Goal: Task Accomplishment & Management: Manage account settings

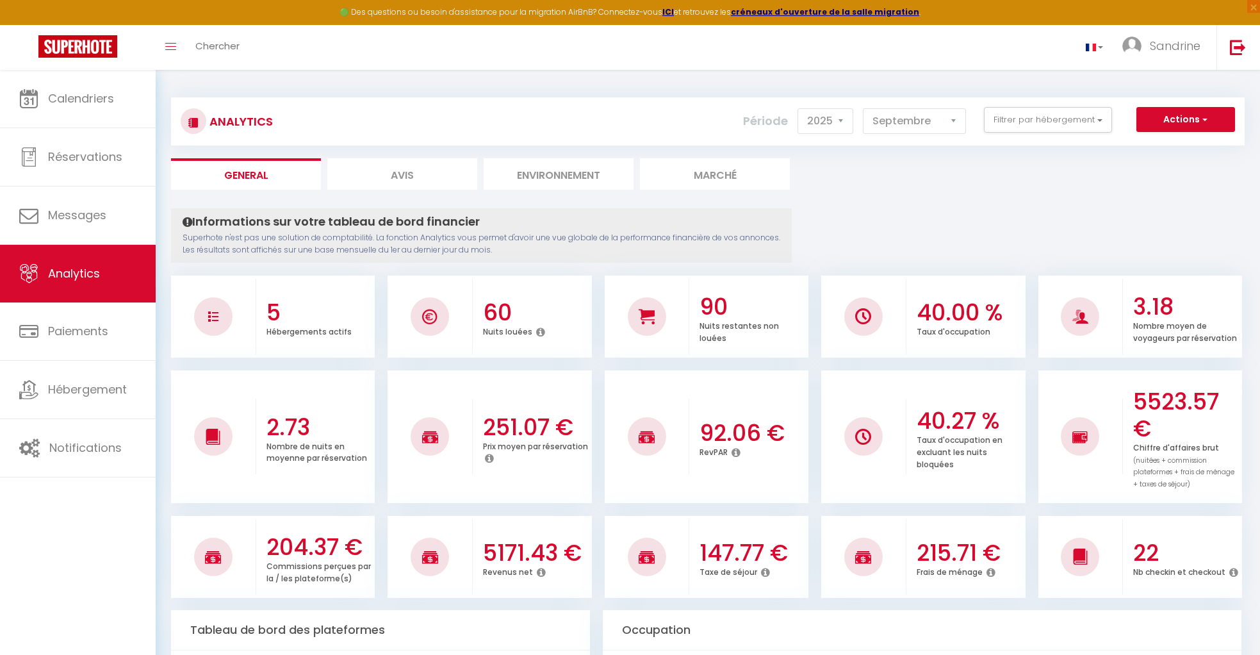
select select "2025"
select select "9"
click at [86, 91] on span "Calendriers" at bounding box center [81, 98] width 66 height 16
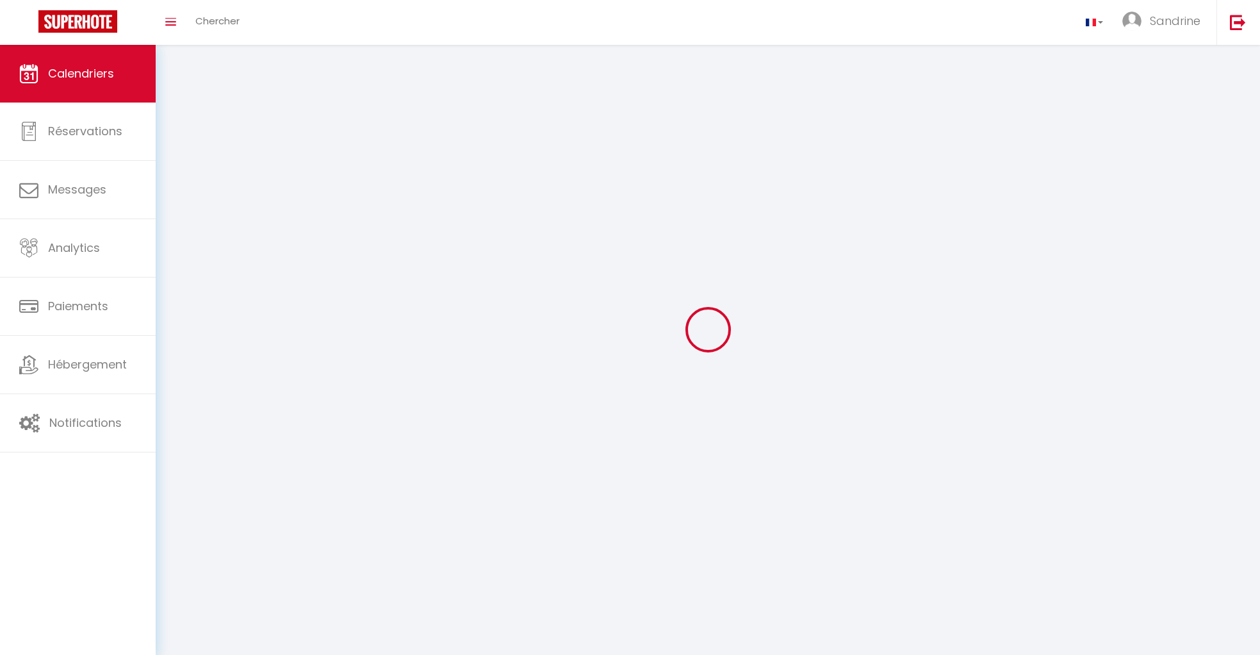
scroll to position [29, 0]
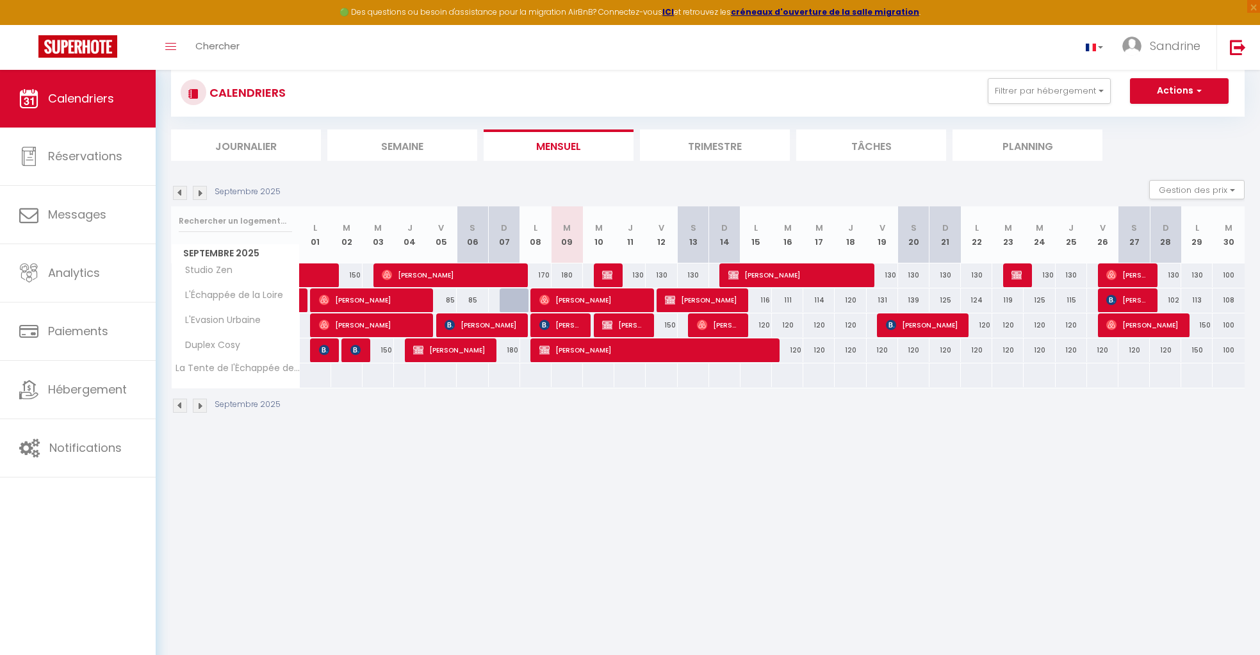
click at [176, 195] on img at bounding box center [180, 193] width 14 height 14
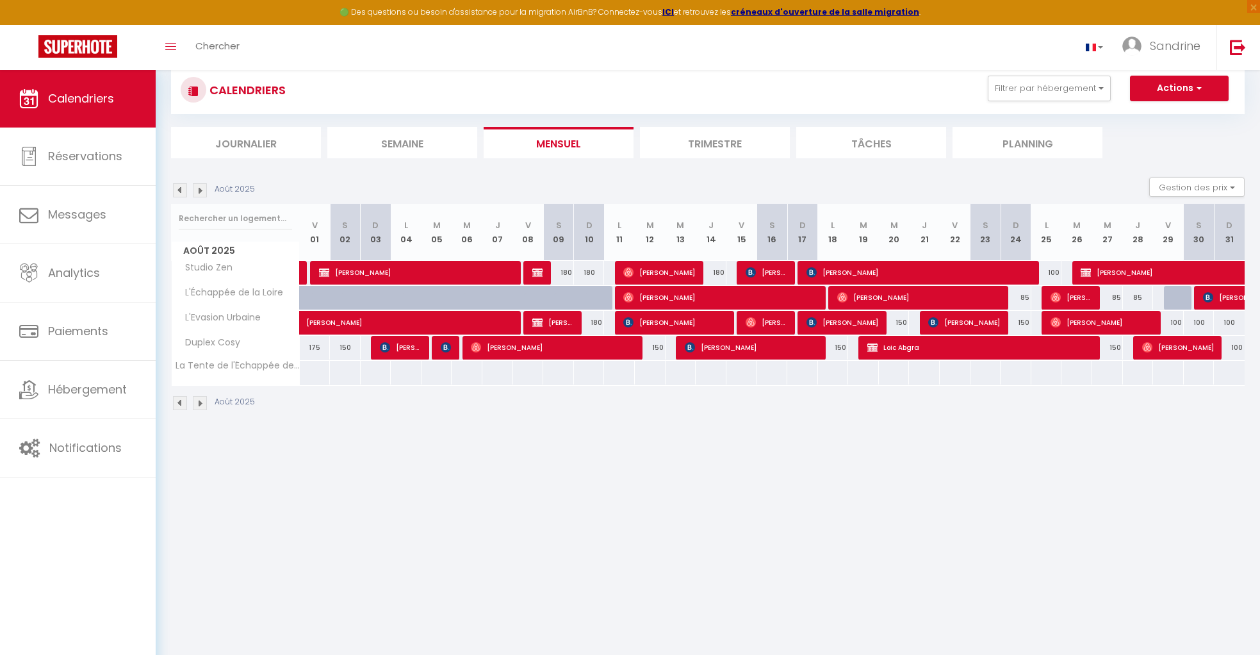
scroll to position [33, 0]
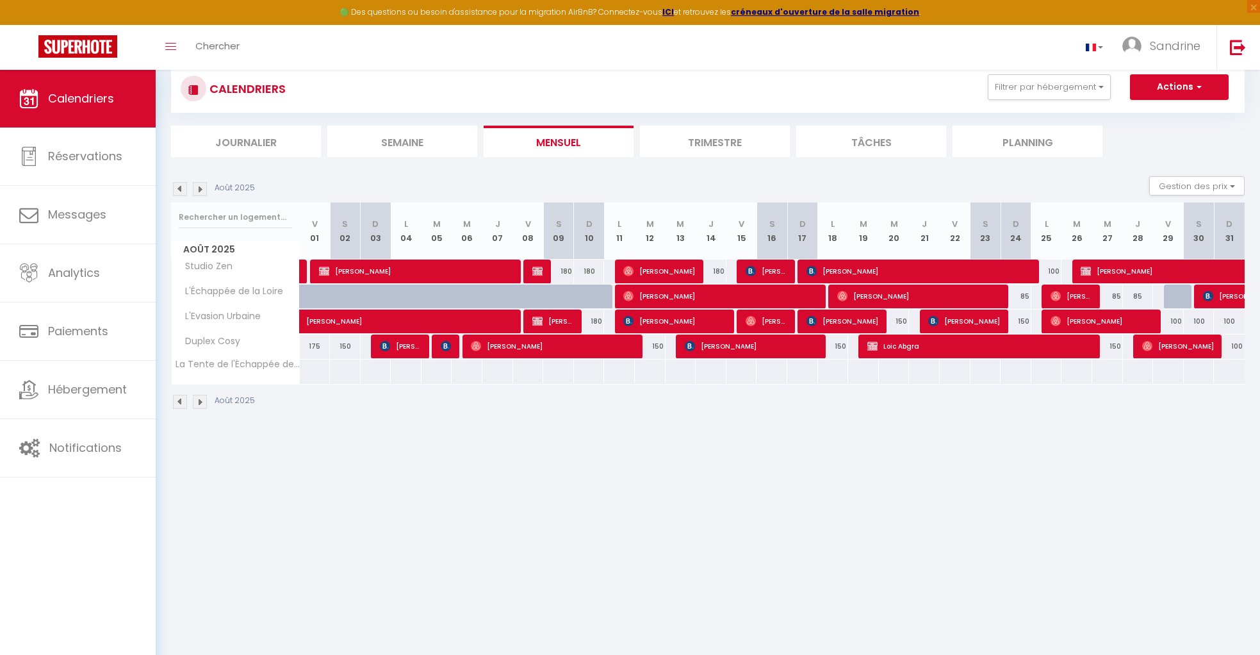
click at [1188, 319] on div "100" at bounding box center [1199, 321] width 31 height 24
type input "100"
type input "Sam 30 Août 2025"
type input "Dim 31 Août 2025"
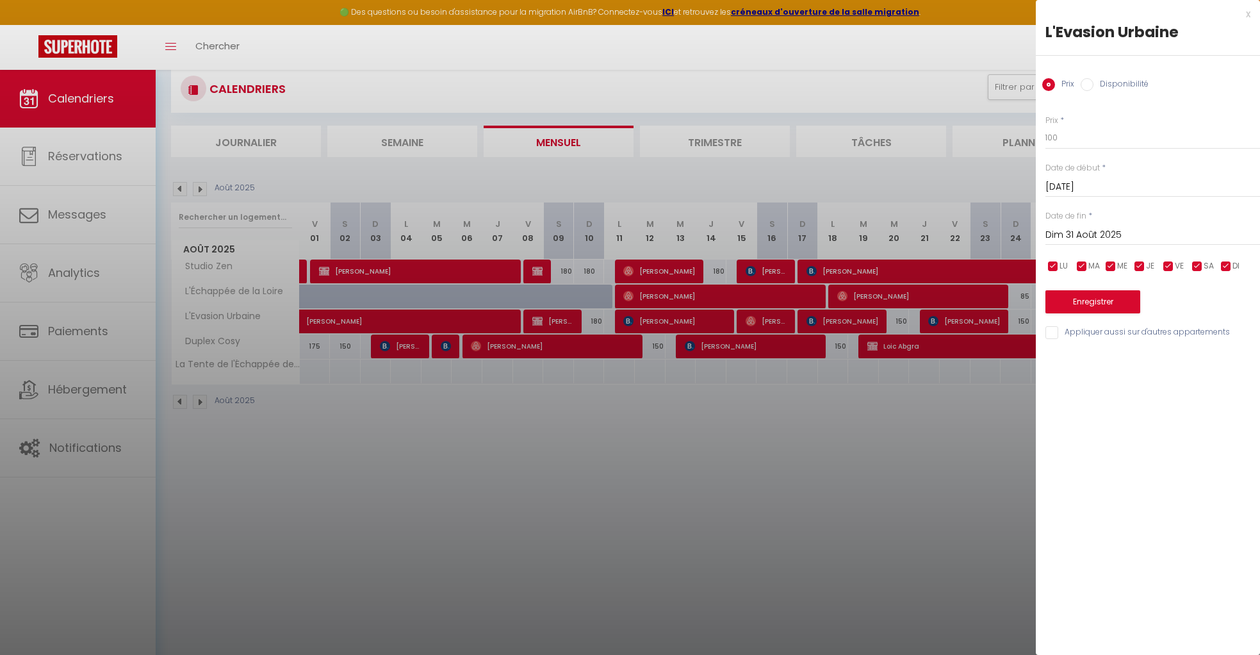
click at [1251, 13] on div "x L'Evasion Urbaine Prix Disponibilité Prix * 100 Statut * Disponible Indisponi…" at bounding box center [1148, 176] width 224 height 353
click at [1245, 13] on div "x" at bounding box center [1143, 13] width 215 height 15
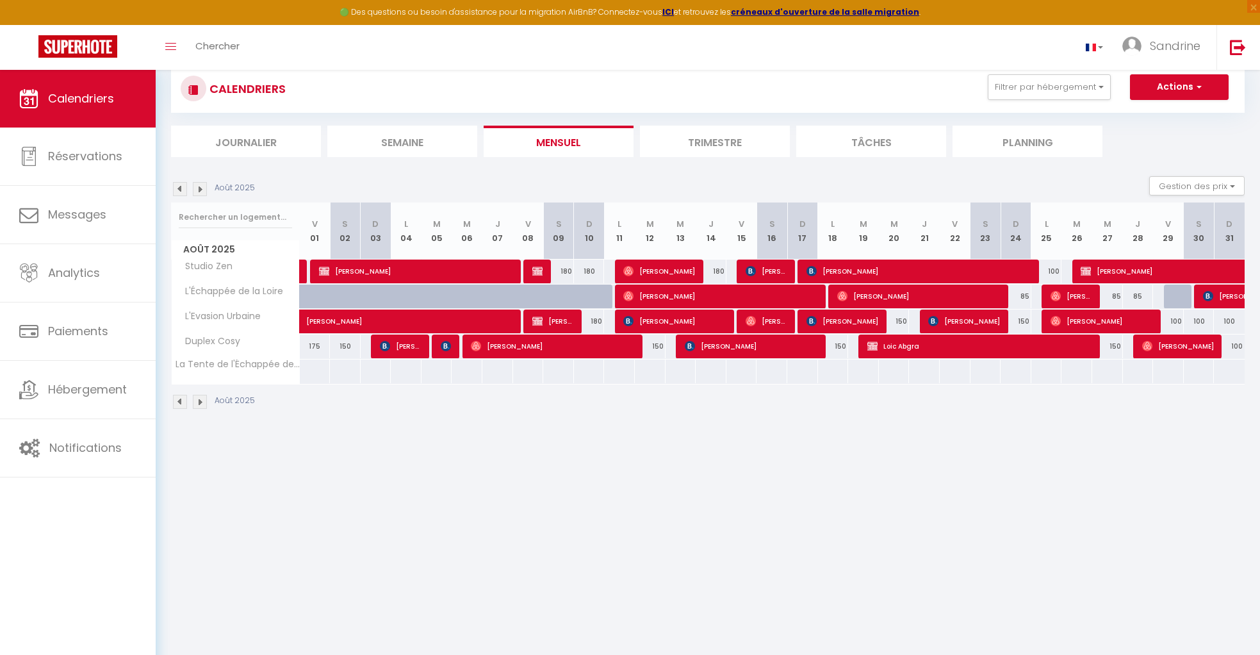
click at [200, 186] on img at bounding box center [200, 189] width 14 height 14
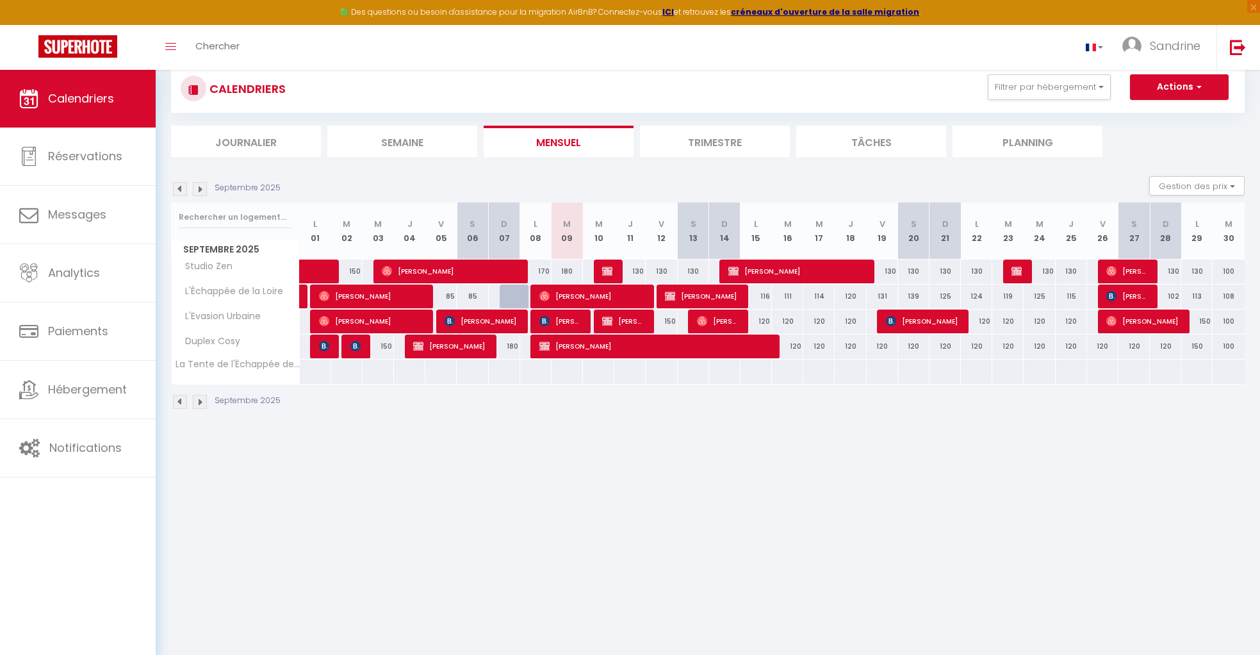
scroll to position [29, 0]
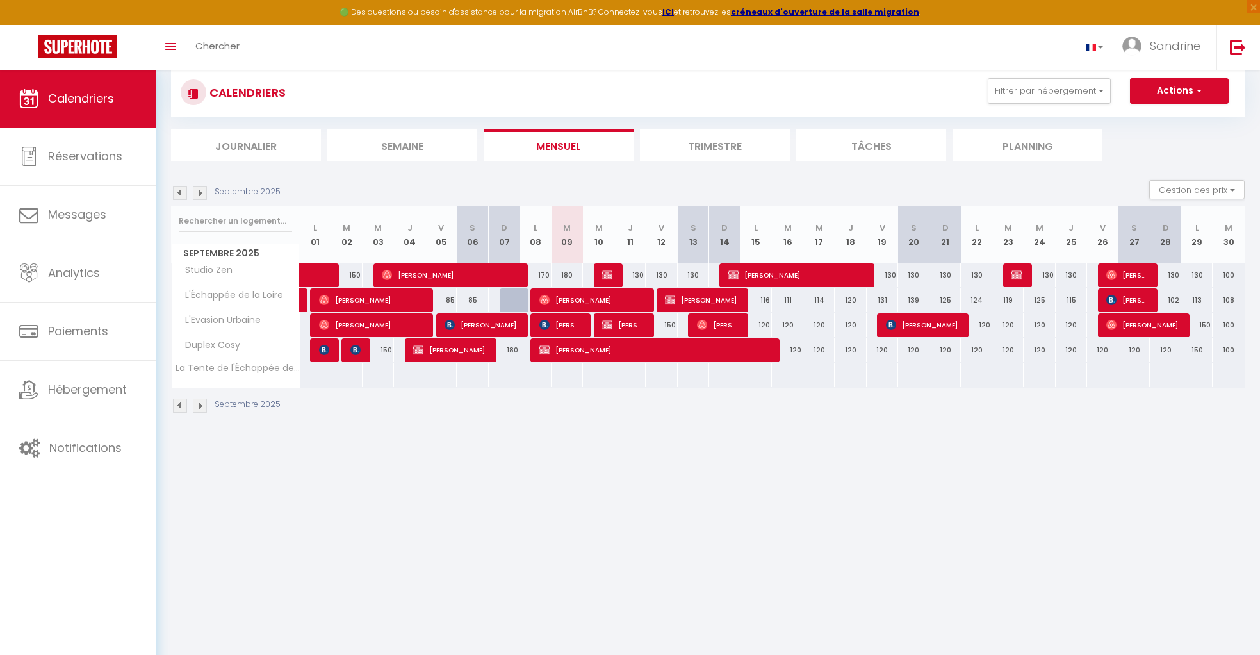
click at [1038, 352] on div "120" at bounding box center [1039, 350] width 31 height 24
type input "120"
type input "Mer 24 Septembre 2025"
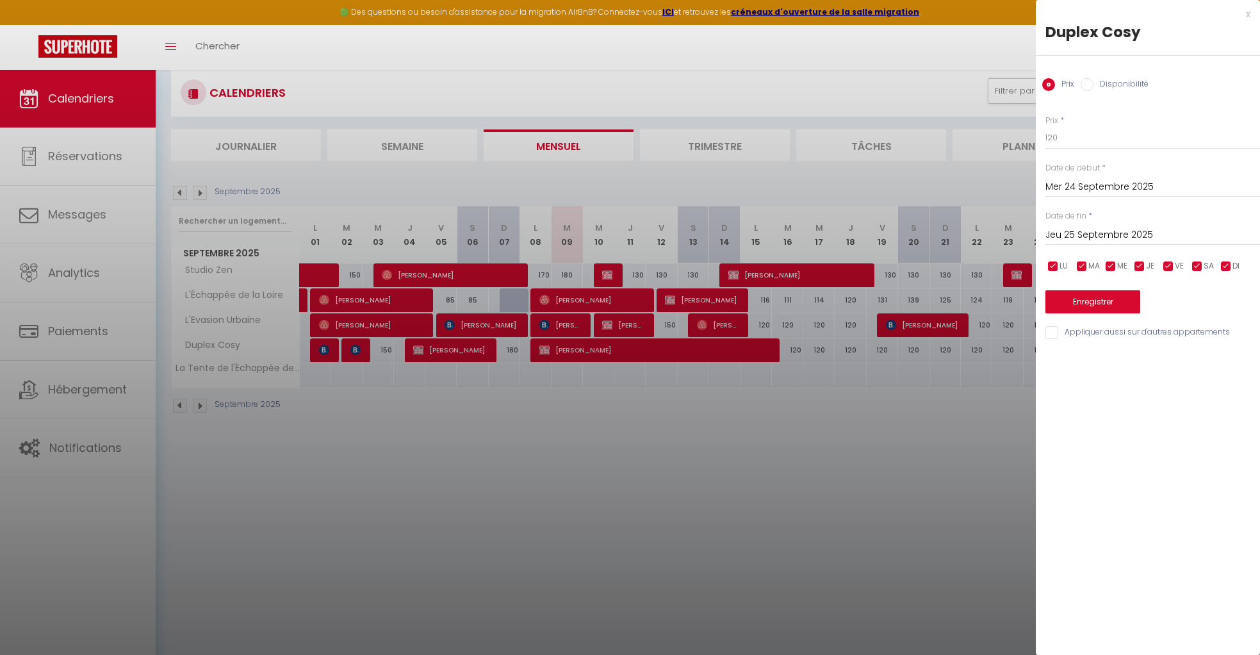
click at [1097, 230] on input "Jeu 25 Septembre 2025" at bounding box center [1152, 235] width 215 height 17
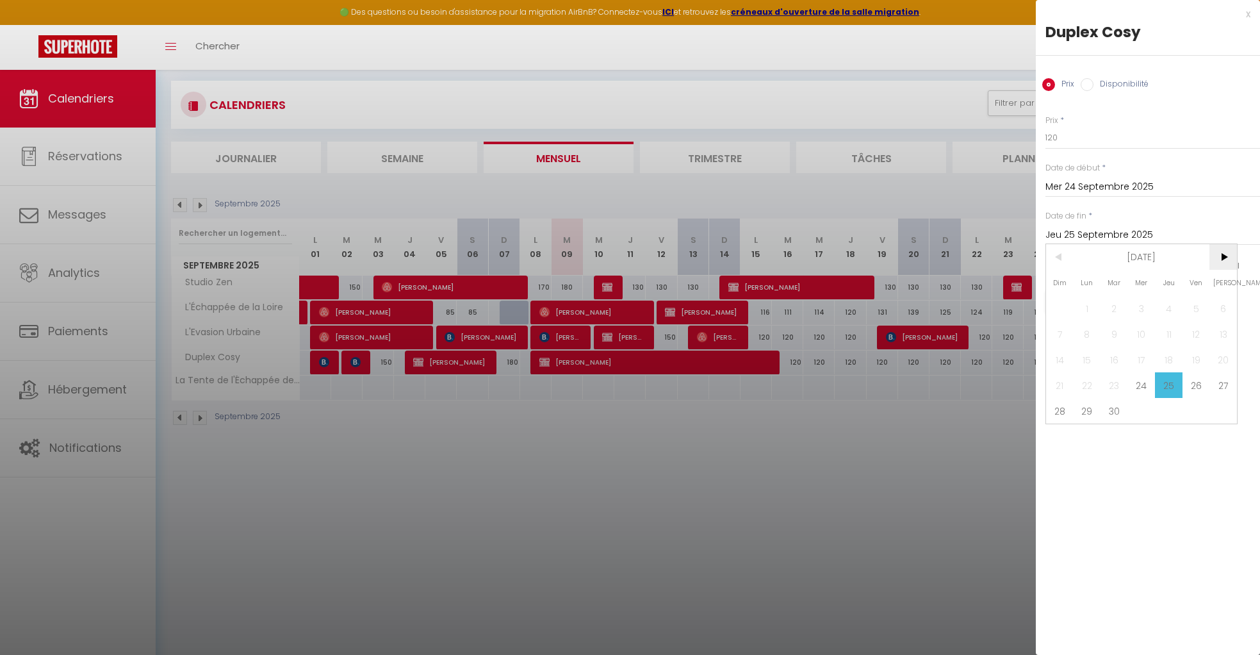
click at [1222, 253] on span ">" at bounding box center [1223, 257] width 28 height 26
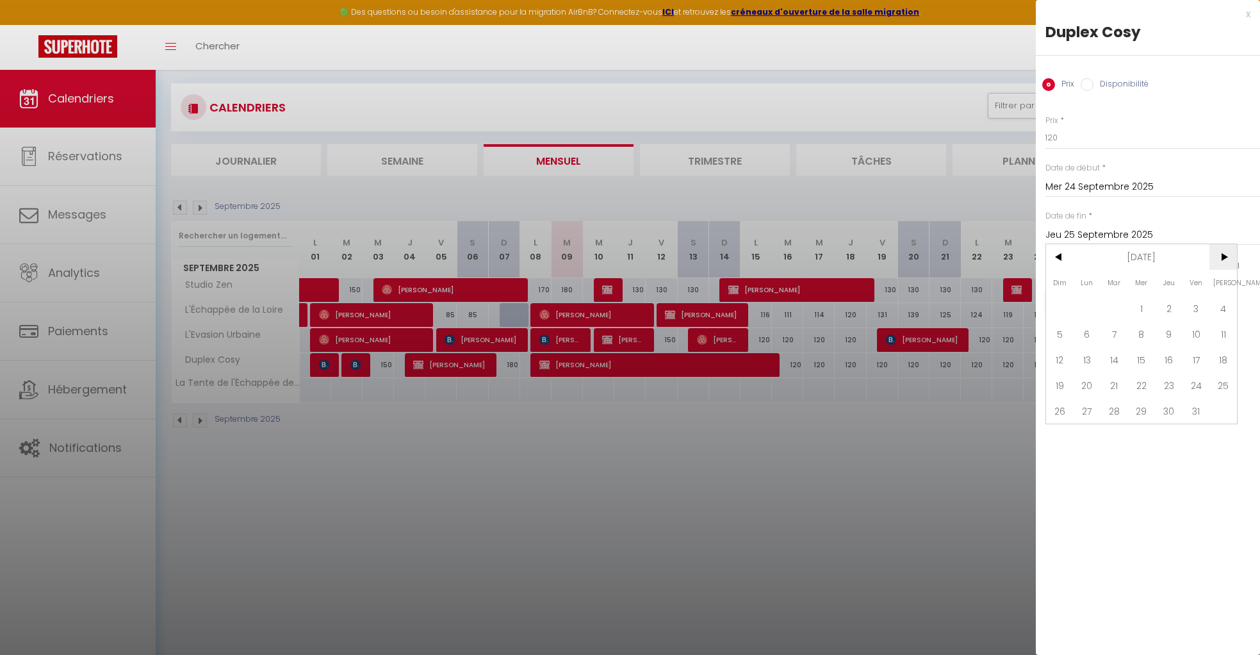
click at [1222, 253] on span ">" at bounding box center [1223, 257] width 28 height 26
click at [1221, 253] on span ">" at bounding box center [1223, 257] width 28 height 26
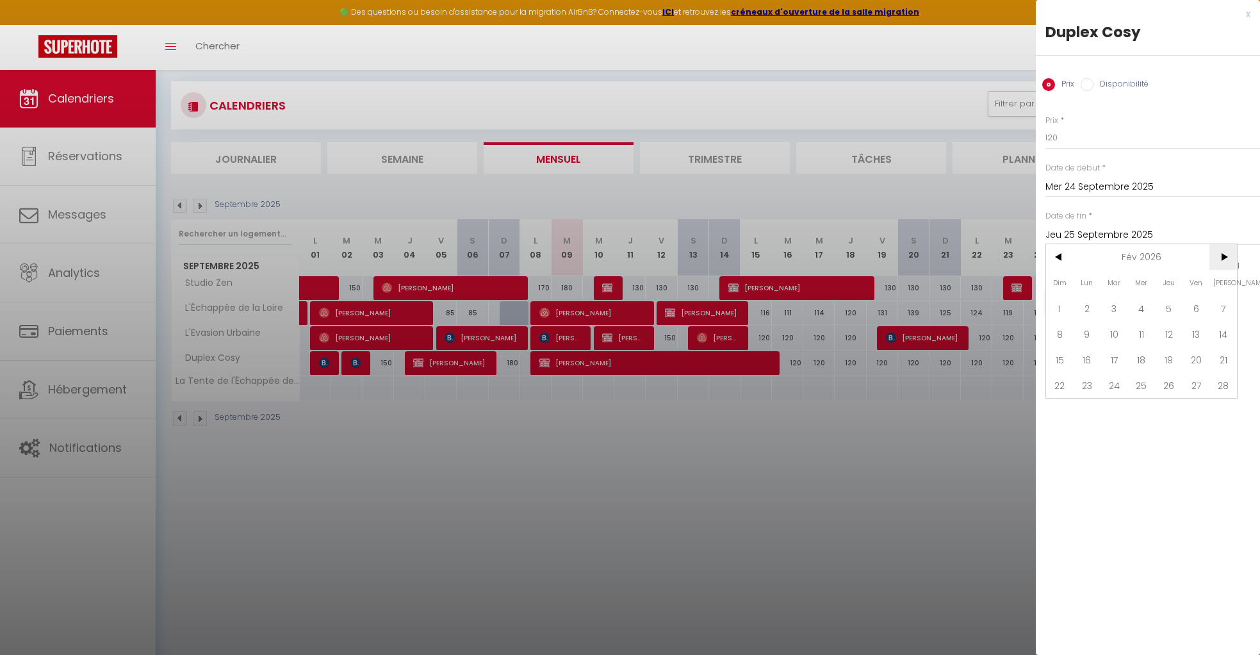
scroll to position [20, 0]
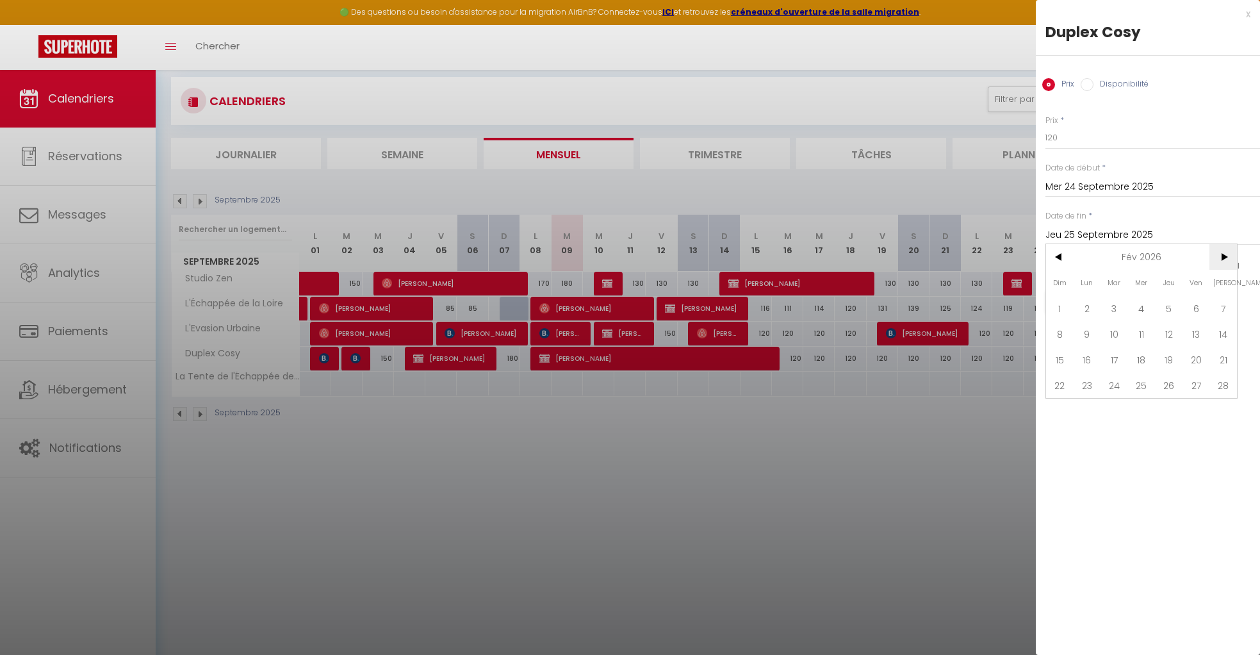
click at [1220, 255] on span ">" at bounding box center [1223, 257] width 28 height 26
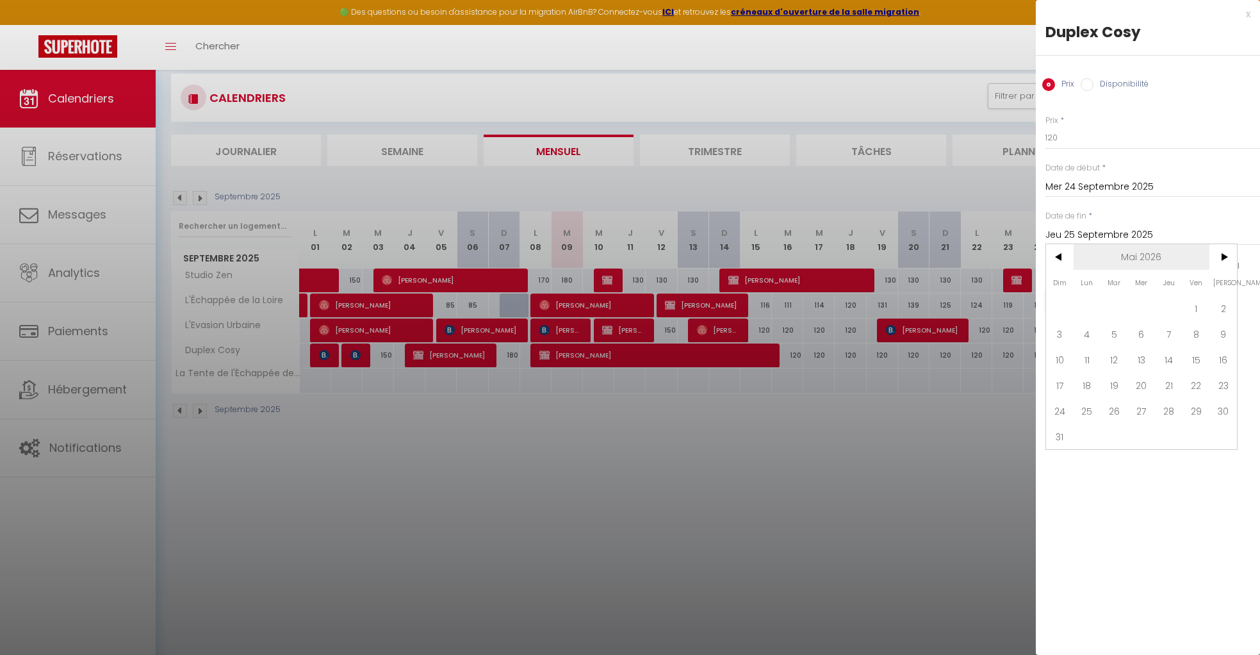
scroll to position [26, 0]
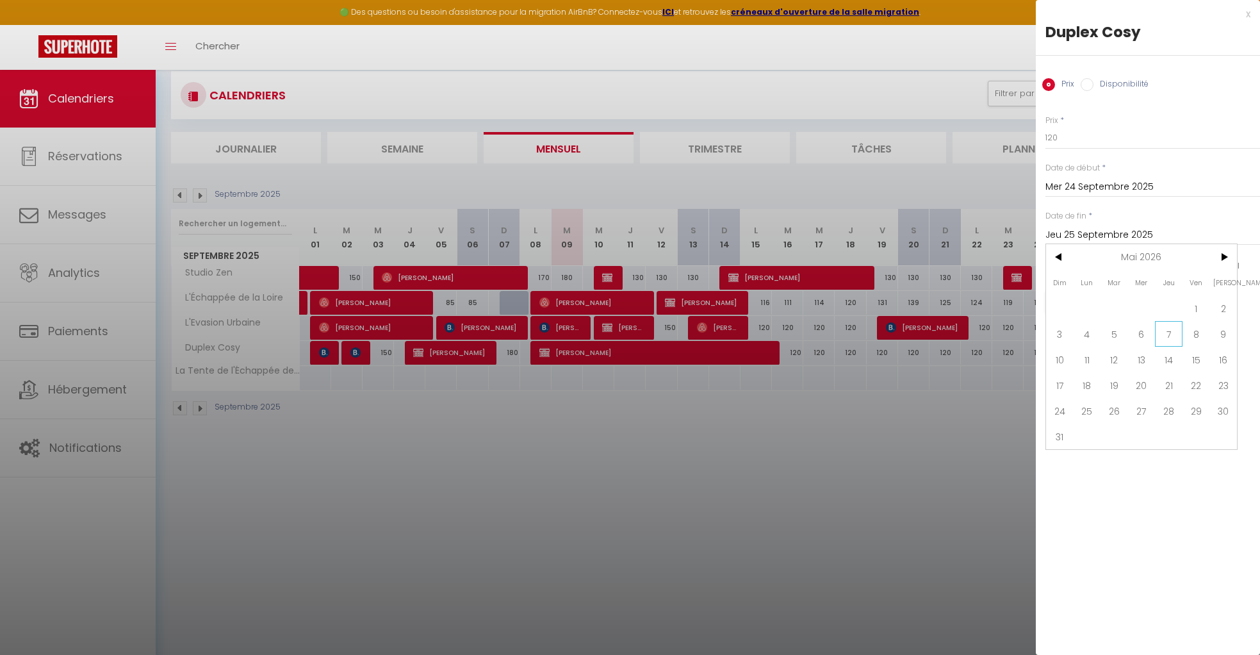
click at [1174, 335] on span "7" at bounding box center [1169, 334] width 28 height 26
type input "Jeu 07 Mai 2026"
click at [1101, 182] on input "Mer 24 Septembre 2025" at bounding box center [1152, 187] width 215 height 17
click at [1060, 186] on input "Mer 24 Septembre 2025" at bounding box center [1152, 187] width 215 height 17
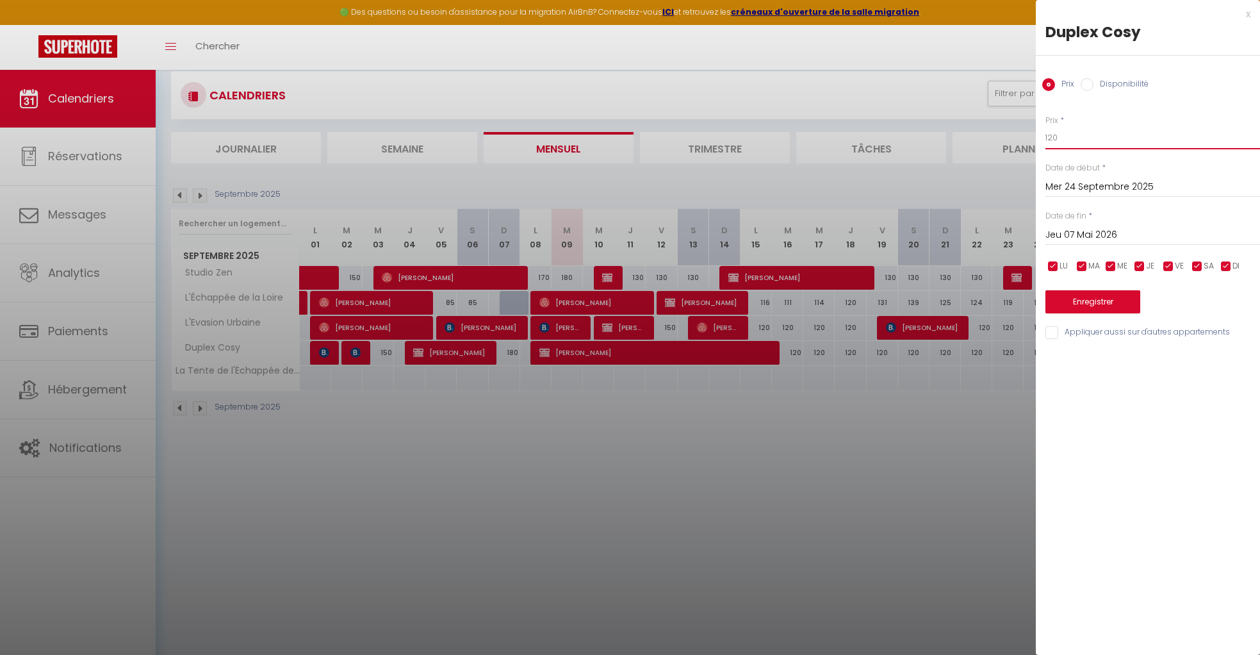
click at [1075, 138] on input "120" at bounding box center [1152, 137] width 215 height 23
type input "100"
click at [1068, 332] on input "Appliquer aussi sur d'autres appartements" at bounding box center [1152, 332] width 215 height 13
checkbox input "true"
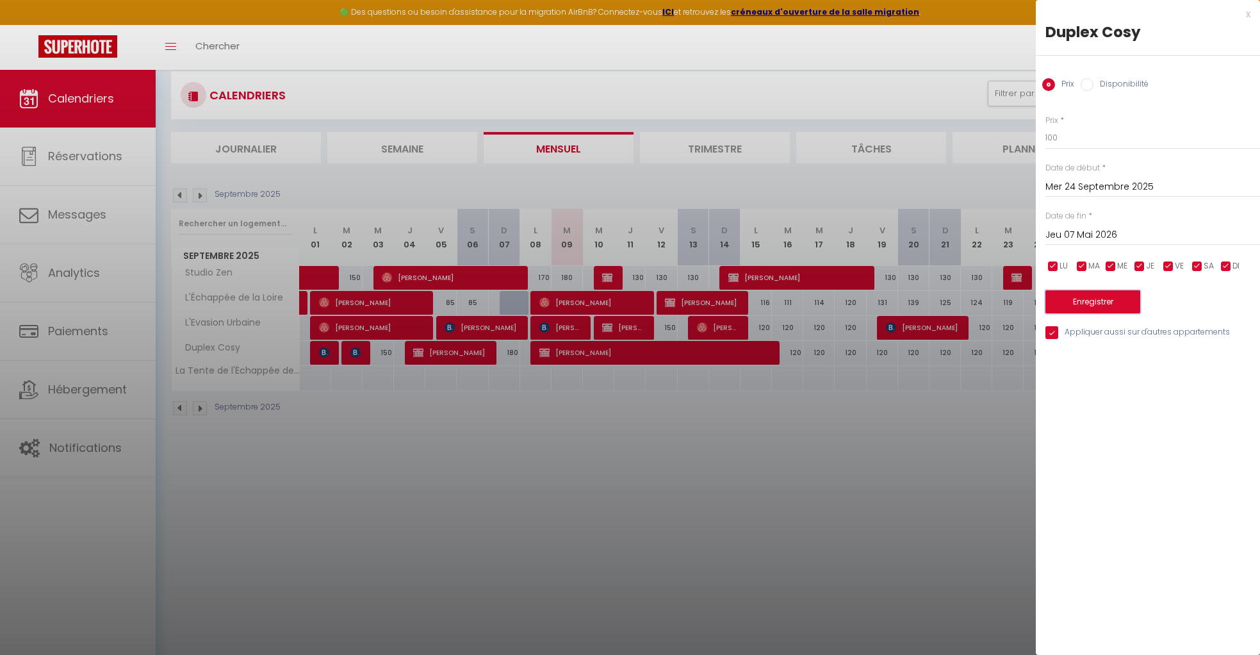
click at [1106, 298] on button "Enregistrer" at bounding box center [1092, 301] width 95 height 23
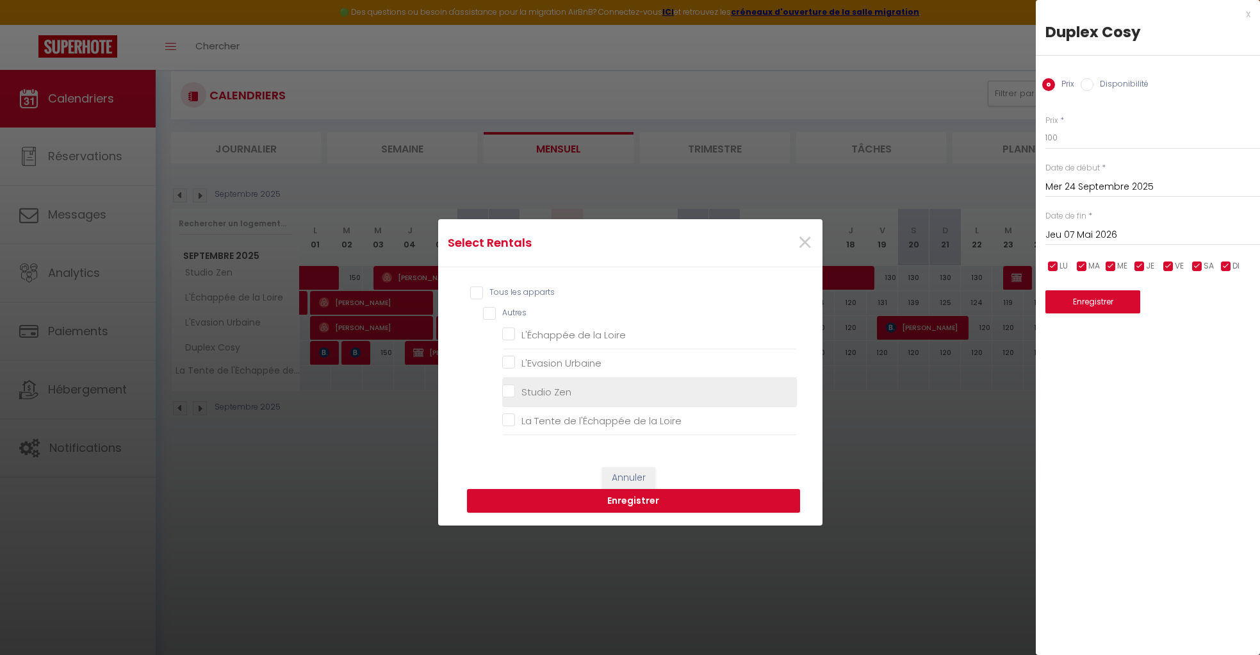
click at [512, 393] on Zen "Studio Zen" at bounding box center [649, 392] width 295 height 13
checkbox Zen "true"
checkbox Loire "false"
checkbox Urbaine "false"
checkbox Loire "false"
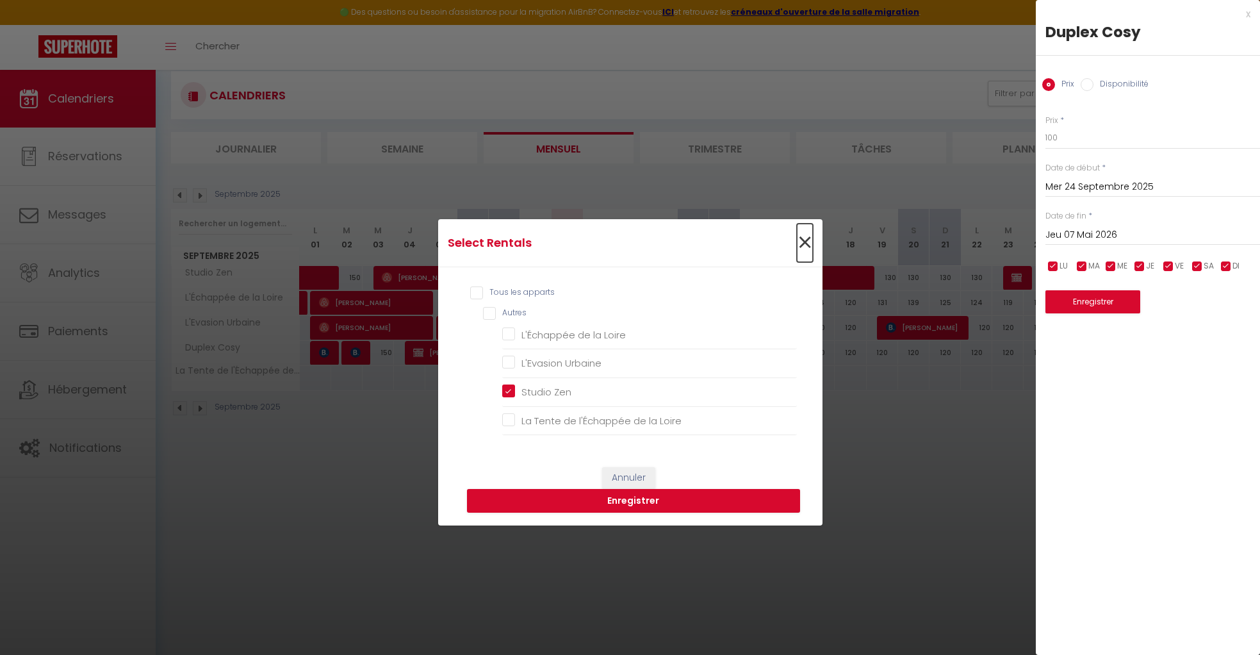
click at [805, 241] on span "×" at bounding box center [805, 243] width 16 height 38
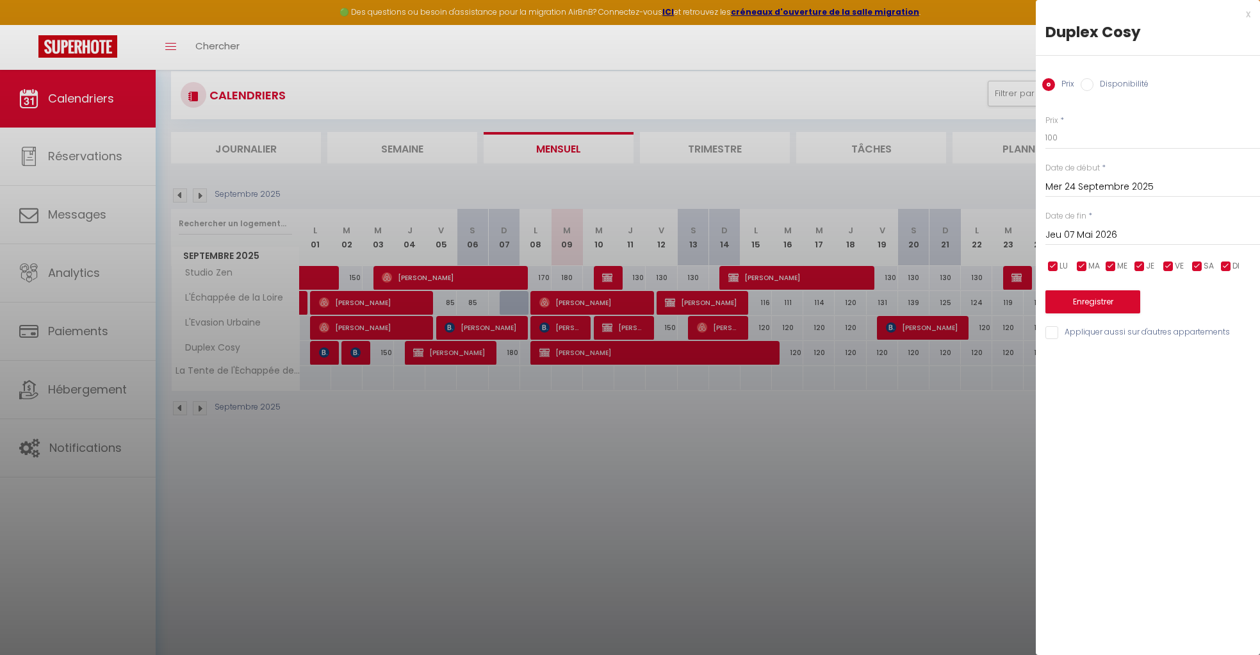
click at [1249, 16] on div "x" at bounding box center [1143, 13] width 215 height 15
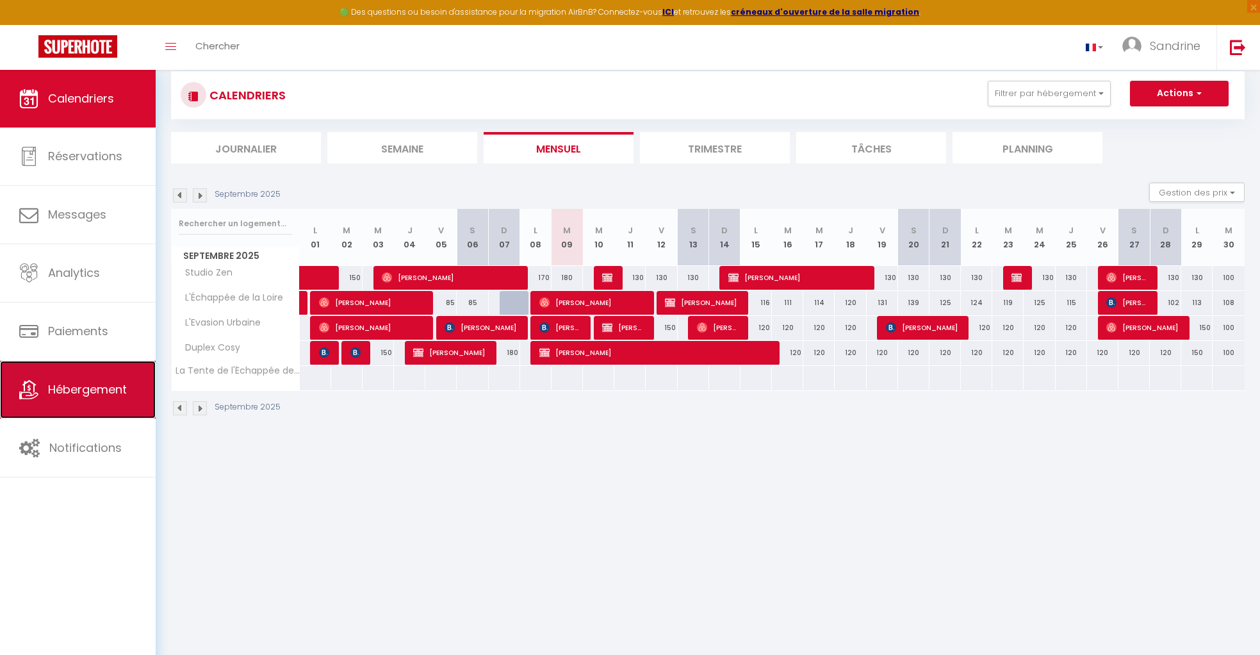
click at [49, 398] on link "Hébergement" at bounding box center [78, 390] width 156 height 58
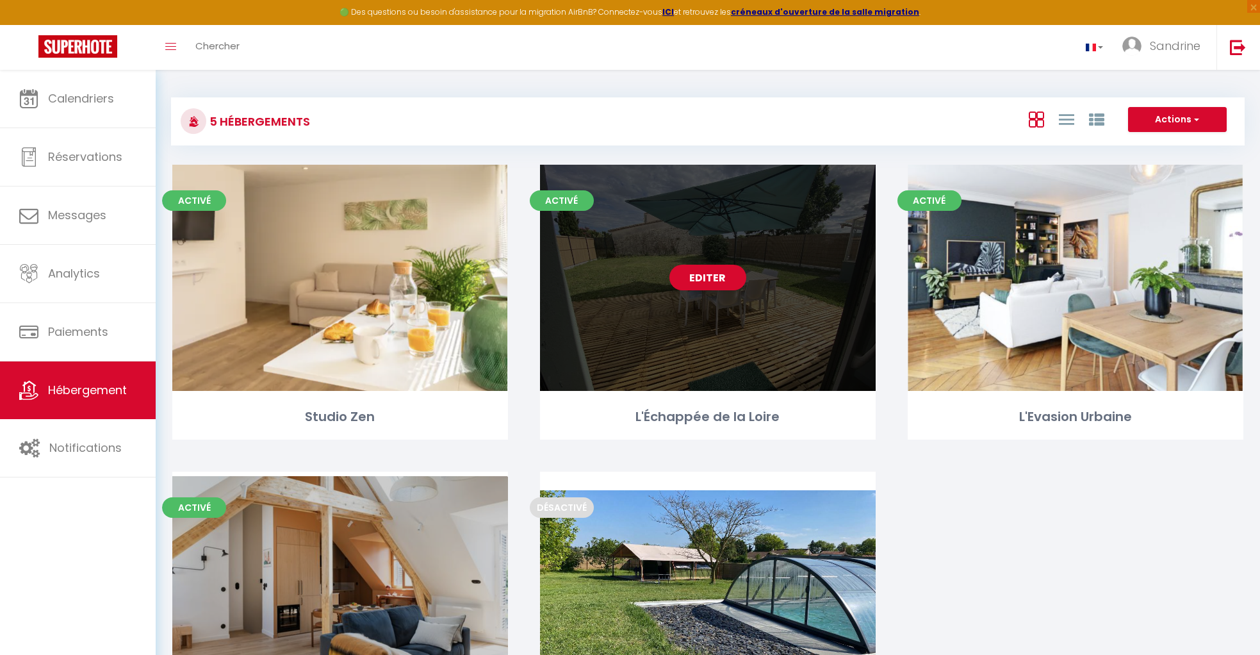
click at [723, 311] on div "Editer" at bounding box center [708, 278] width 336 height 226
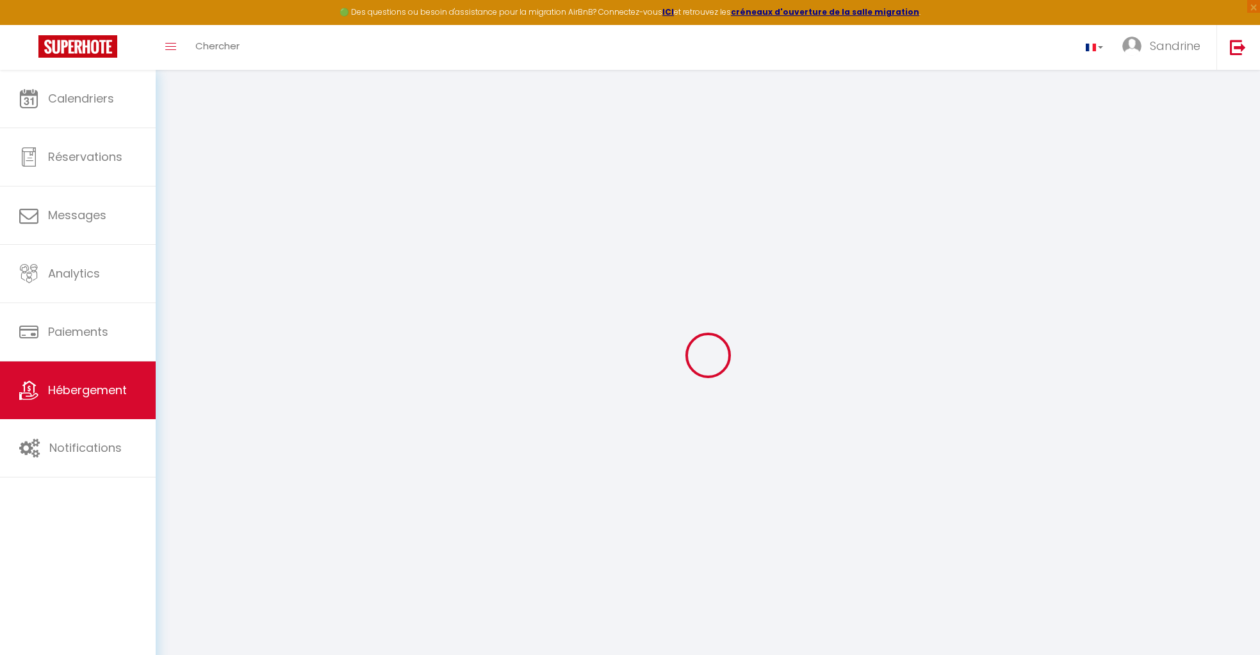
select select
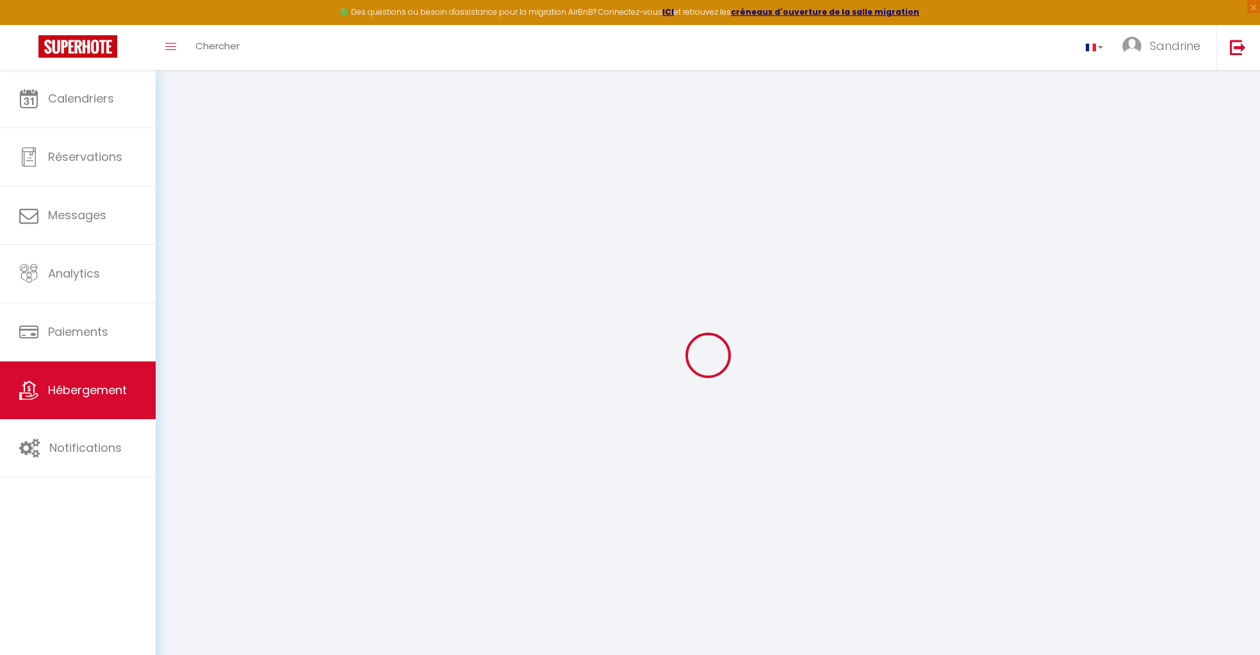
select select
checkbox input "false"
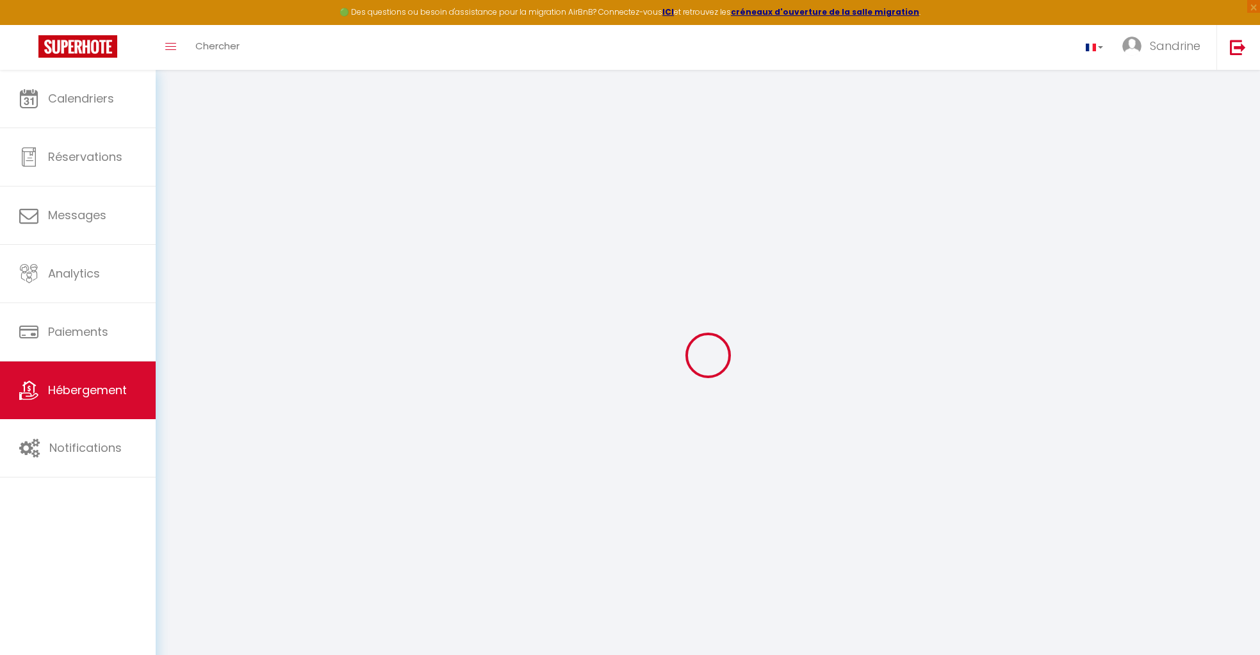
select select
type input "L'Échappée de la Loire"
type input "Sandrine & David"
type input "Perez Garcia"
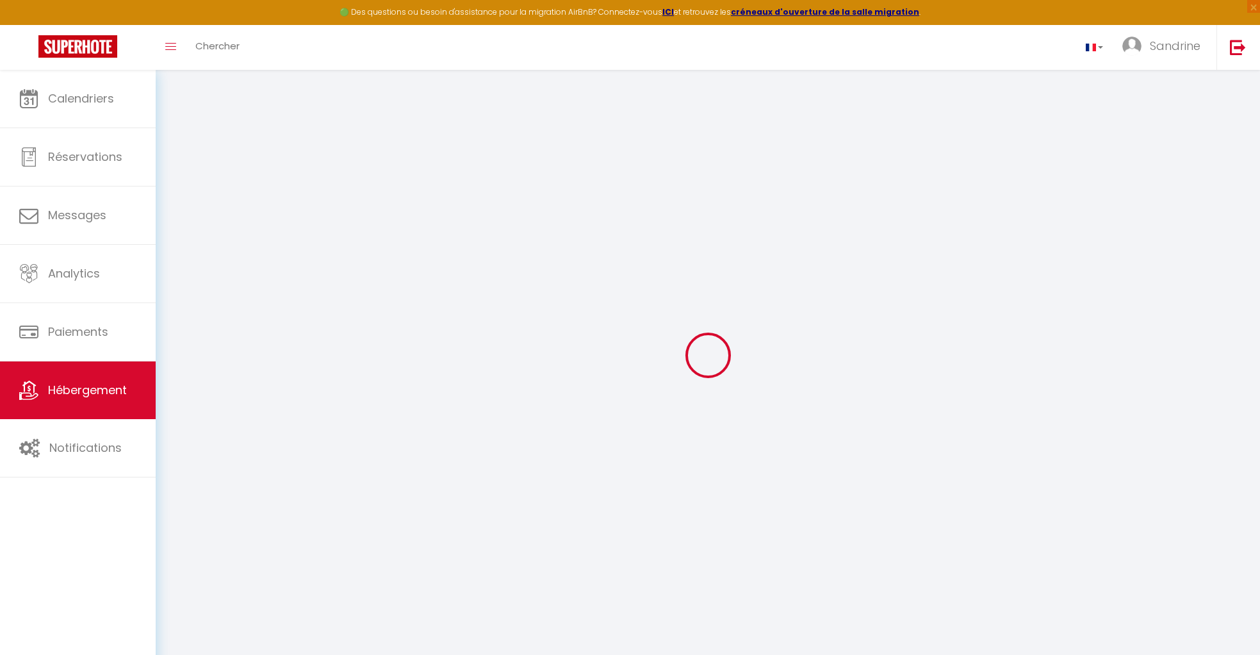
type input "12 Le Bois Viaud"
type input "44450"
type input "Divatte Sur Loire"
select select "houses"
select select "6"
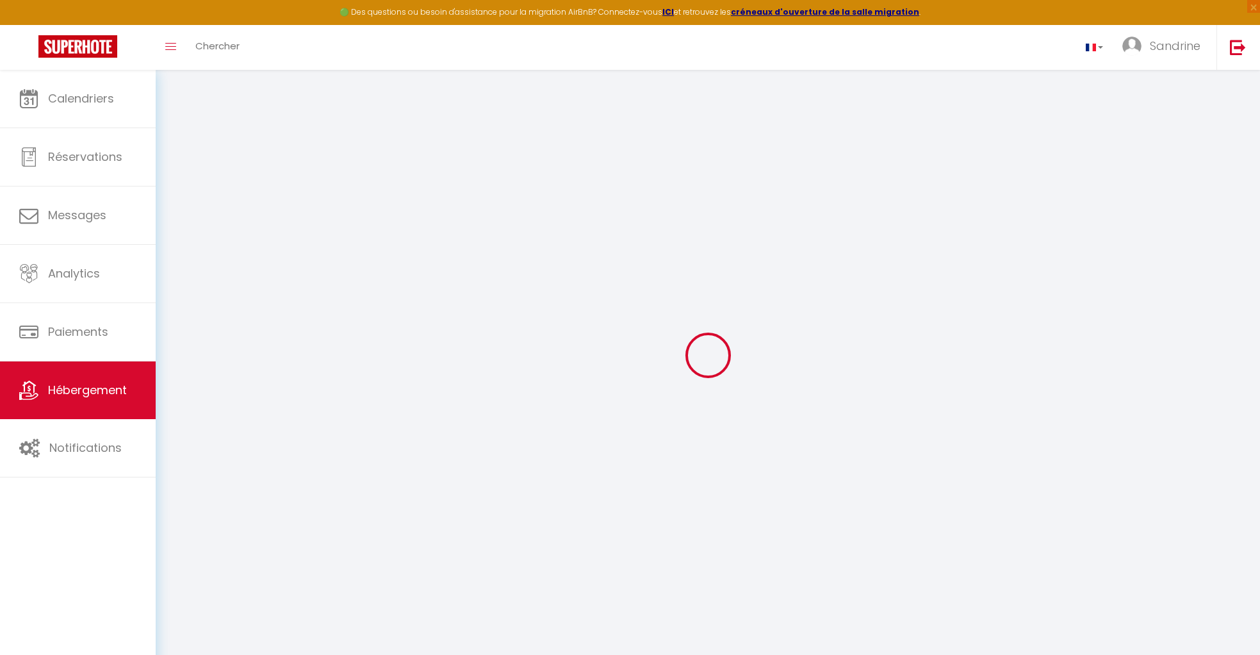
select select "3"
type input "100"
type input "45"
type input "1.43"
type input "600"
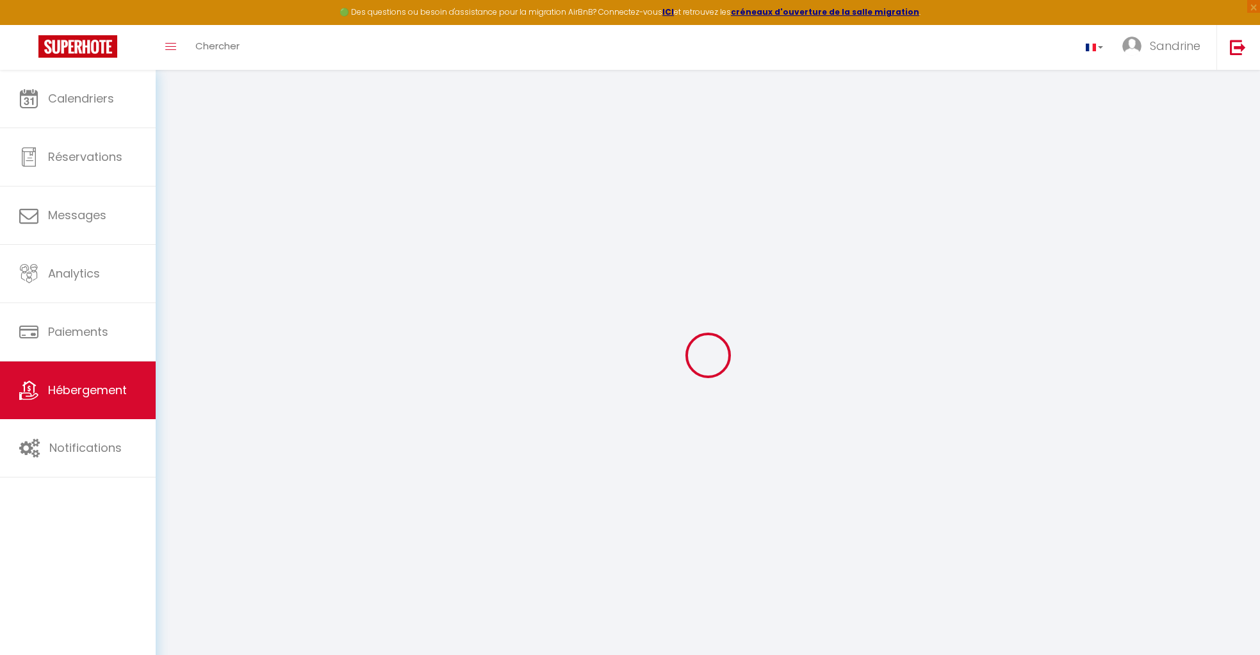
select select
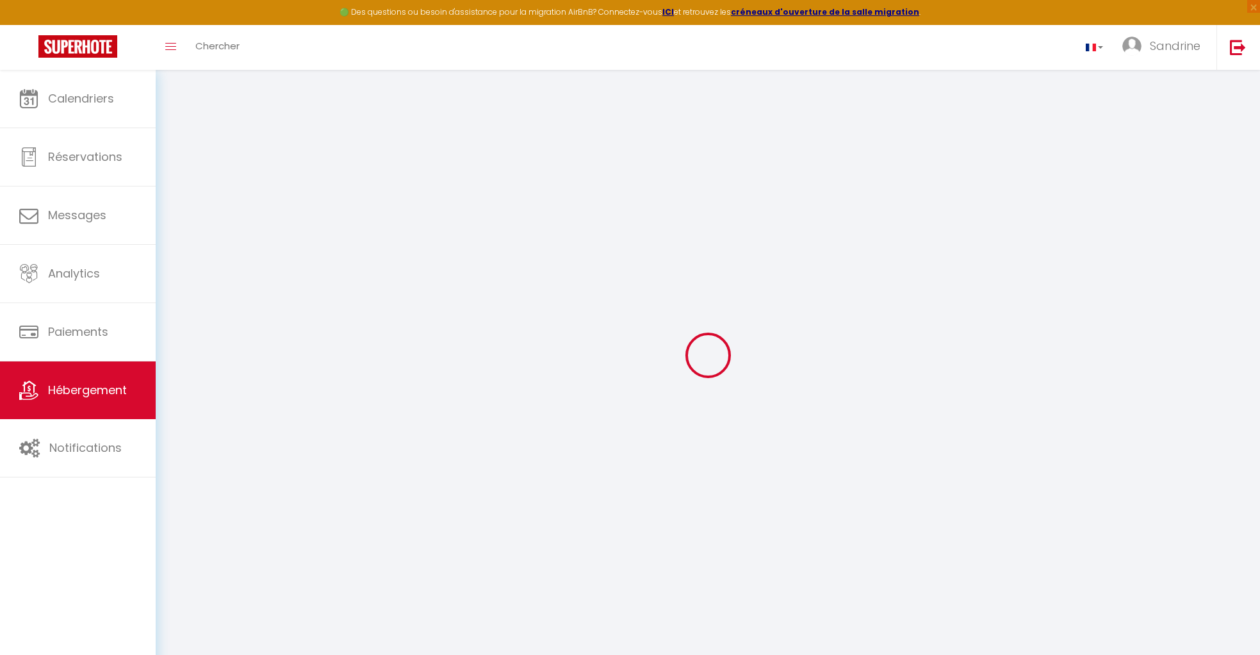
type input "16 Le Bois Viaud"
type input "44450"
type input "Divatte sur Loire"
type input "sandrine.saupin@gmail.com"
select select
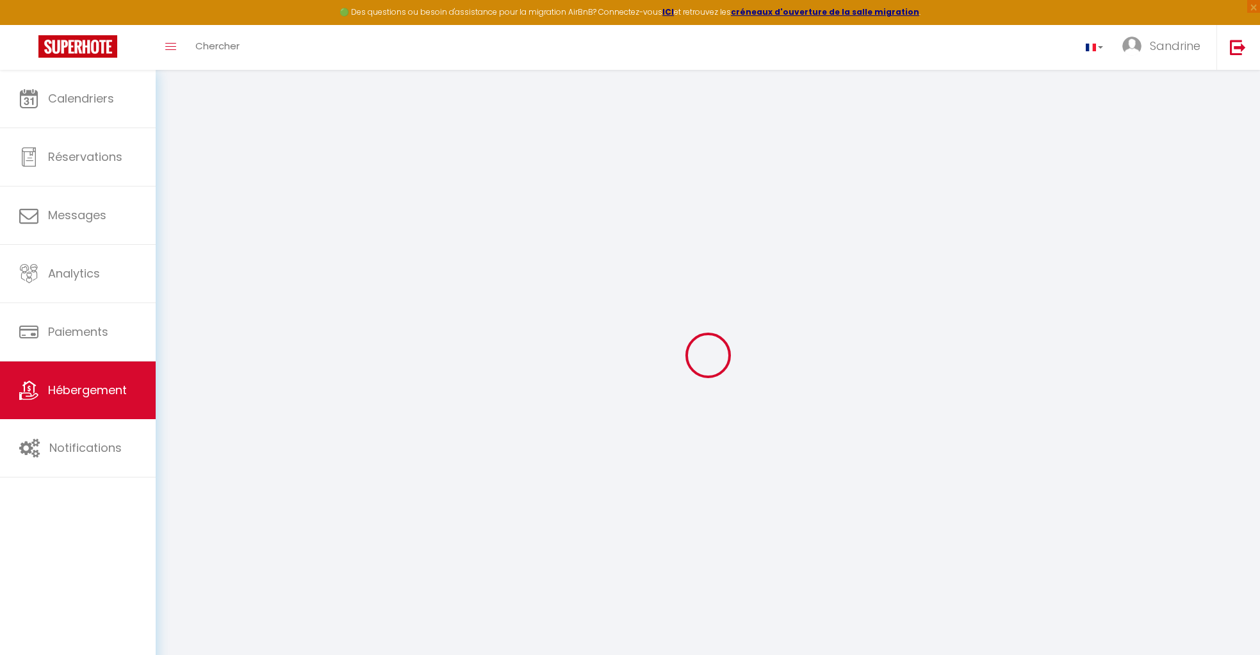
checkbox input "false"
select select
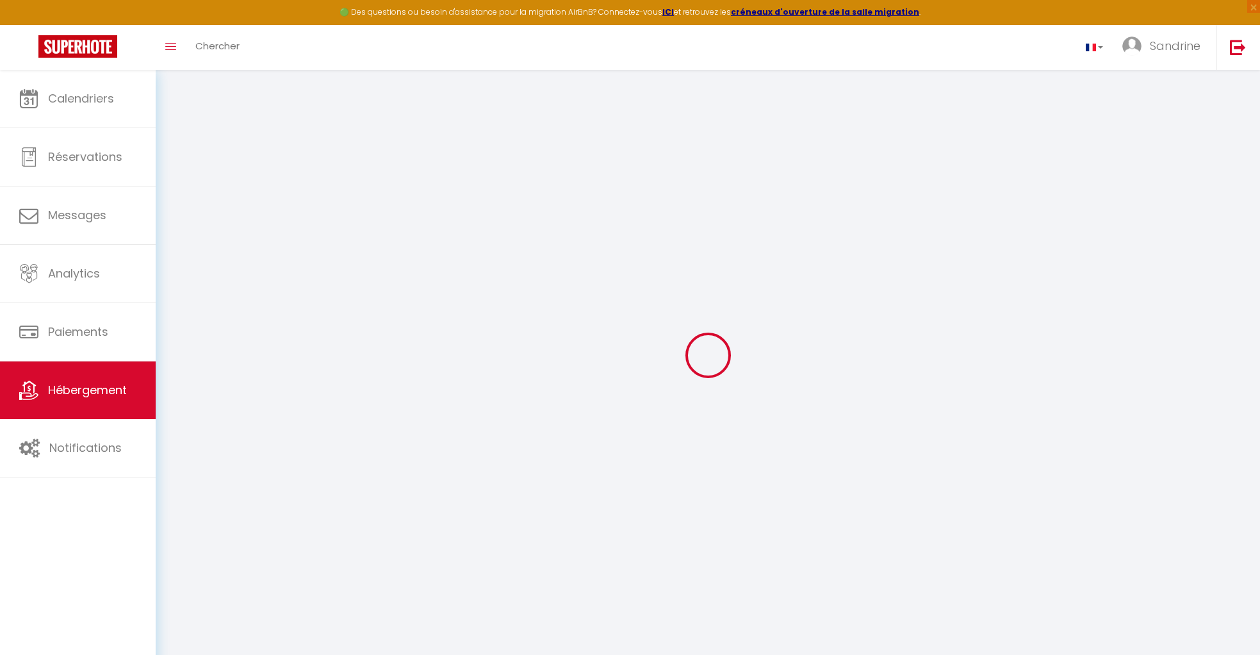
select select
type input "0"
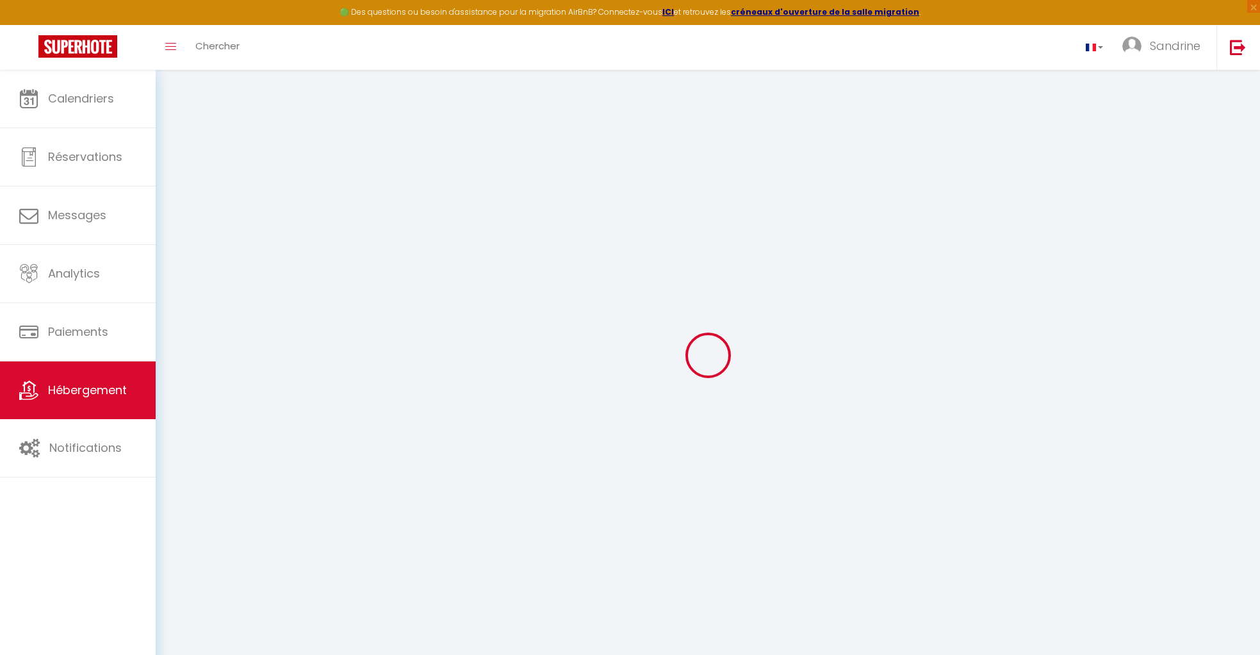
select select
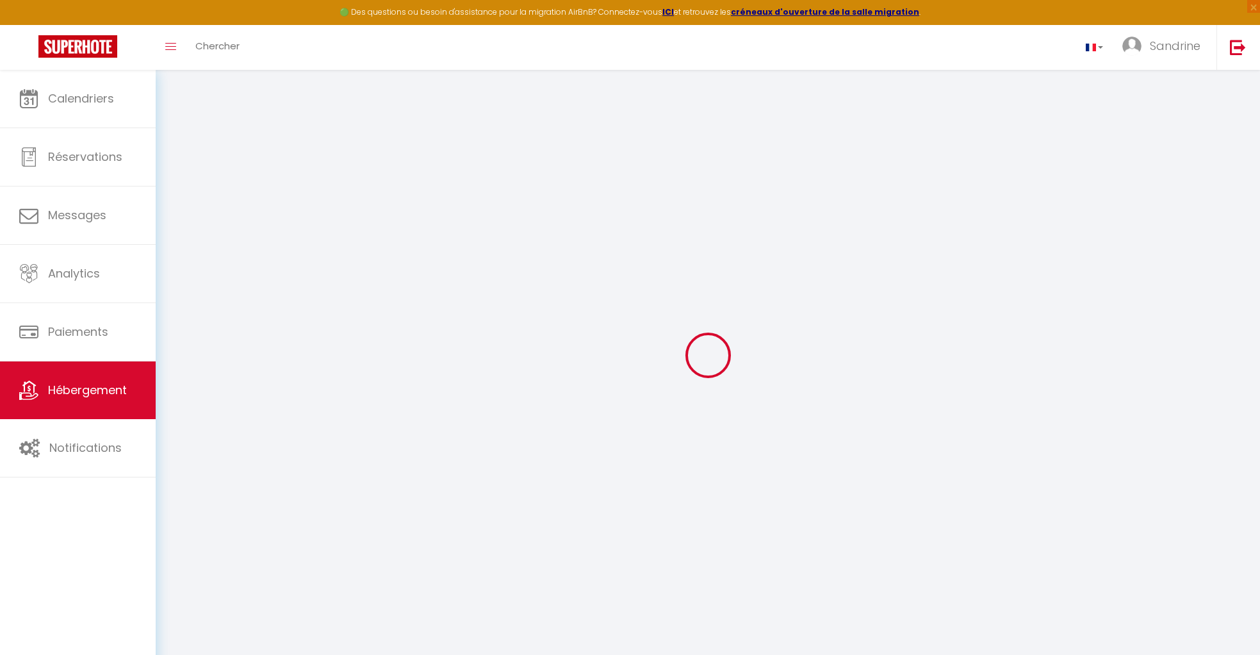
select select
checkbox input "false"
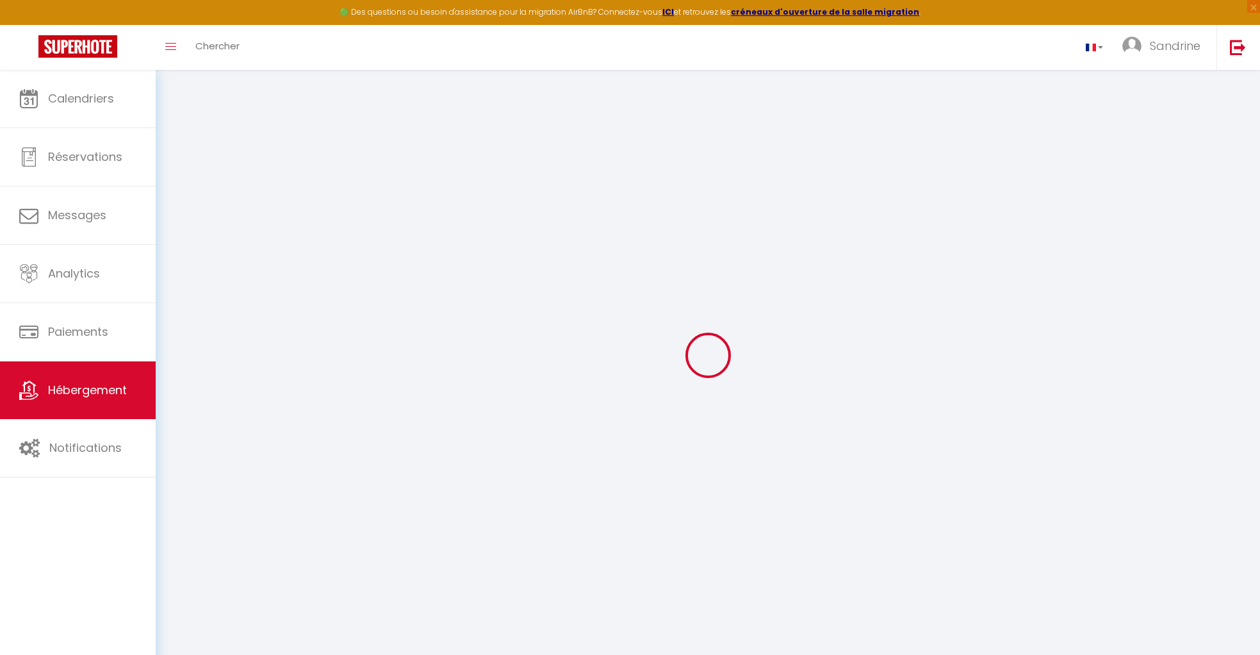
select select
checkbox input "false"
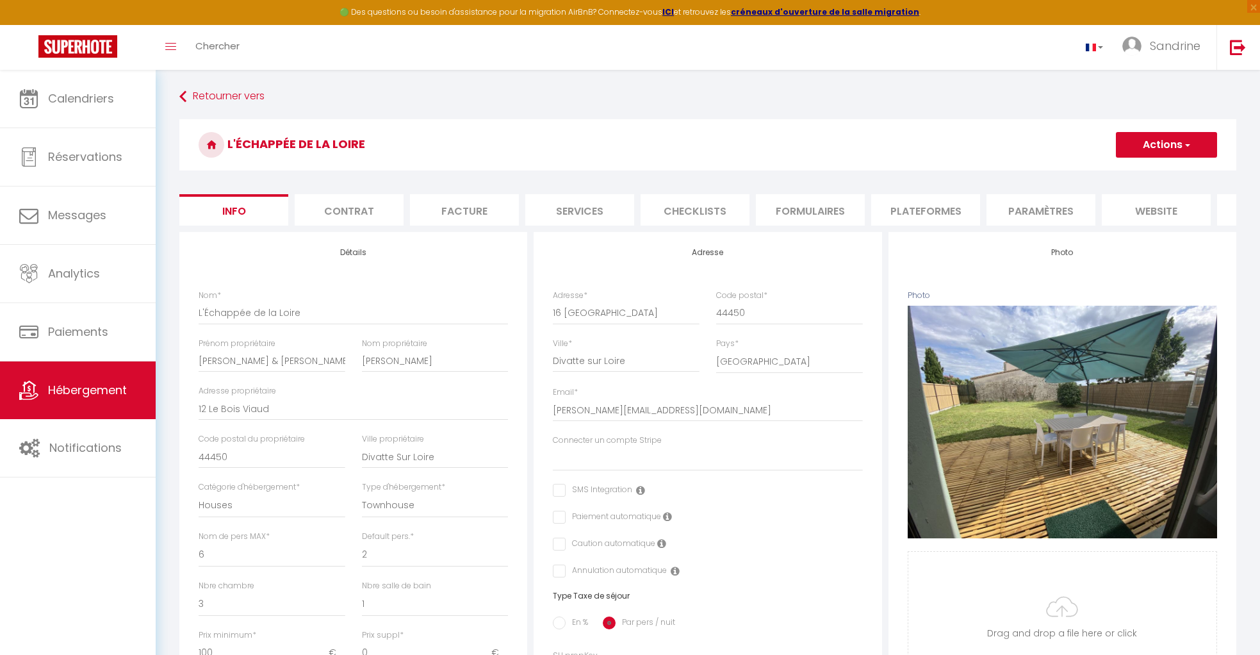
select select
checkbox input "false"
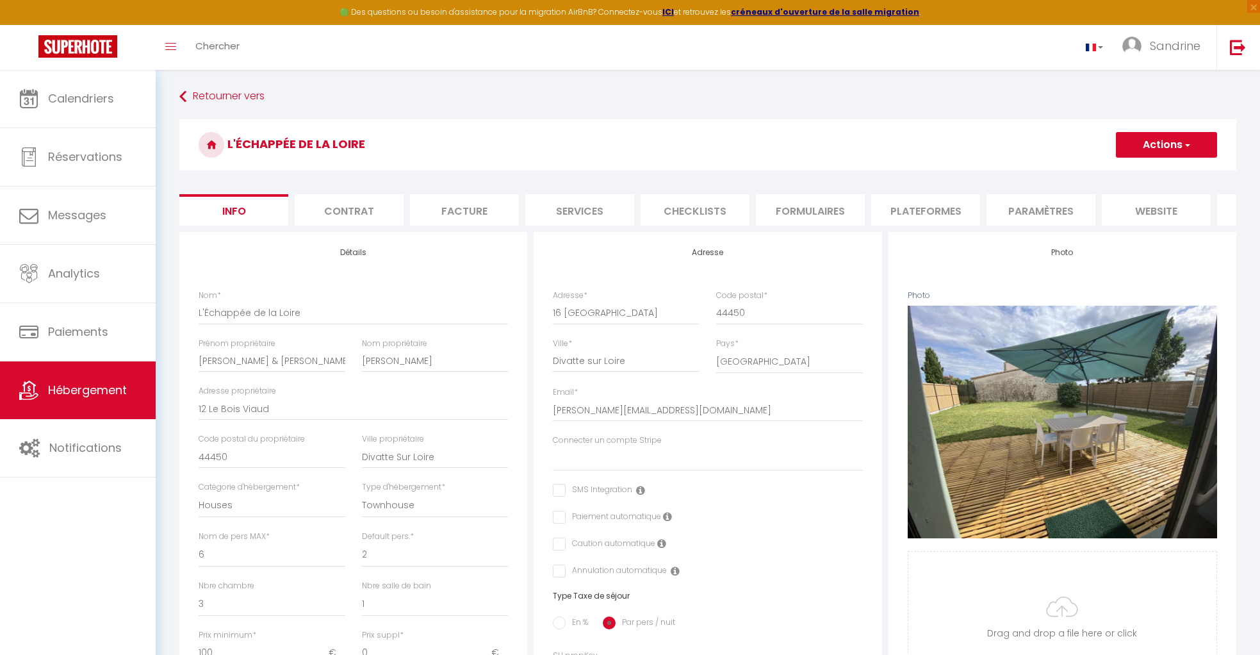
click at [272, 133] on h3 "L'Échappée de la Loire" at bounding box center [707, 144] width 1057 height 51
click at [710, 207] on li "Checklists" at bounding box center [695, 209] width 109 height 31
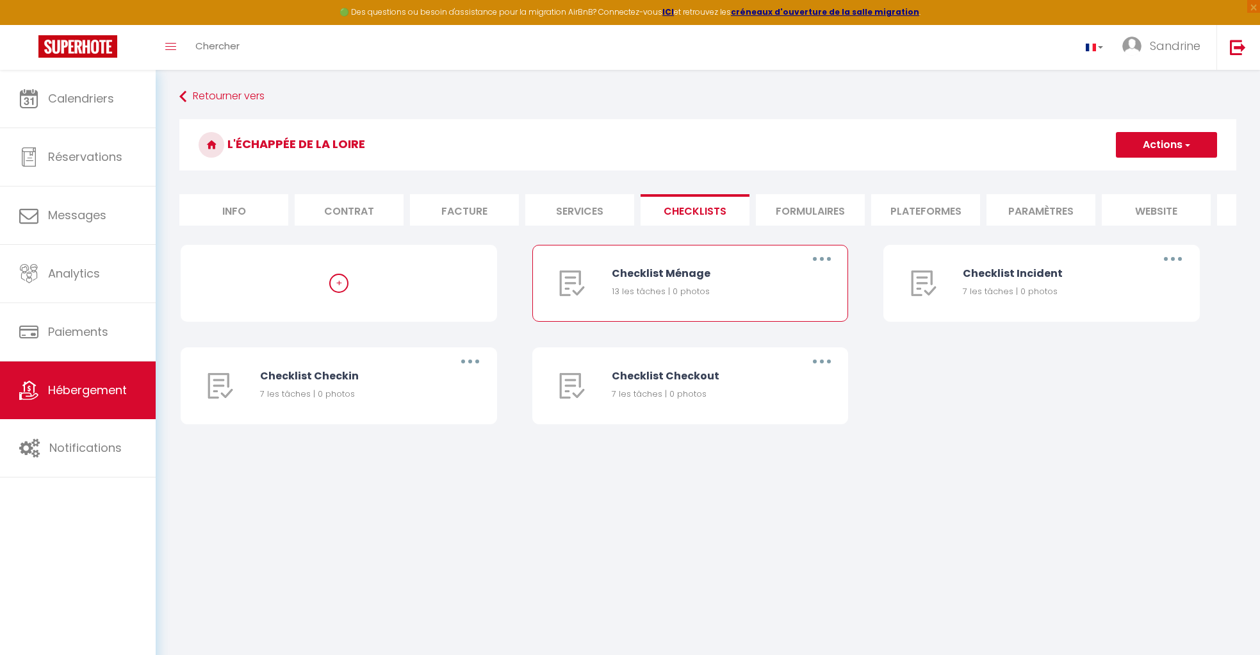
click at [817, 260] on button "button" at bounding box center [822, 259] width 36 height 20
click at [809, 283] on link "Editer" at bounding box center [788, 288] width 95 height 22
type input "Checklist Ménage"
type input "Procédure à suivre à la fin du ménage"
select select
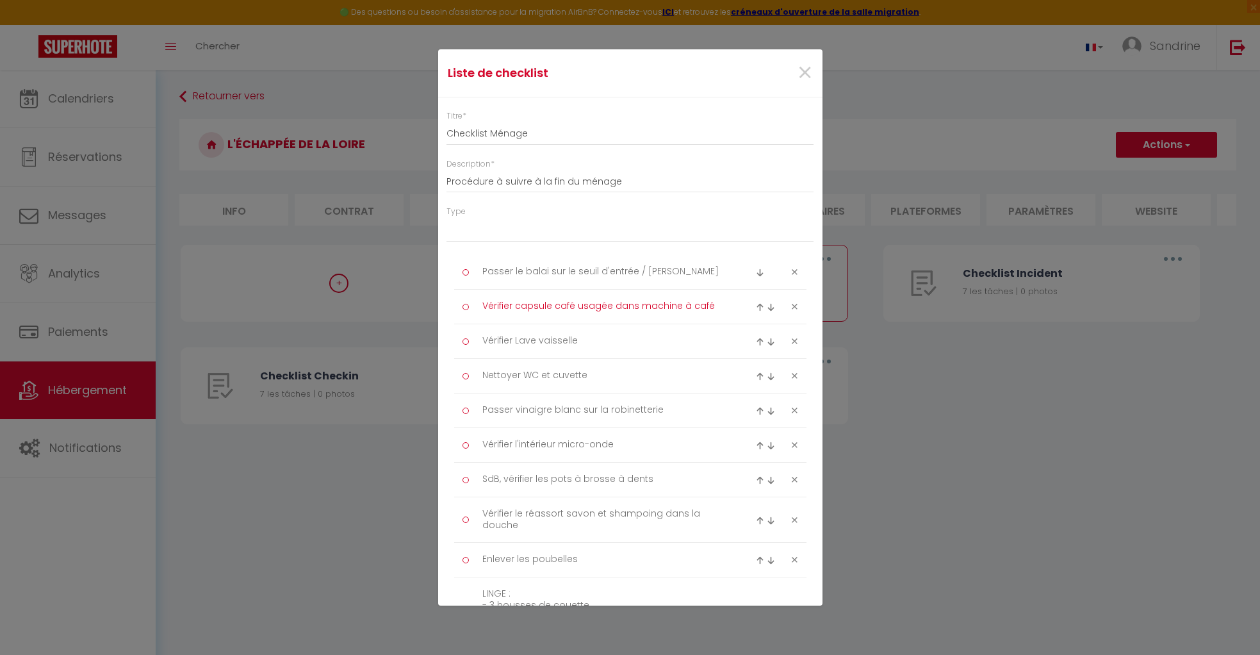
drag, startPoint x: 482, startPoint y: 309, endPoint x: 711, endPoint y: 312, distance: 229.4
click at [711, 312] on textarea "Vérifier capsule café usagée dans machine à café" at bounding box center [604, 306] width 263 height 21
drag, startPoint x: 483, startPoint y: 483, endPoint x: 647, endPoint y: 483, distance: 164.0
click at [647, 483] on textarea "SdB, vérifier les pots à brosse à dents" at bounding box center [604, 479] width 263 height 21
click at [899, 428] on div "Liste de checklist × Titre * Checklist Ménage Description * Procédure à suivre …" at bounding box center [630, 327] width 1260 height 655
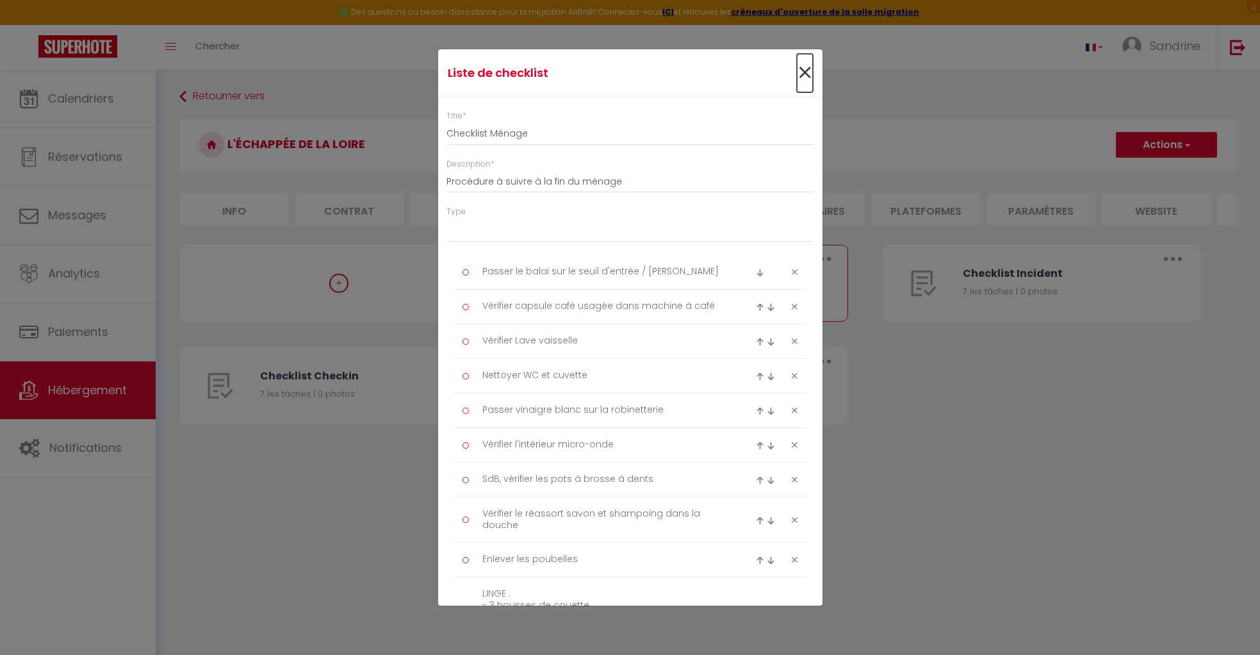
click at [803, 66] on span "×" at bounding box center [805, 73] width 16 height 38
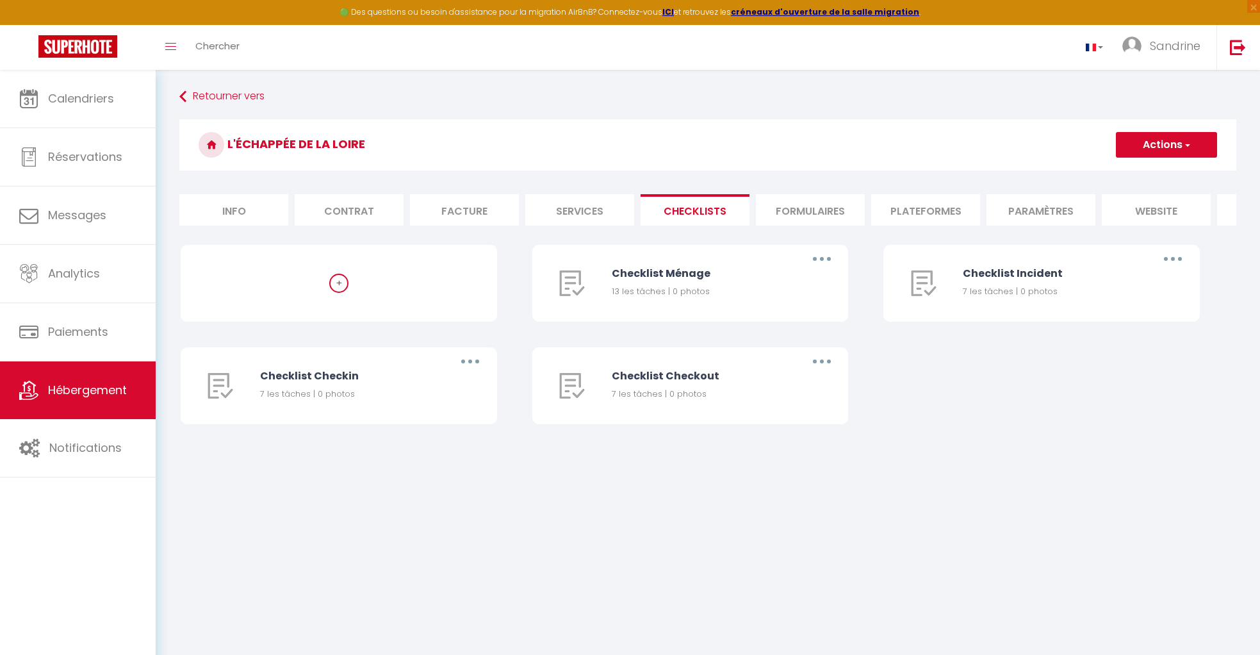
click at [465, 207] on li "Facture" at bounding box center [464, 209] width 109 height 31
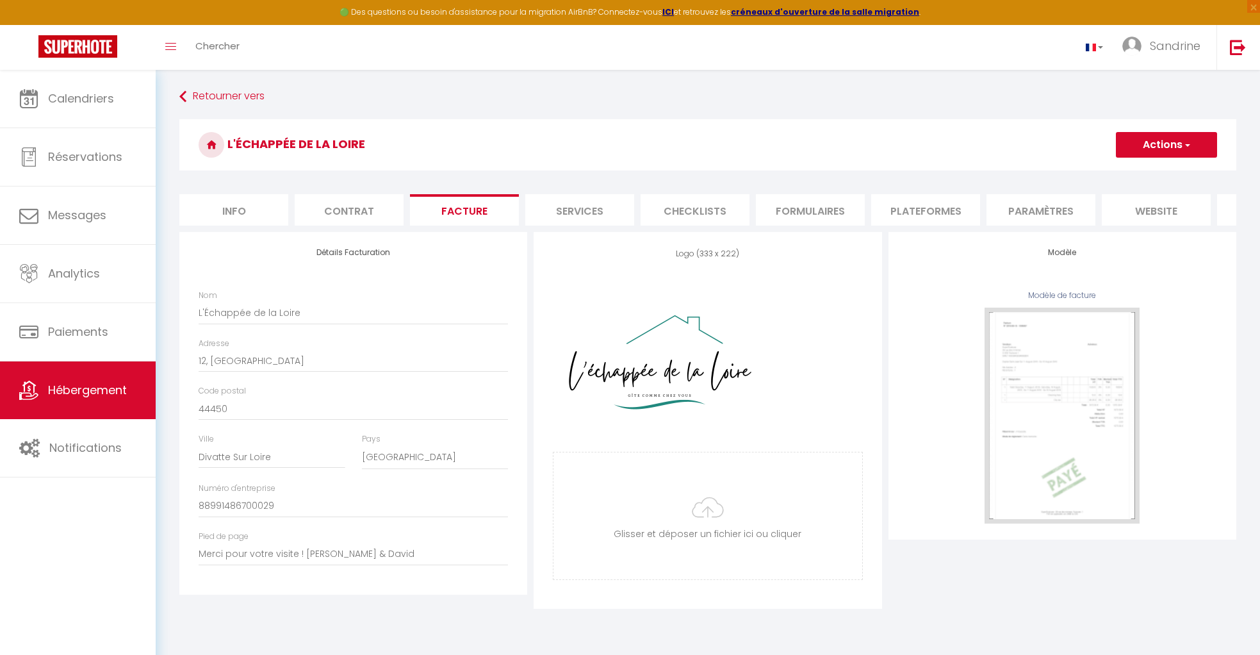
click at [260, 202] on li "Info" at bounding box center [233, 209] width 109 height 31
select select
checkbox input "false"
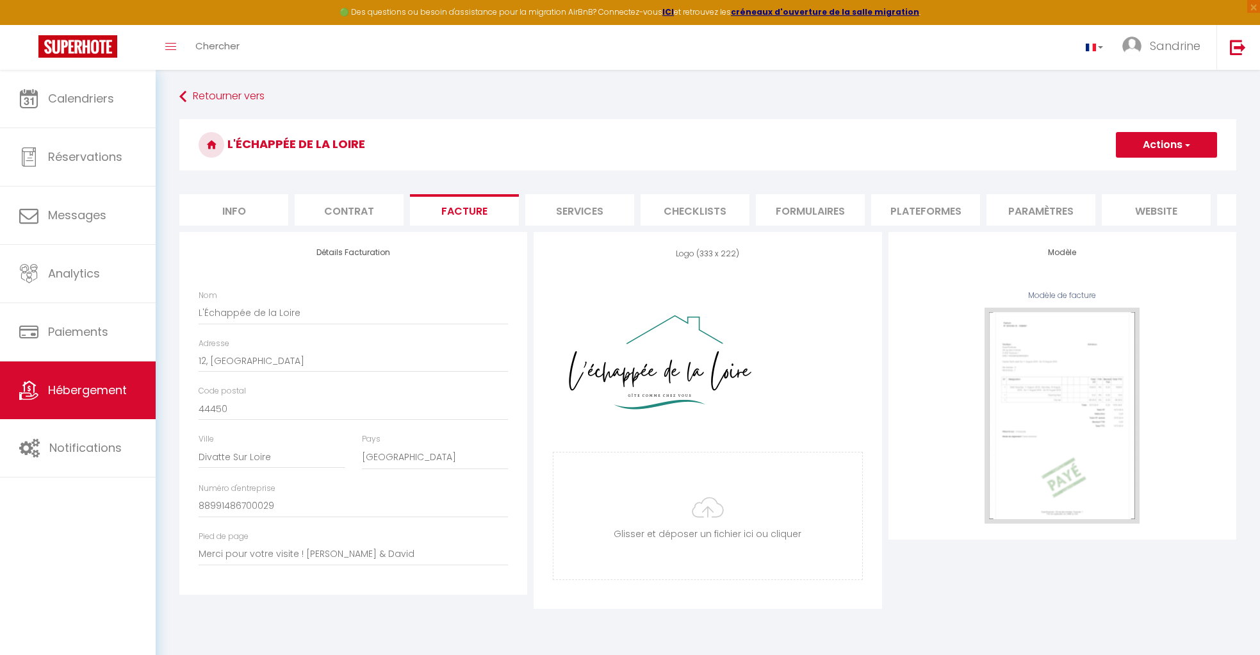
checkbox input "false"
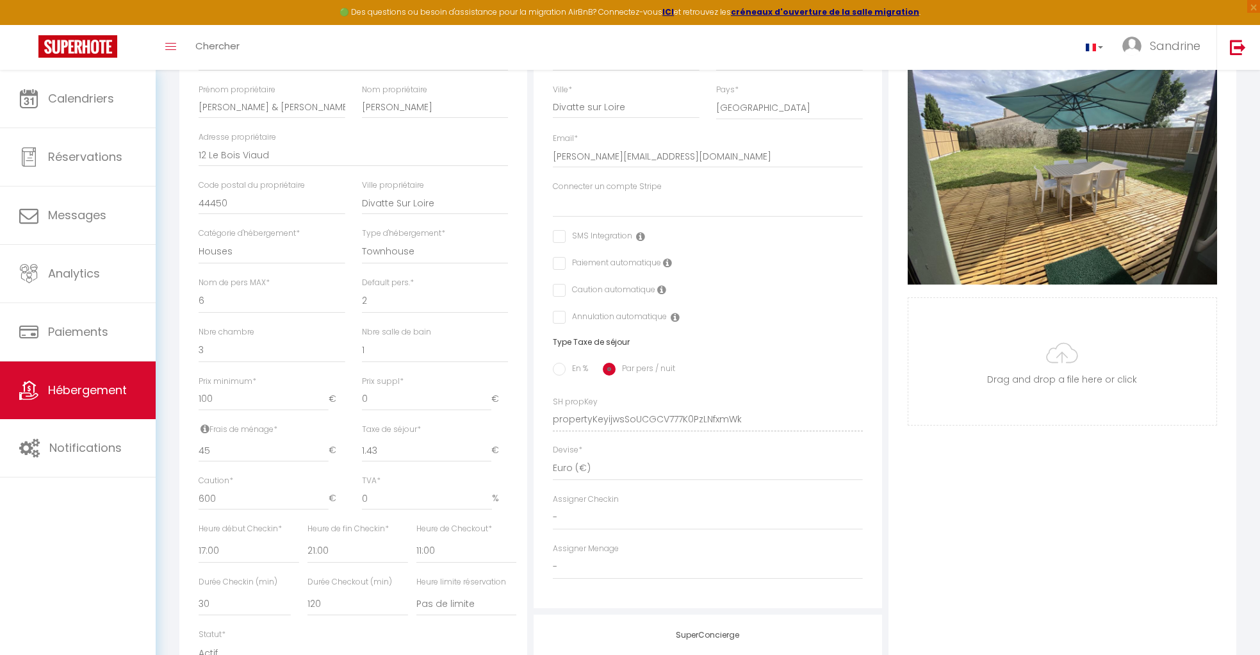
scroll to position [338, 0]
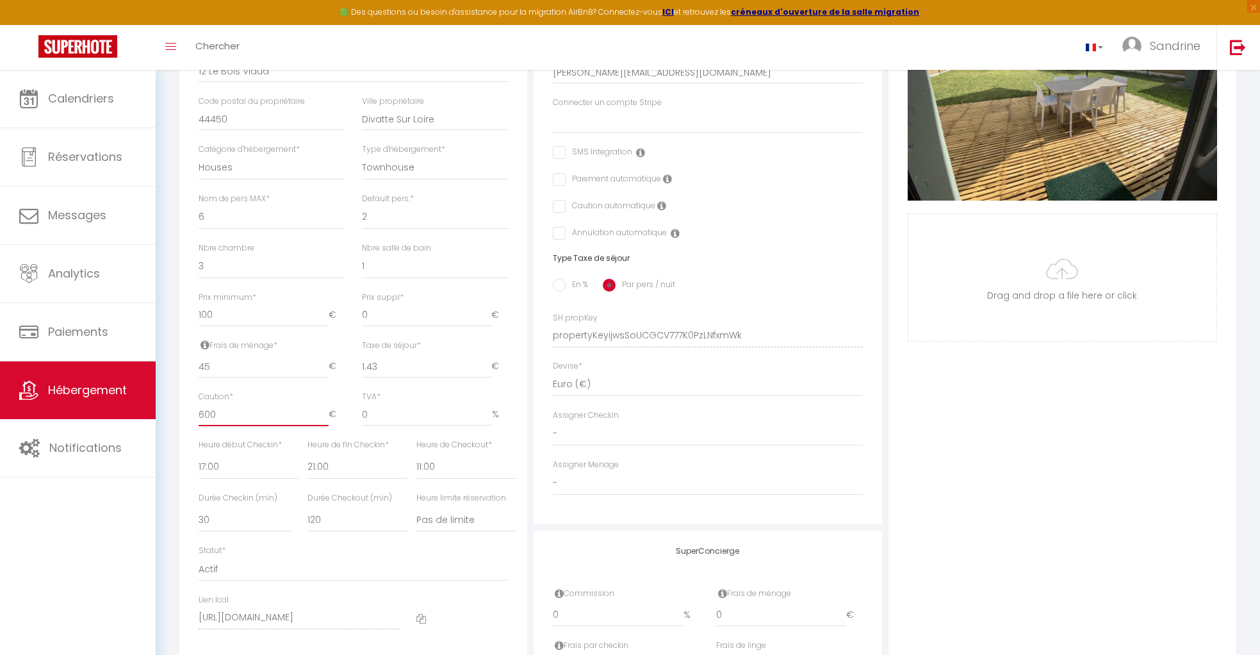
click at [213, 408] on input "600" at bounding box center [263, 414] width 129 height 23
type input "602"
select select
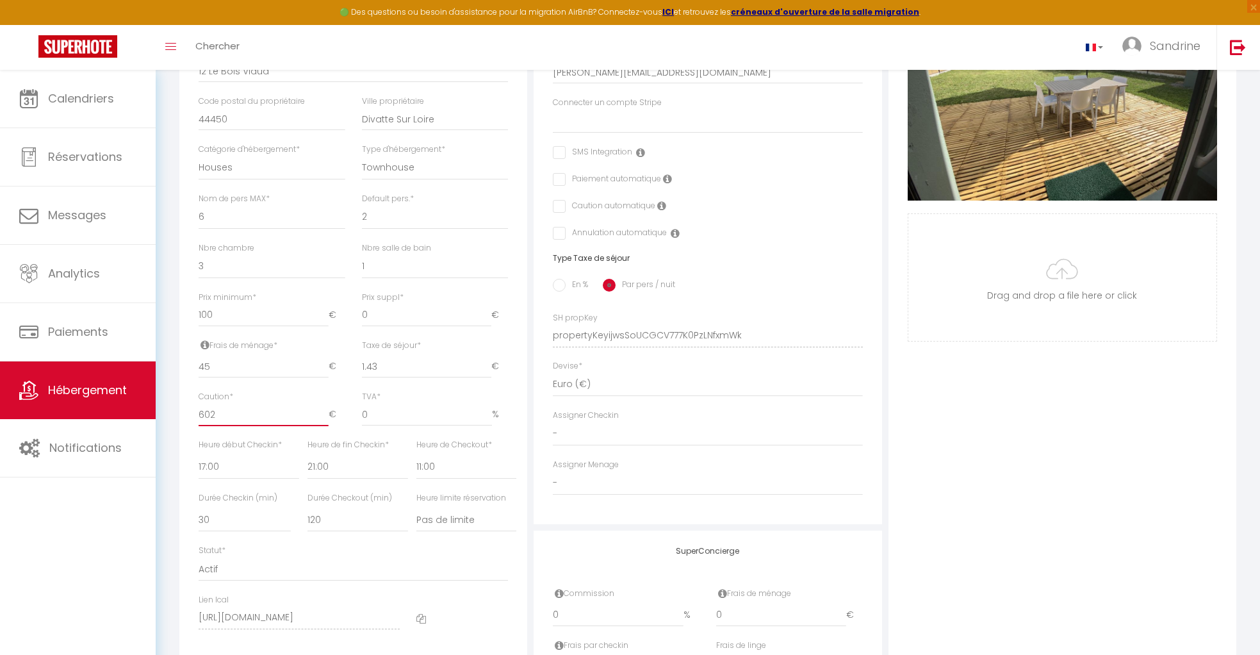
checkbox input "false"
type input "603"
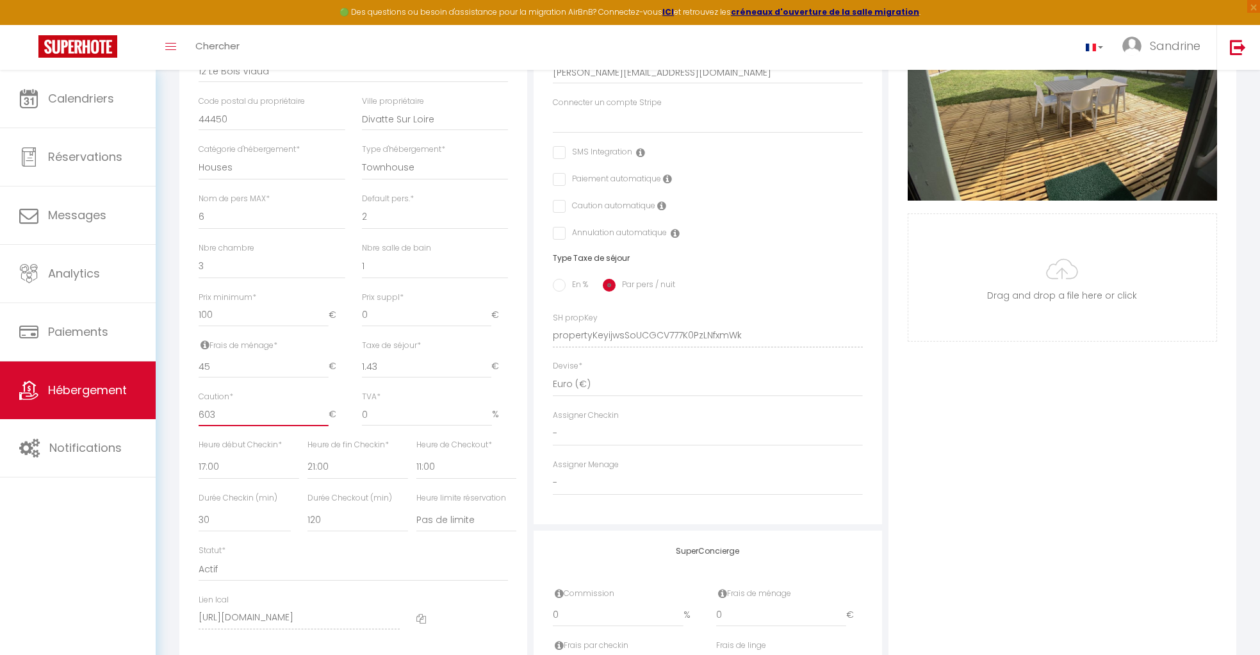
select select
checkbox input "false"
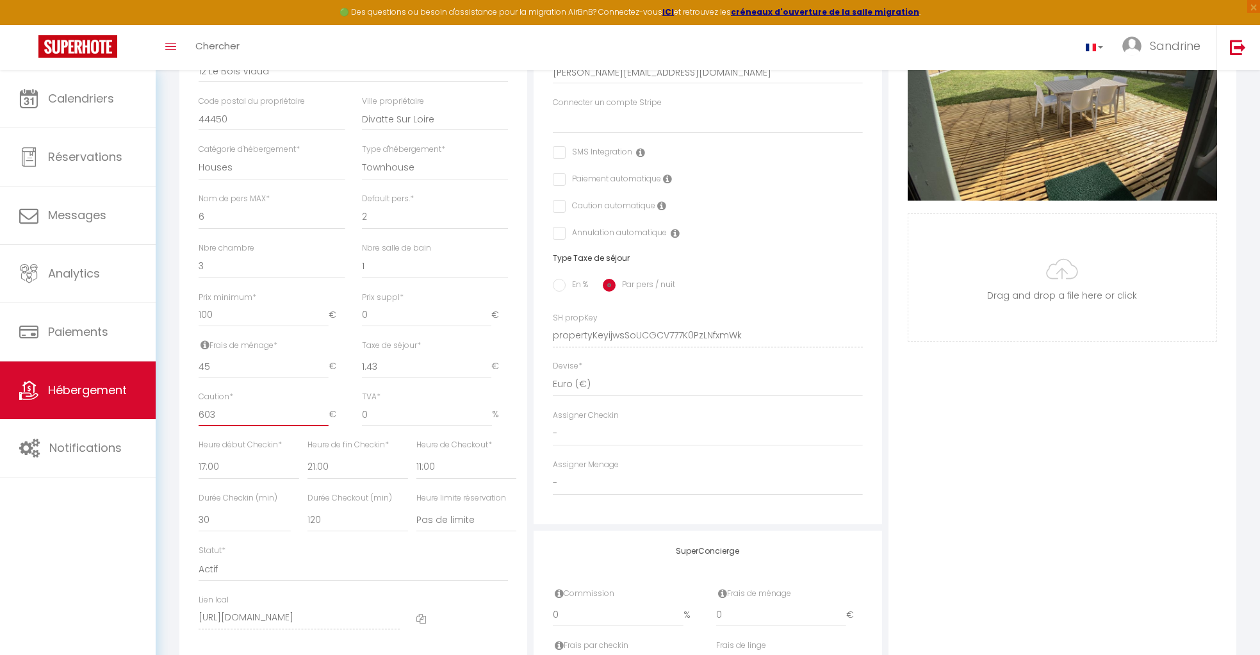
type input "604"
select select
checkbox input "false"
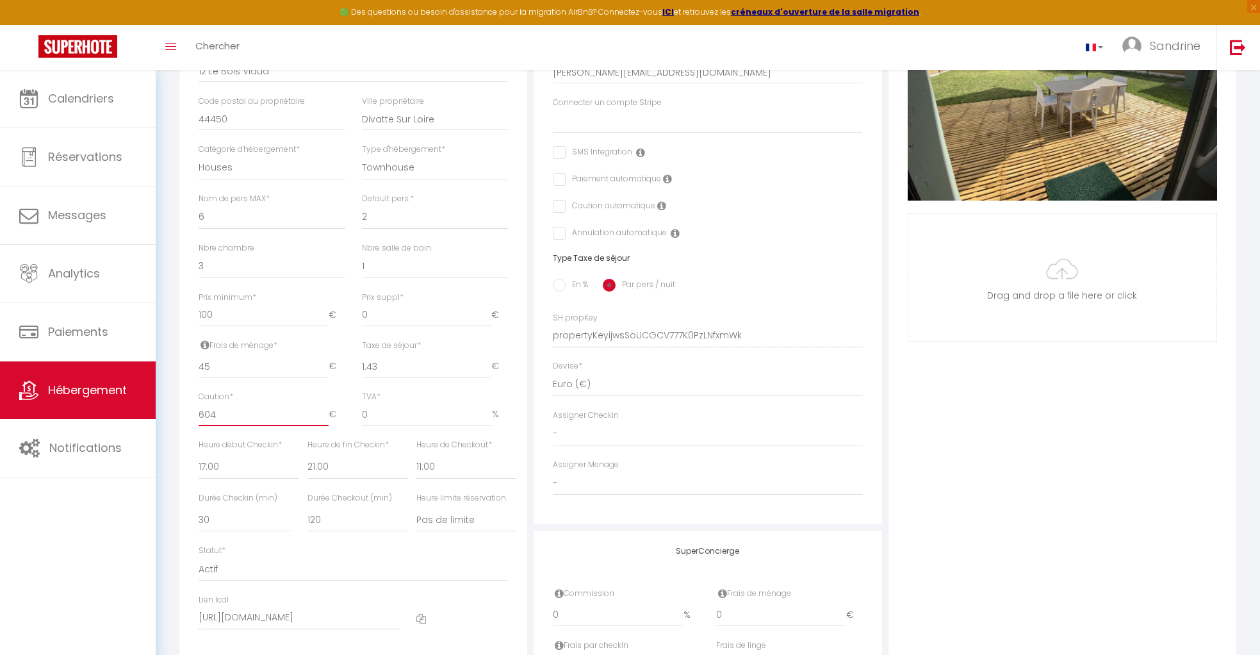
checkbox input "false"
type input "605"
select select
checkbox input "false"
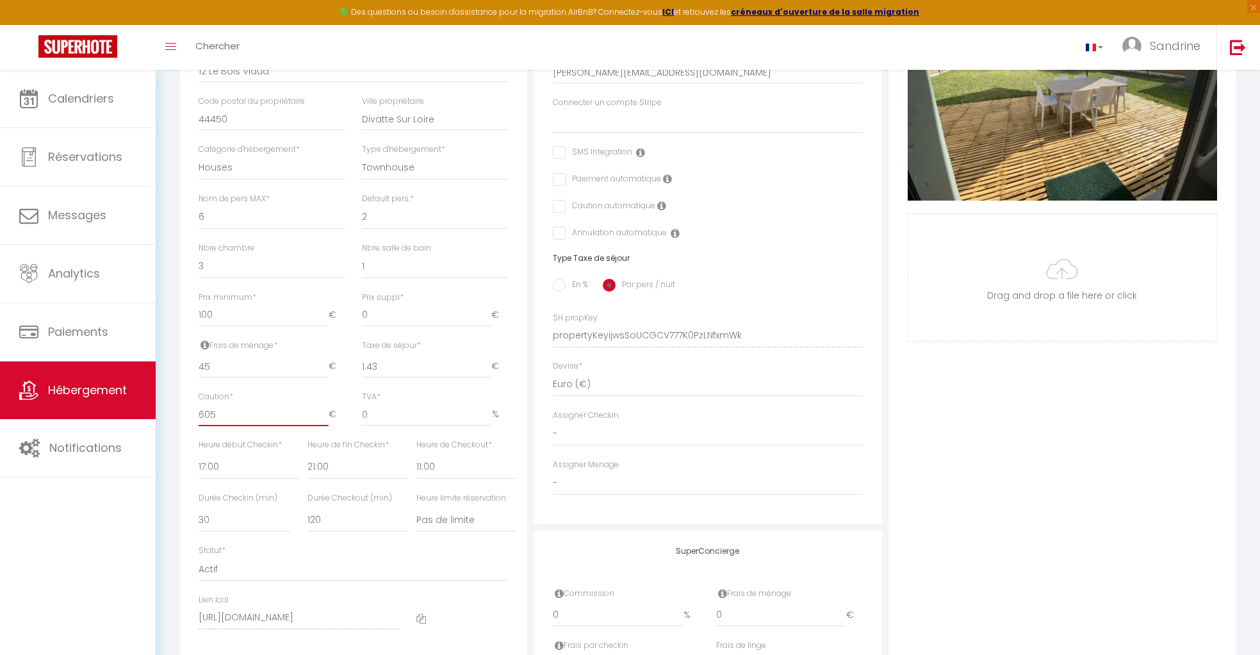
checkbox input "false"
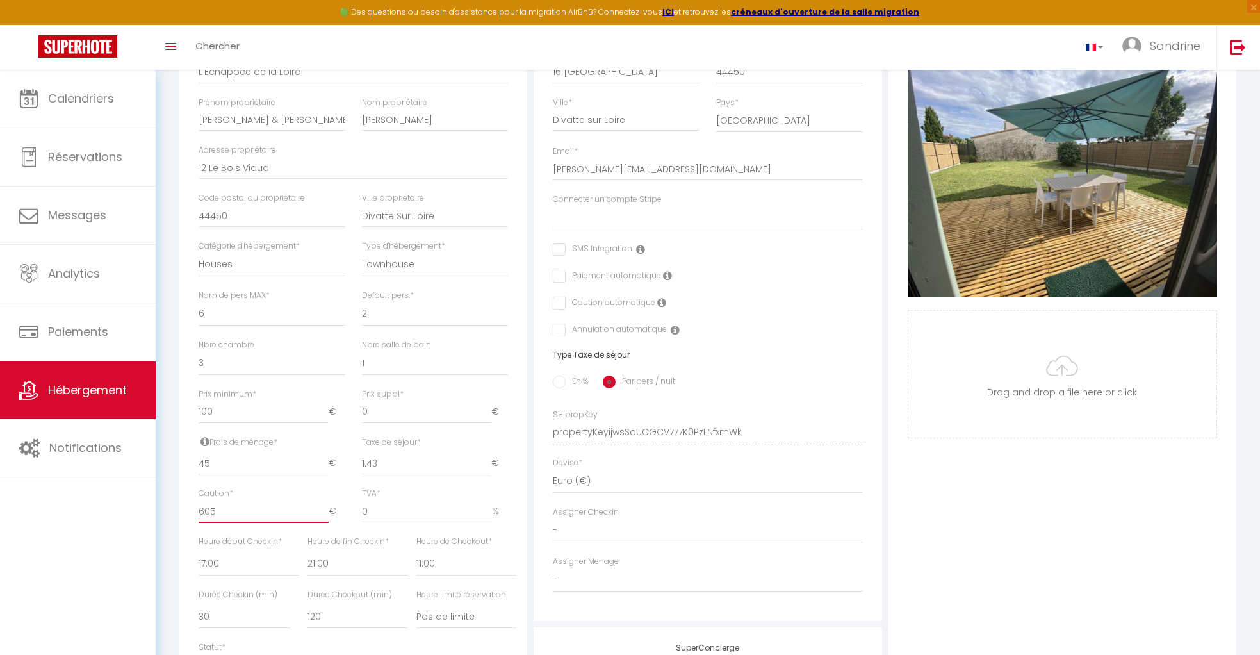
scroll to position [240, 0]
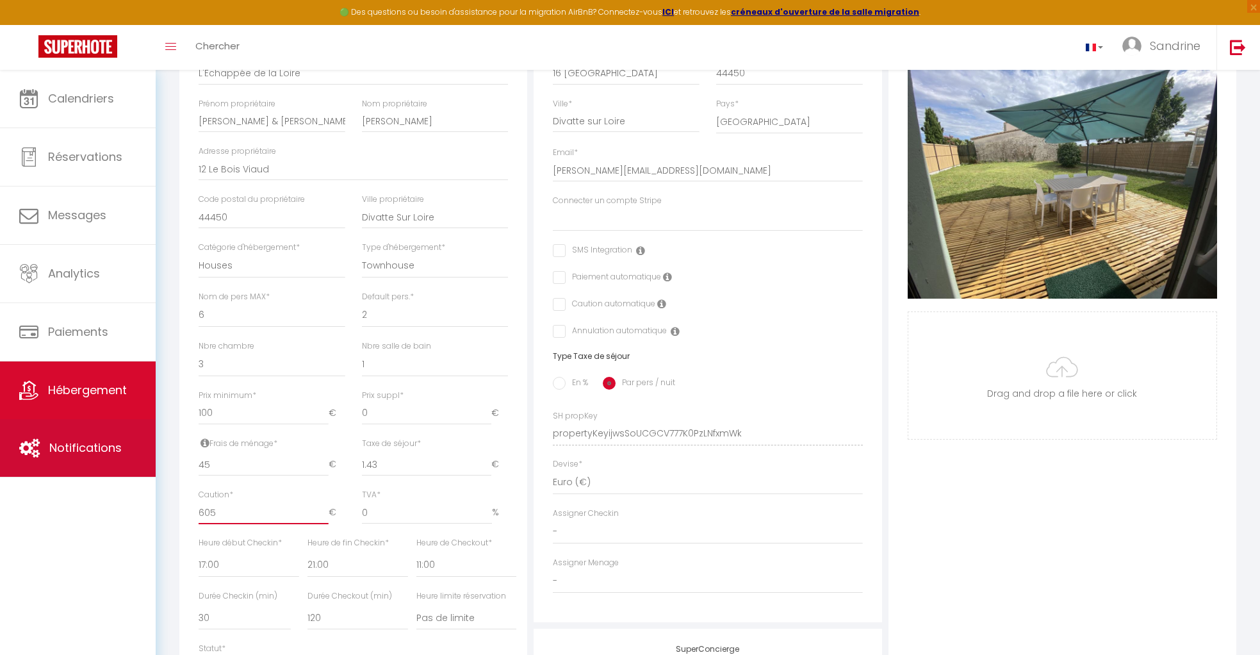
type input "605"
click at [101, 446] on span "Notifications" at bounding box center [85, 447] width 72 height 16
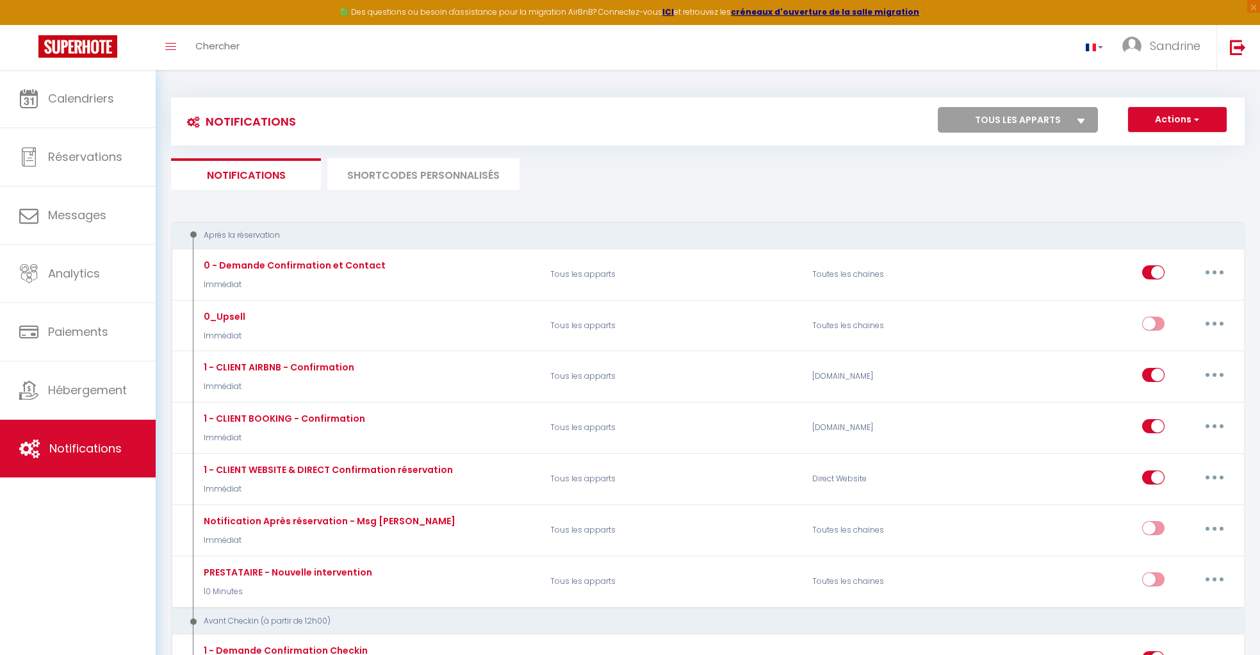
click at [1009, 117] on select "Tous les apparts L'Échappée de la Loire La Tente de l'Échappée de la Loire" at bounding box center [1018, 120] width 160 height 26
select select "26229"
click at [938, 107] on select "Tous les apparts L'Échappée de la Loire La Tente de l'Échappée de la Loire" at bounding box center [1018, 120] width 160 height 26
checkbox input "true"
checkbox input "false"
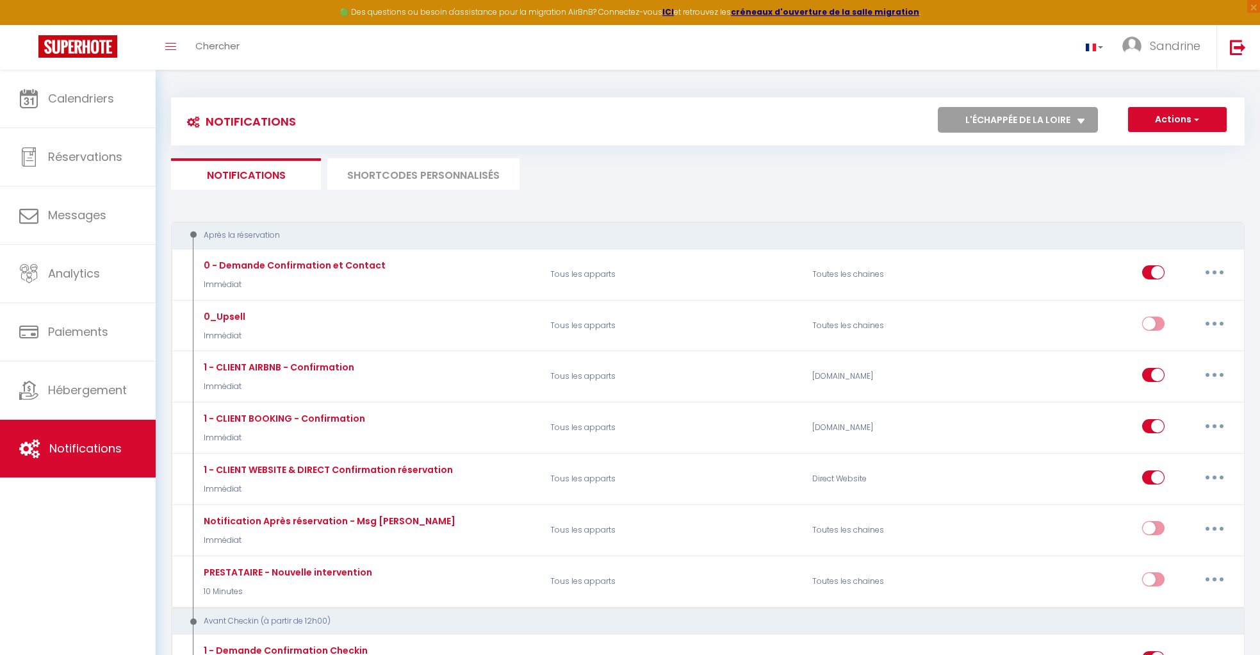
checkbox input "false"
checkbox input "true"
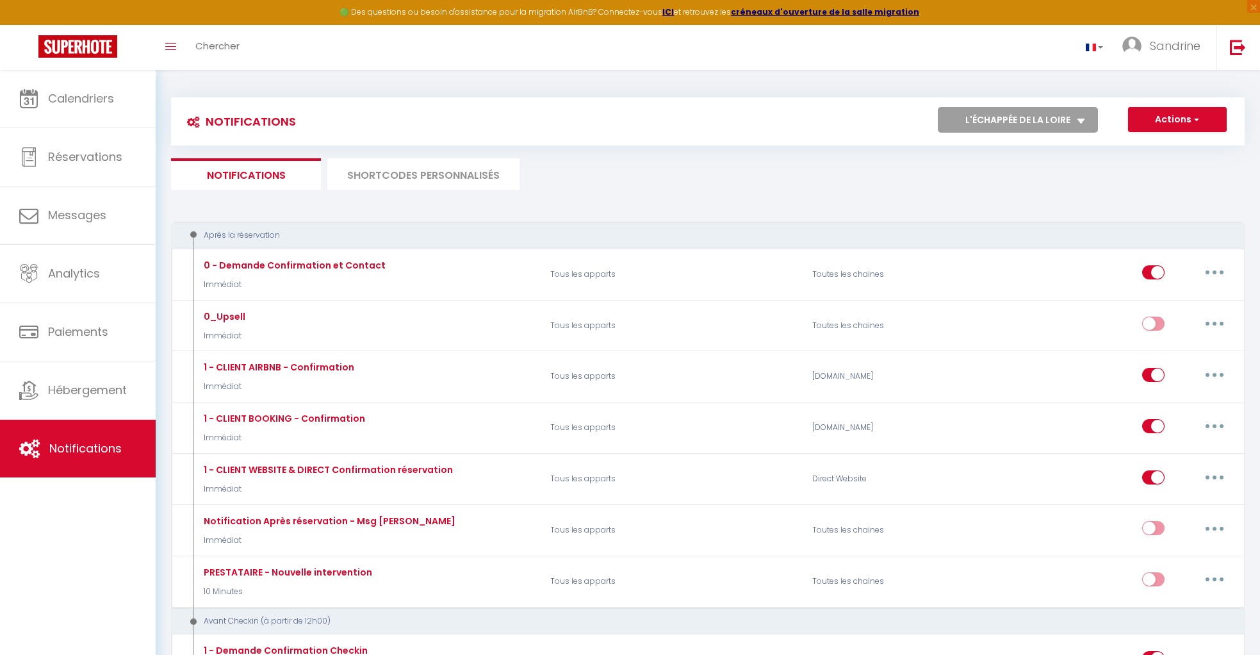
checkbox input "false"
checkbox input "true"
checkbox input "false"
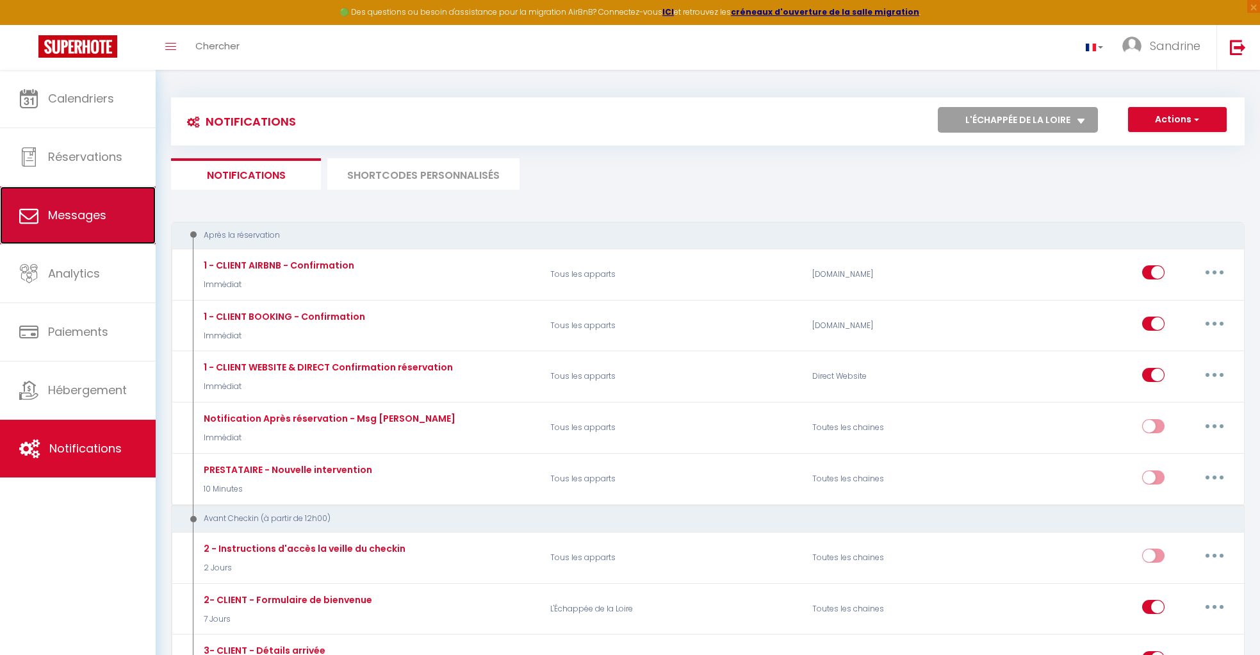
click at [105, 213] on span "Messages" at bounding box center [77, 215] width 58 height 16
select select "message"
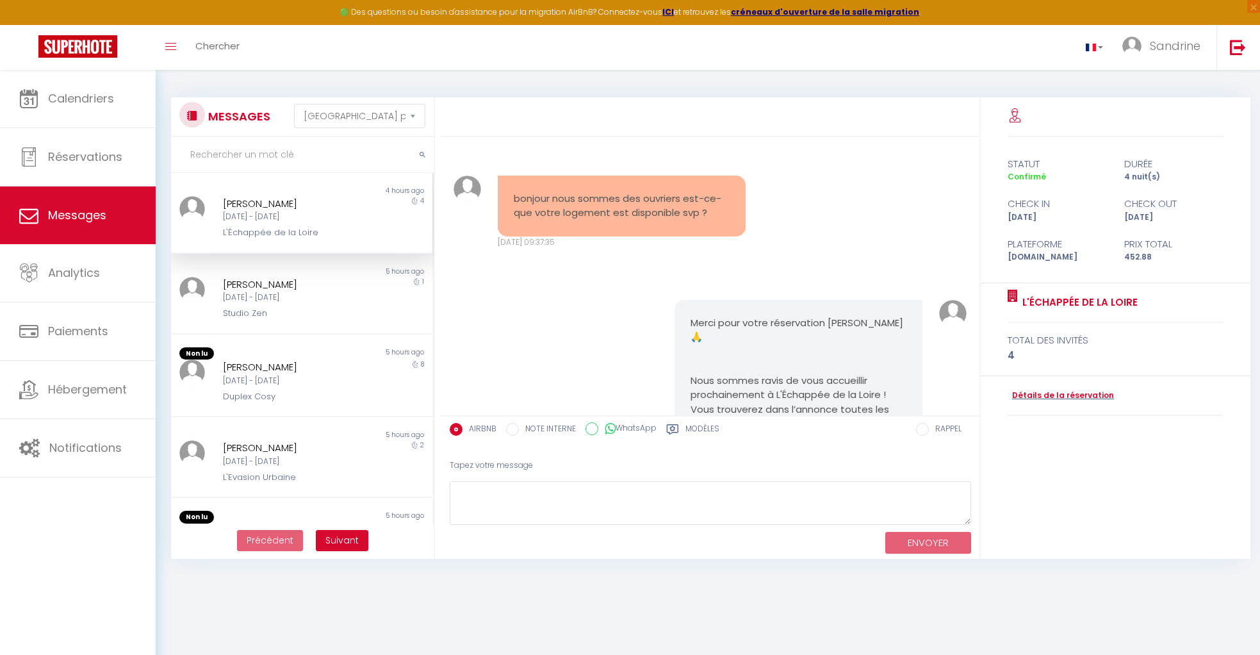
scroll to position [2620, 0]
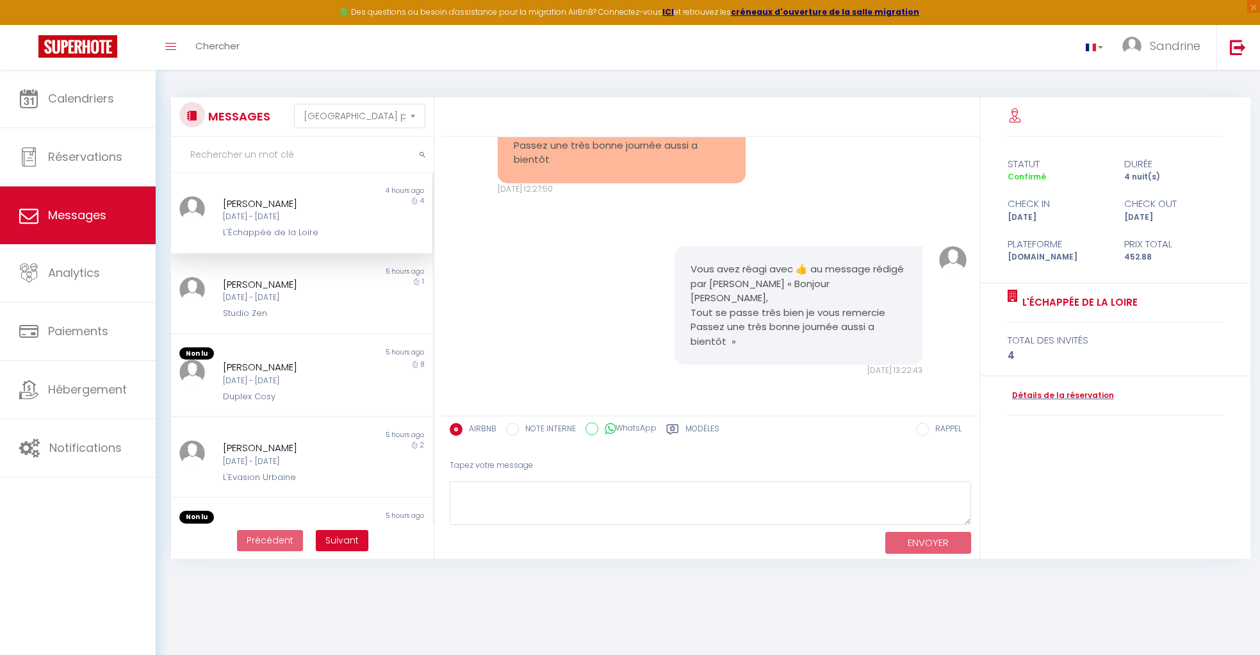
click at [243, 209] on div "[PERSON_NAME]" at bounding box center [291, 203] width 136 height 15
click at [528, 487] on textarea at bounding box center [710, 503] width 521 height 44
type textarea "fbgkjhkjghdf"
click at [577, 496] on textarea "fbgkjhkjghdf" at bounding box center [710, 503] width 521 height 44
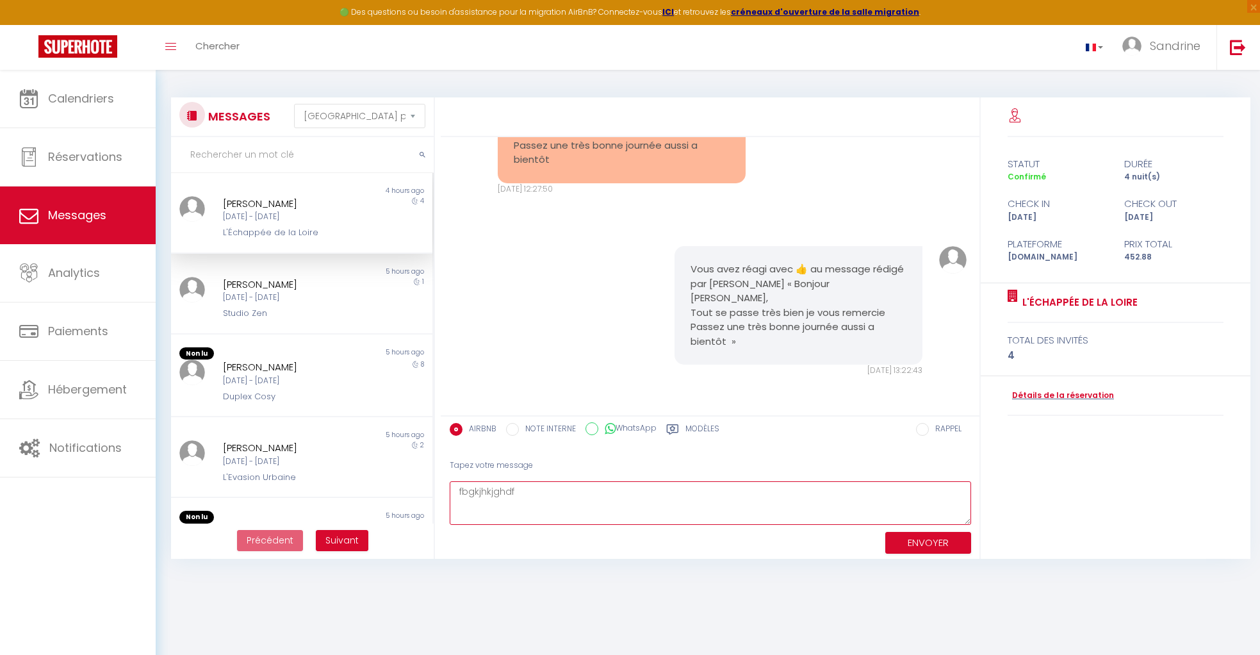
click at [577, 496] on textarea "fbgkjhkjghdf" at bounding box center [710, 503] width 521 height 44
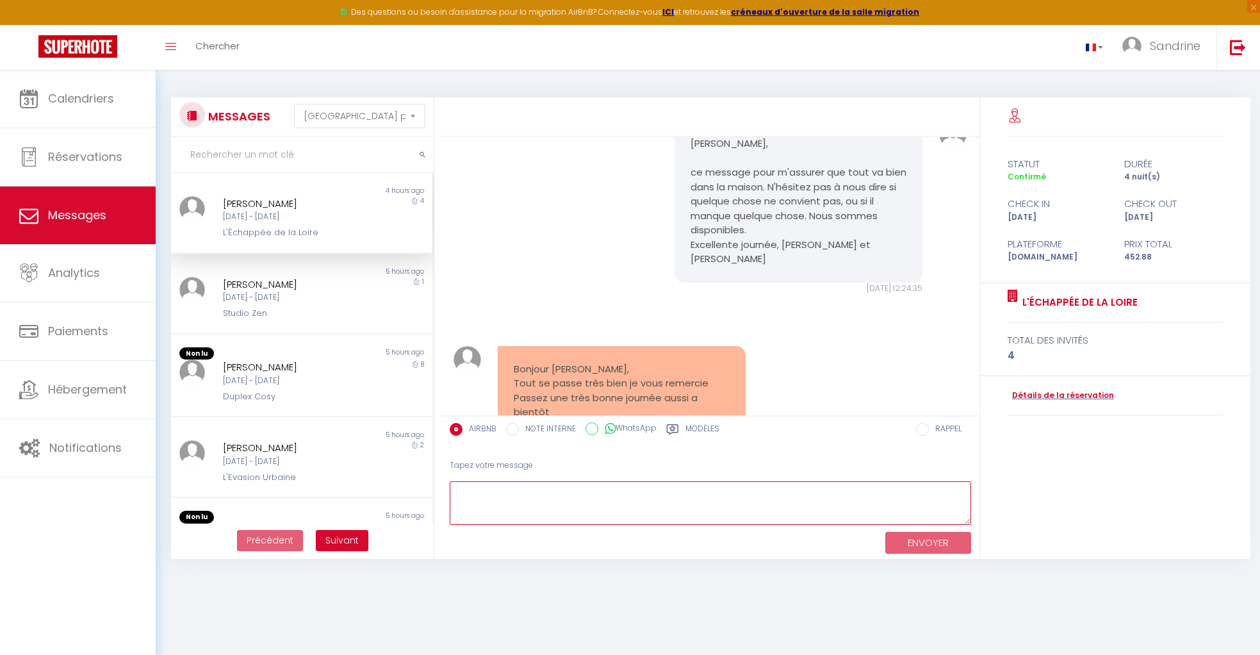
scroll to position [2291, 0]
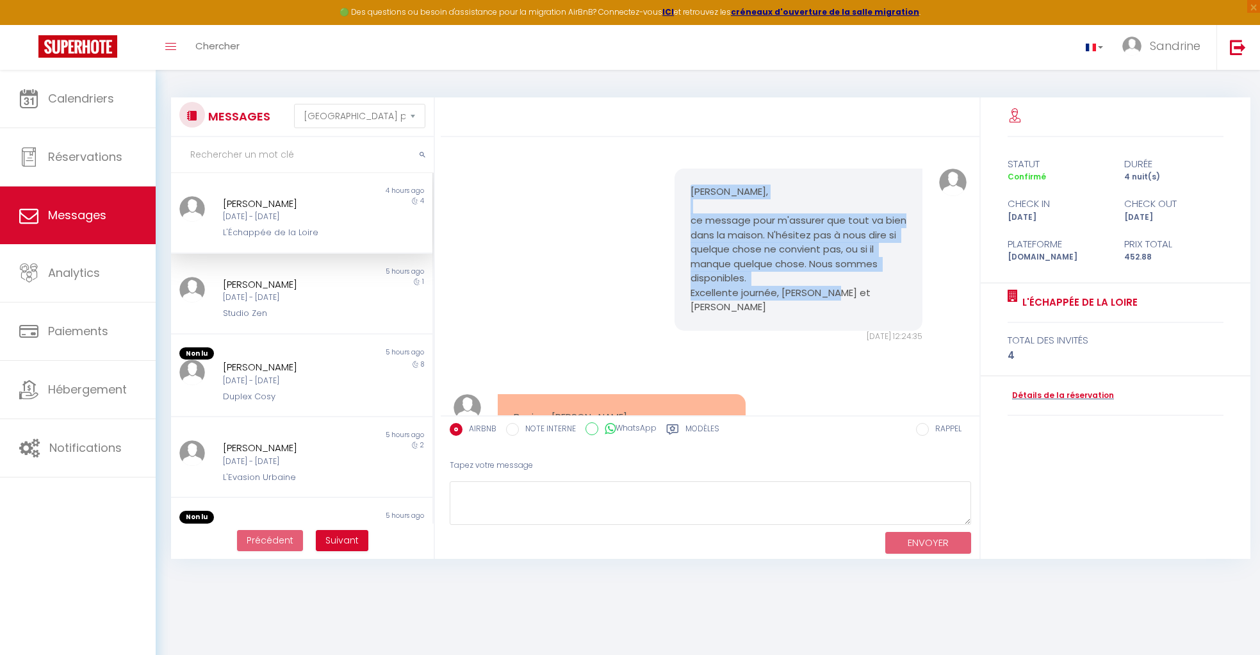
drag, startPoint x: 689, startPoint y: 248, endPoint x: 901, endPoint y: 356, distance: 237.2
click at [901, 331] on div "Romain, ce message pour m'assurer que tout va bien dans la maison. N'hésitez pa…" at bounding box center [799, 249] width 248 height 162
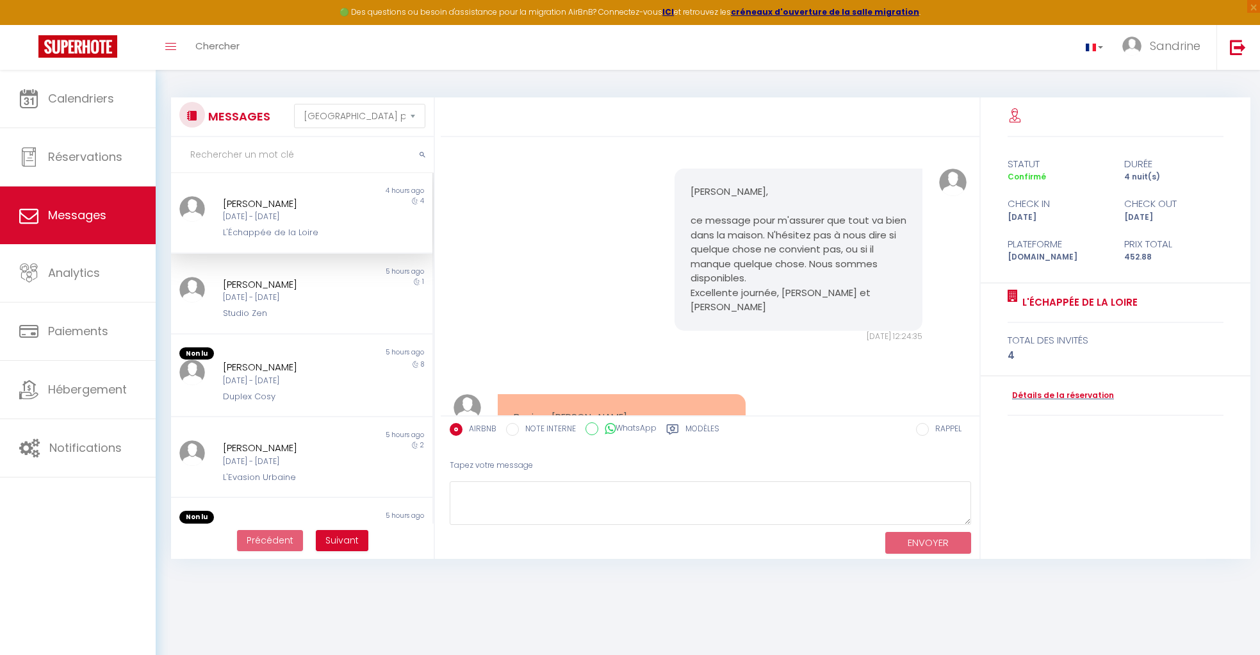
click at [623, 368] on div "Romain, ce message pour m'assurer que tout va bien dans la maison. N'hésitez pa…" at bounding box center [710, 255] width 530 height 225
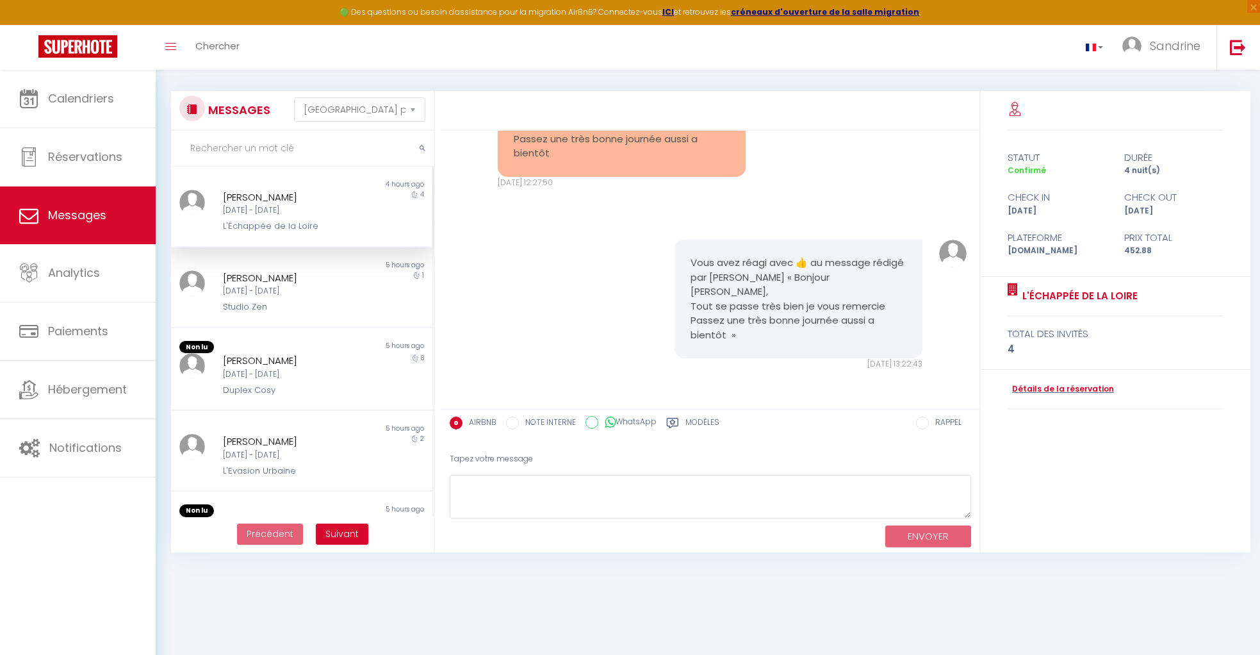
scroll to position [70, 0]
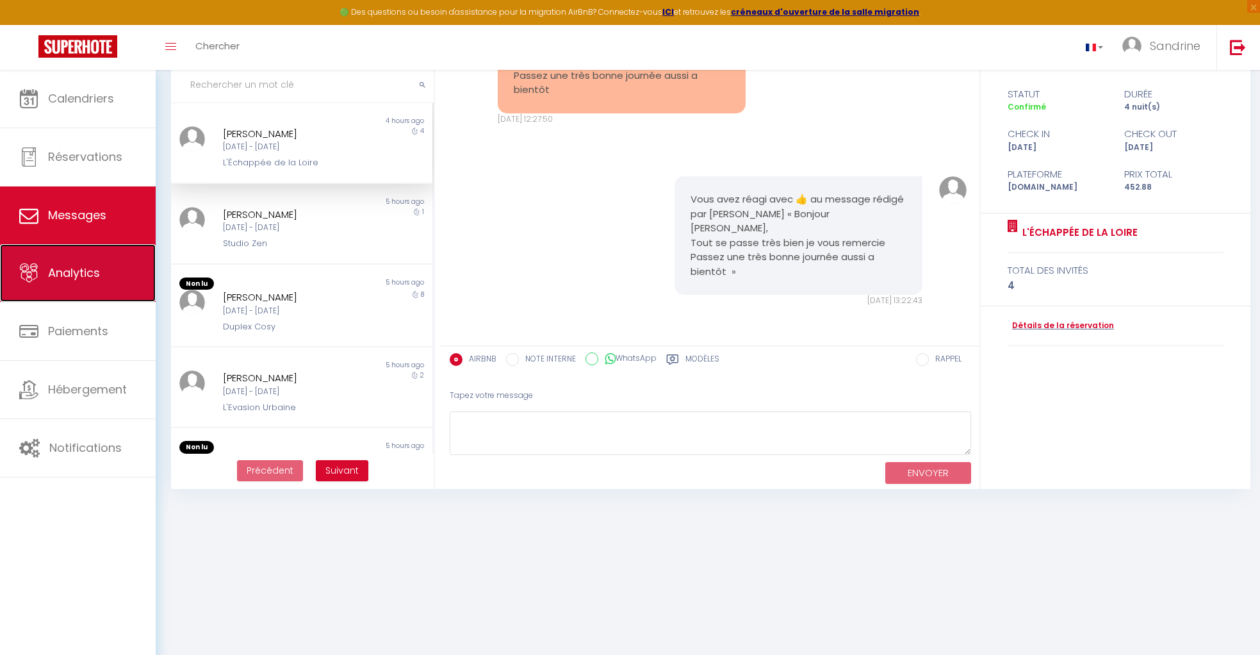
click at [78, 281] on link "Analytics" at bounding box center [78, 273] width 156 height 58
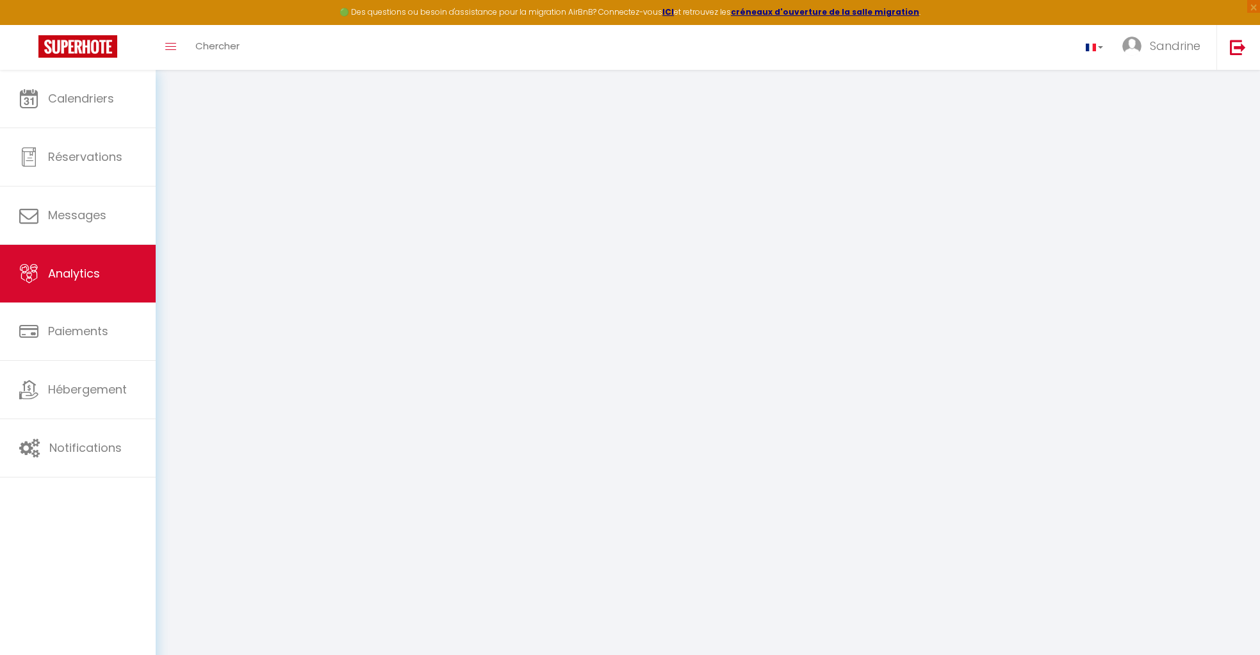
select select "2025"
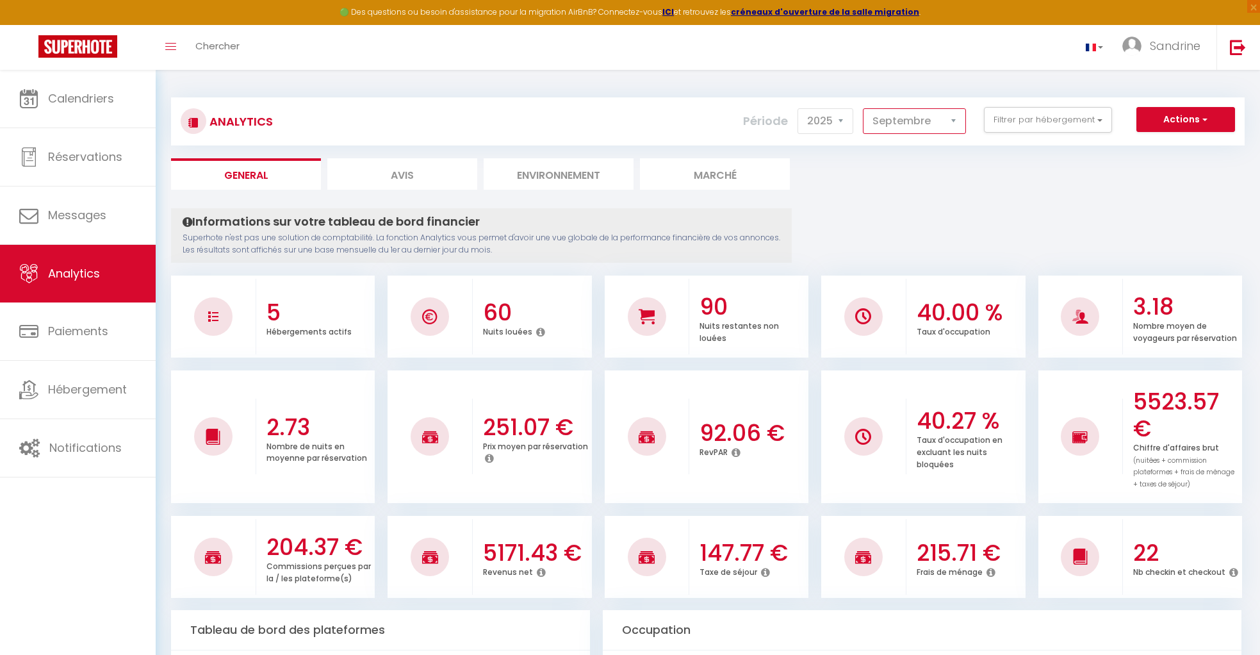
click at [912, 124] on select "Janvier Février Mars Avril Mai Juin Juillet Août Septembre Octobre Novembre Déc…" at bounding box center [914, 121] width 103 height 26
select select "4"
click at [864, 108] on select "Janvier Février Mars Avril Mai Juin Juillet Août Septembre Octobre Novembre Déc…" at bounding box center [914, 121] width 103 height 26
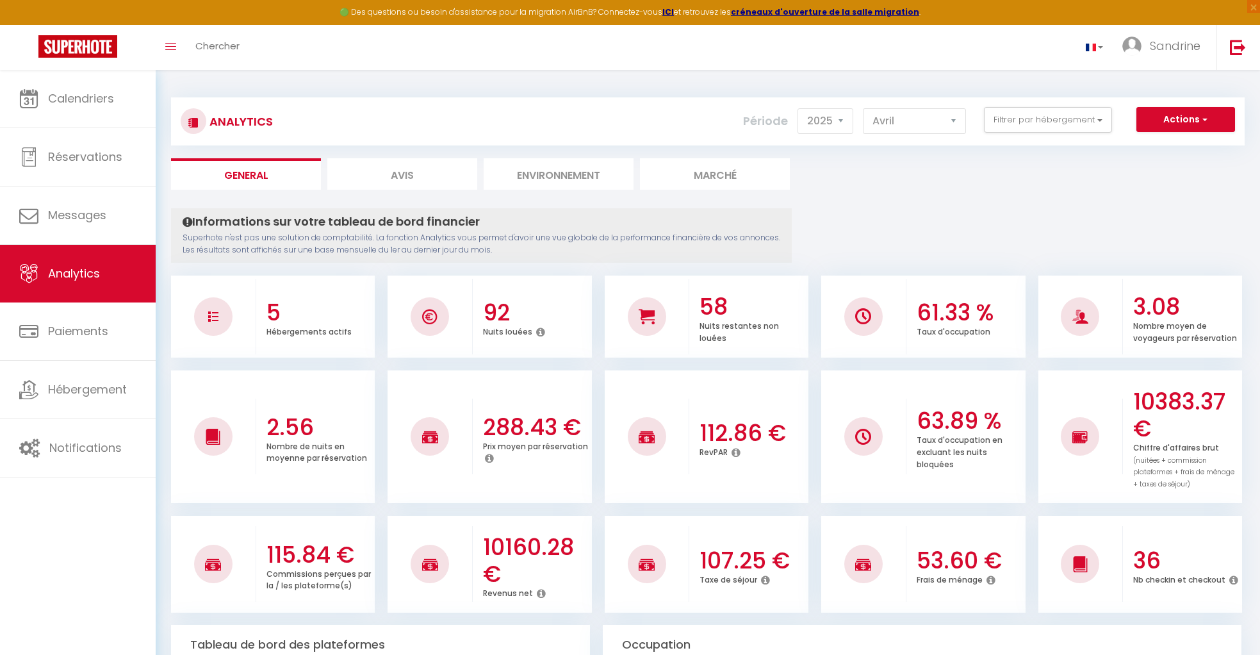
click at [276, 304] on h3 "5" at bounding box center [319, 312] width 106 height 27
click at [276, 304] on h3 "5" at bounding box center [319, 311] width 106 height 27
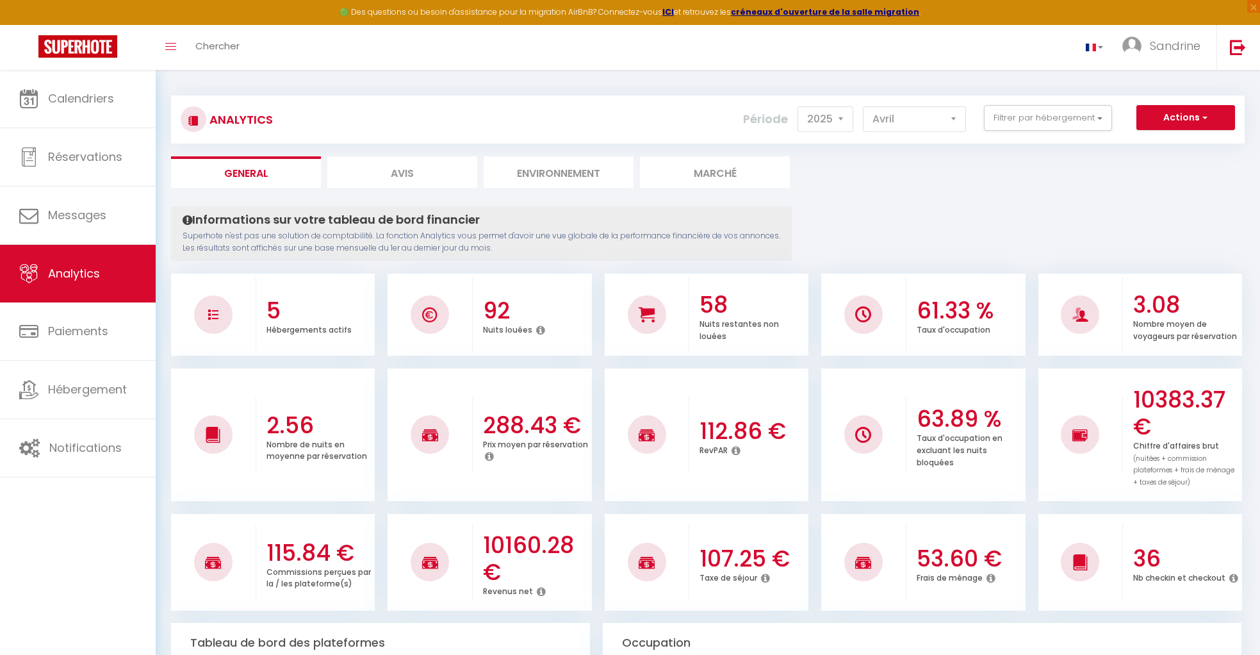
scroll to position [1, 0]
click at [276, 304] on h3 "5" at bounding box center [319, 312] width 106 height 27
click at [1078, 117] on button "Filtrer par hébergement" at bounding box center [1048, 119] width 128 height 26
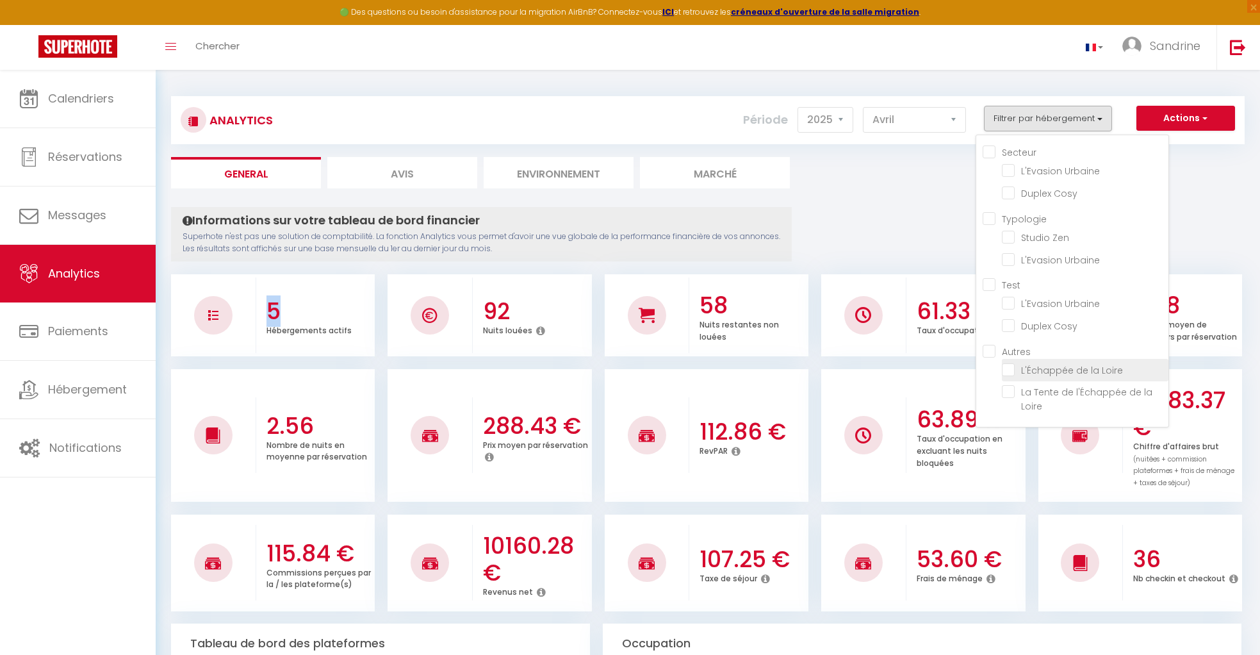
click at [1050, 370] on Loire "checkbox" at bounding box center [1085, 369] width 167 height 13
checkbox Loire "true"
checkbox Urbaine "false"
checkbox Cosy "false"
checkbox Zen "false"
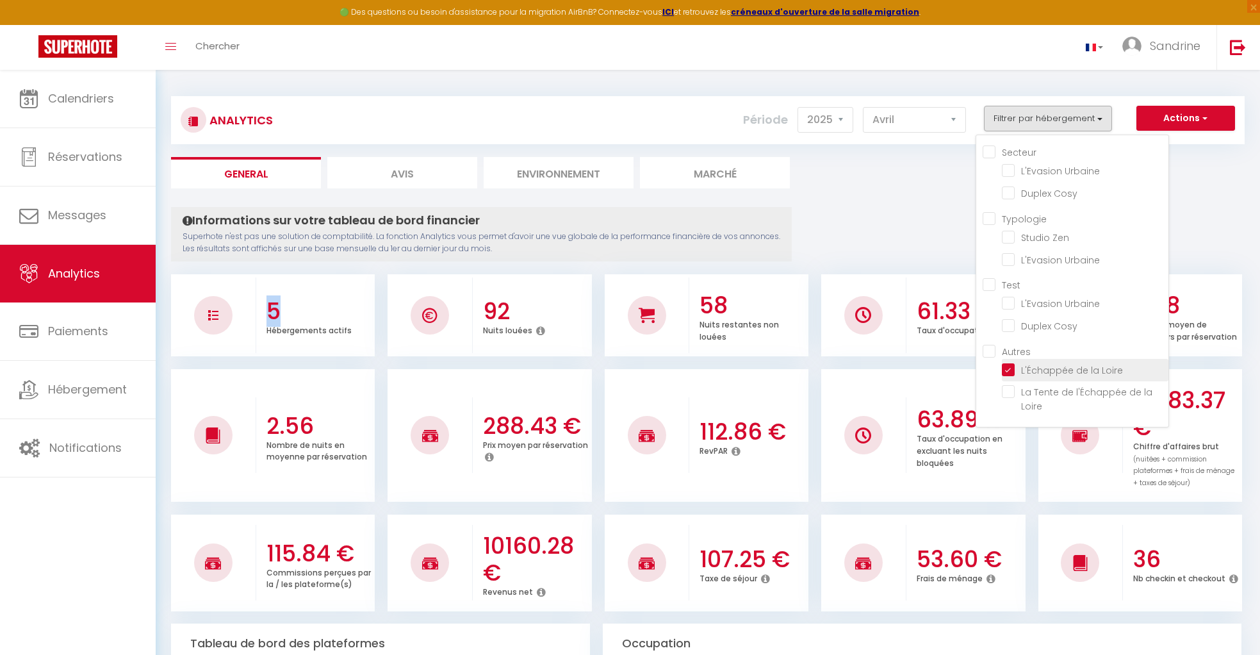
checkbox Urbaine "false"
checkbox Cosy "false"
checkbox Loire "false"
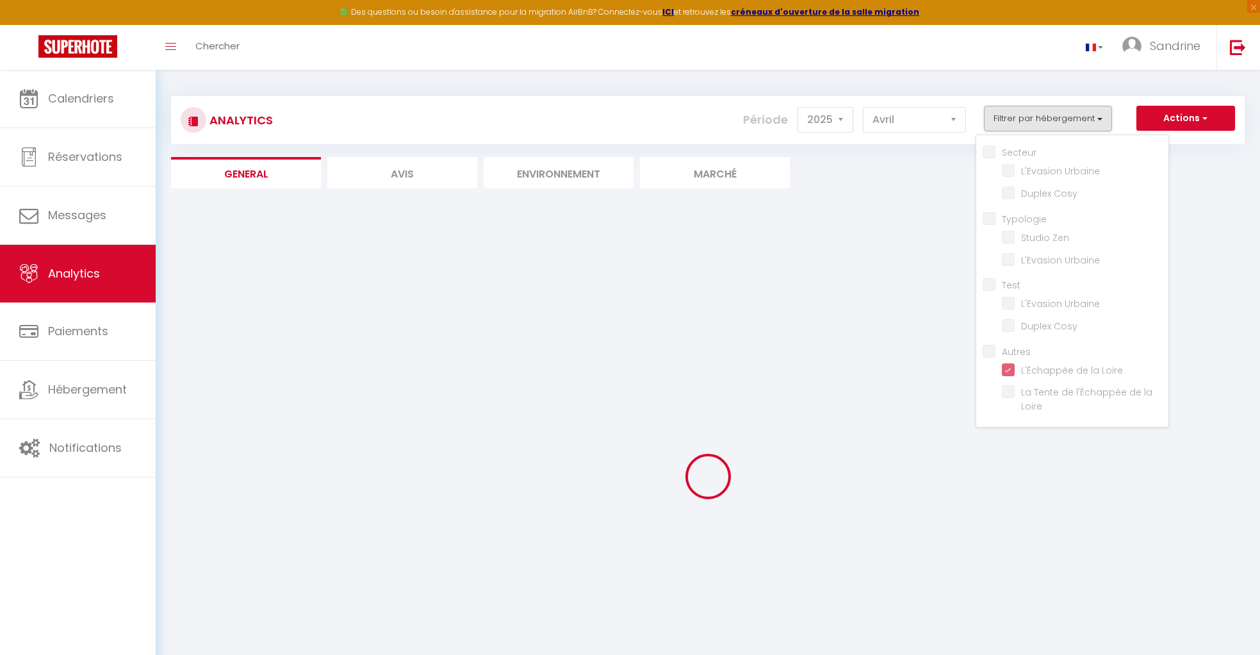
checkbox Urbaine "false"
checkbox Cosy "false"
checkbox Zen "false"
checkbox Urbaine "false"
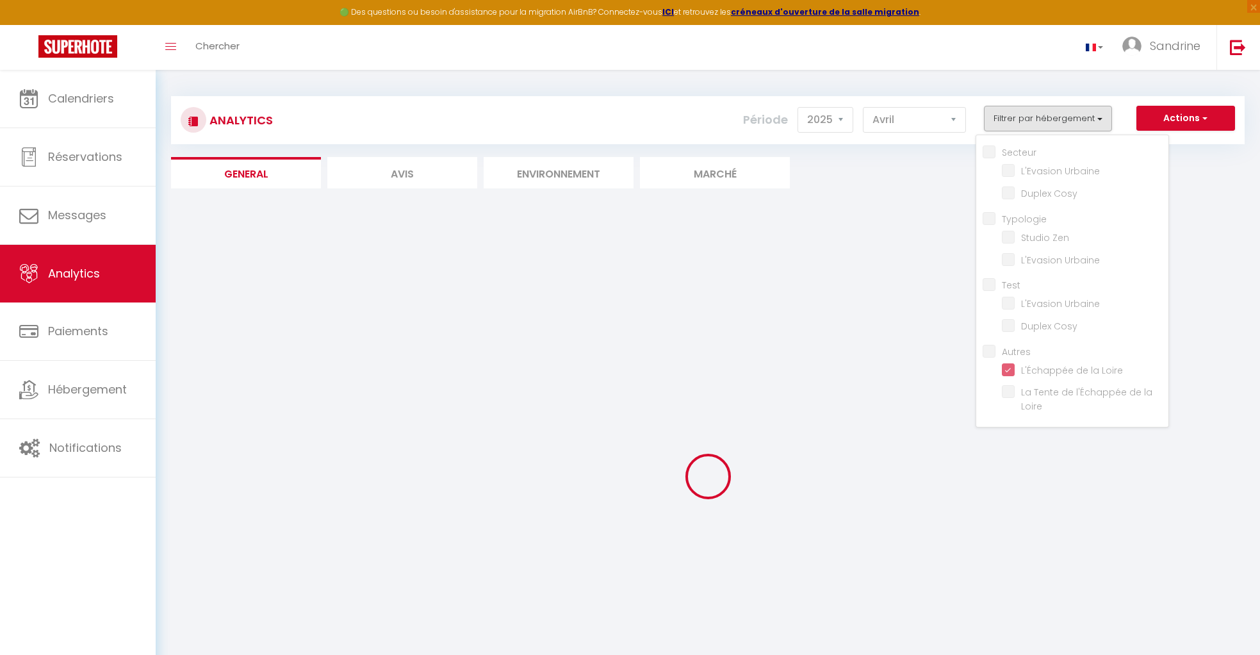
checkbox Cosy "false"
checkbox Loire "false"
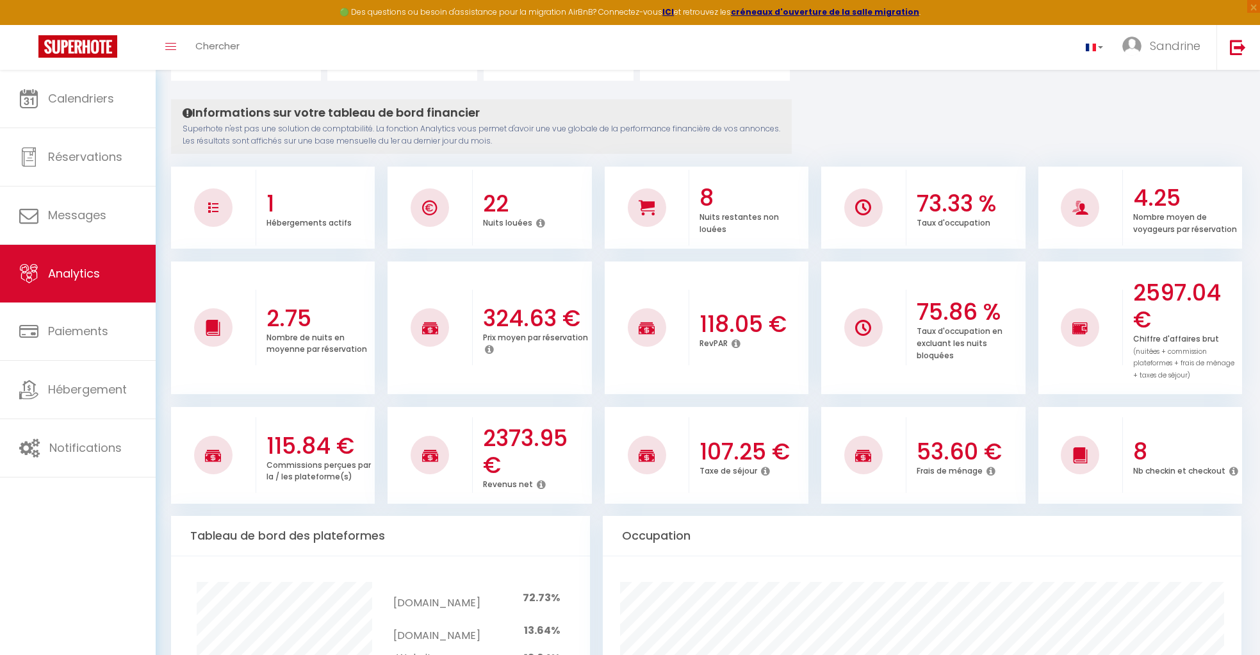
scroll to position [0, 0]
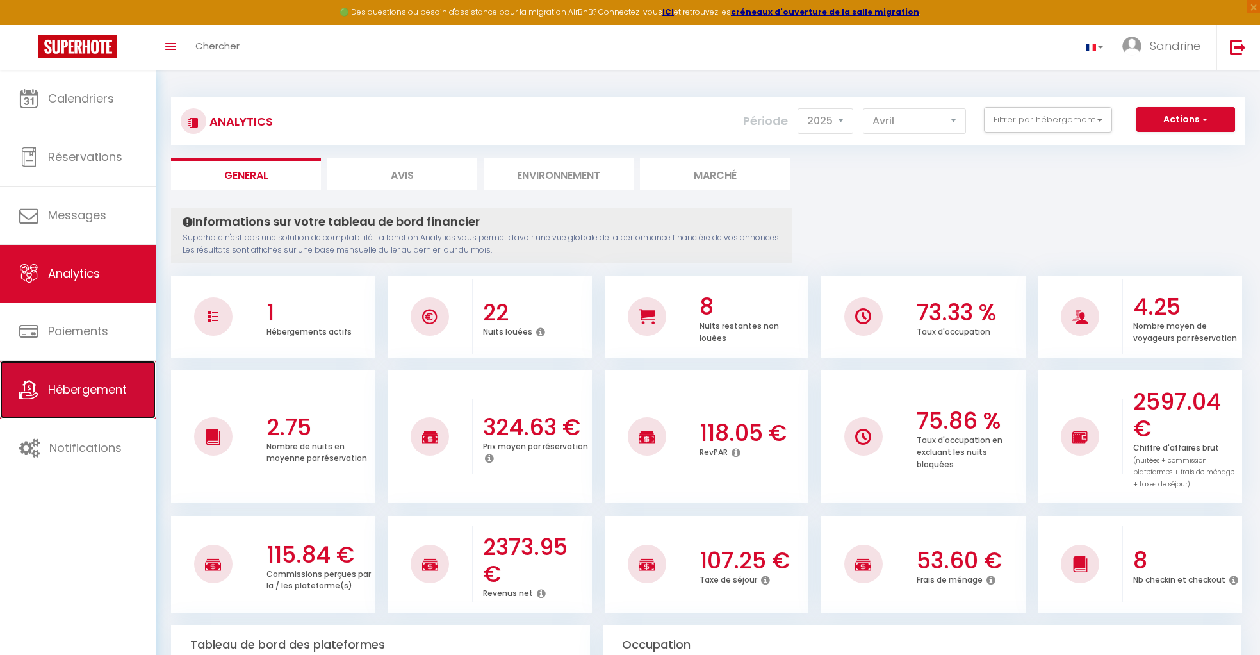
click at [110, 402] on link "Hébergement" at bounding box center [78, 390] width 156 height 58
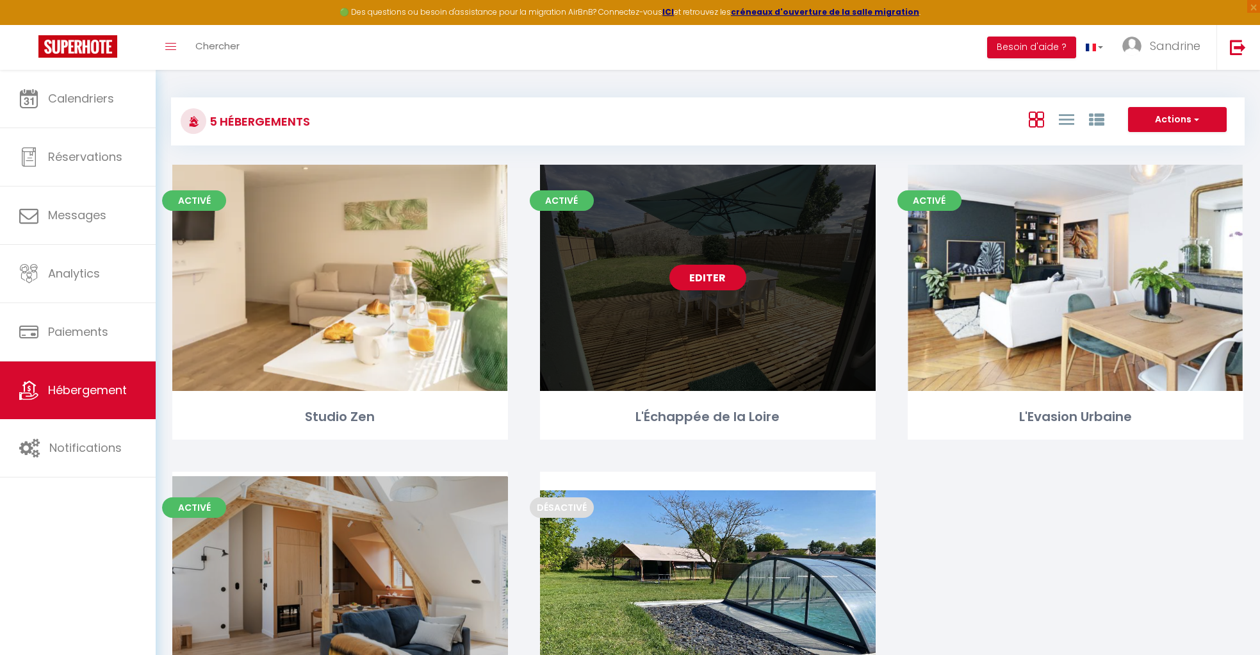
click at [724, 274] on link "Editer" at bounding box center [707, 278] width 77 height 26
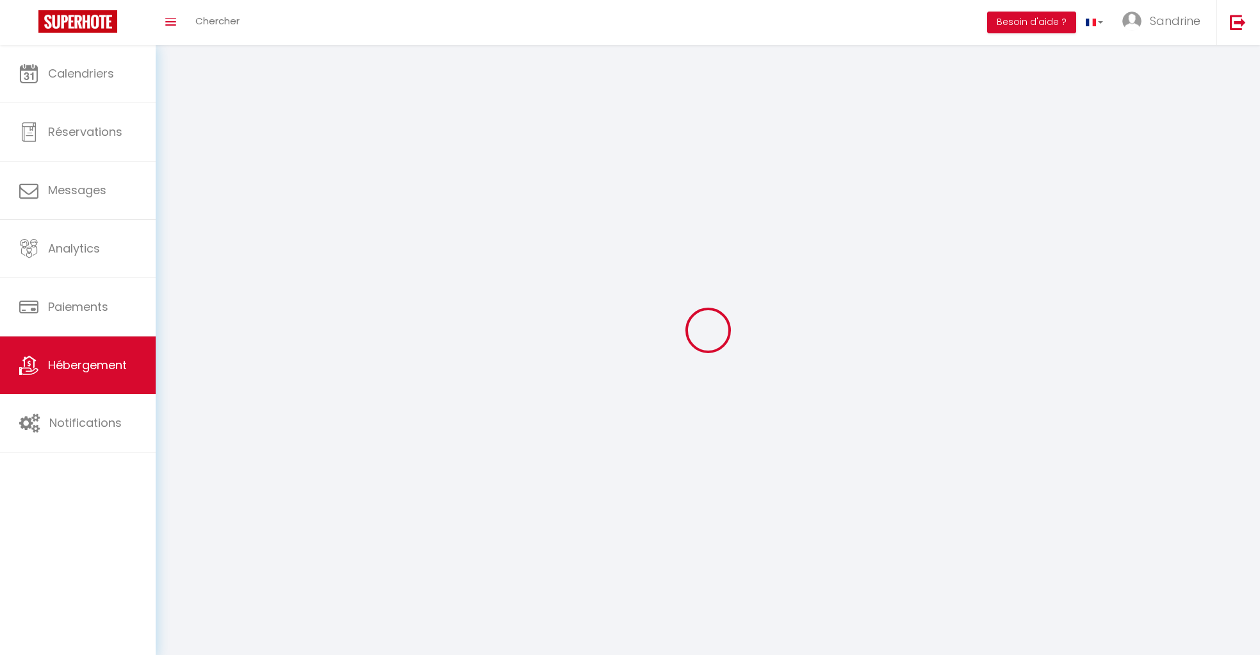
select select "28"
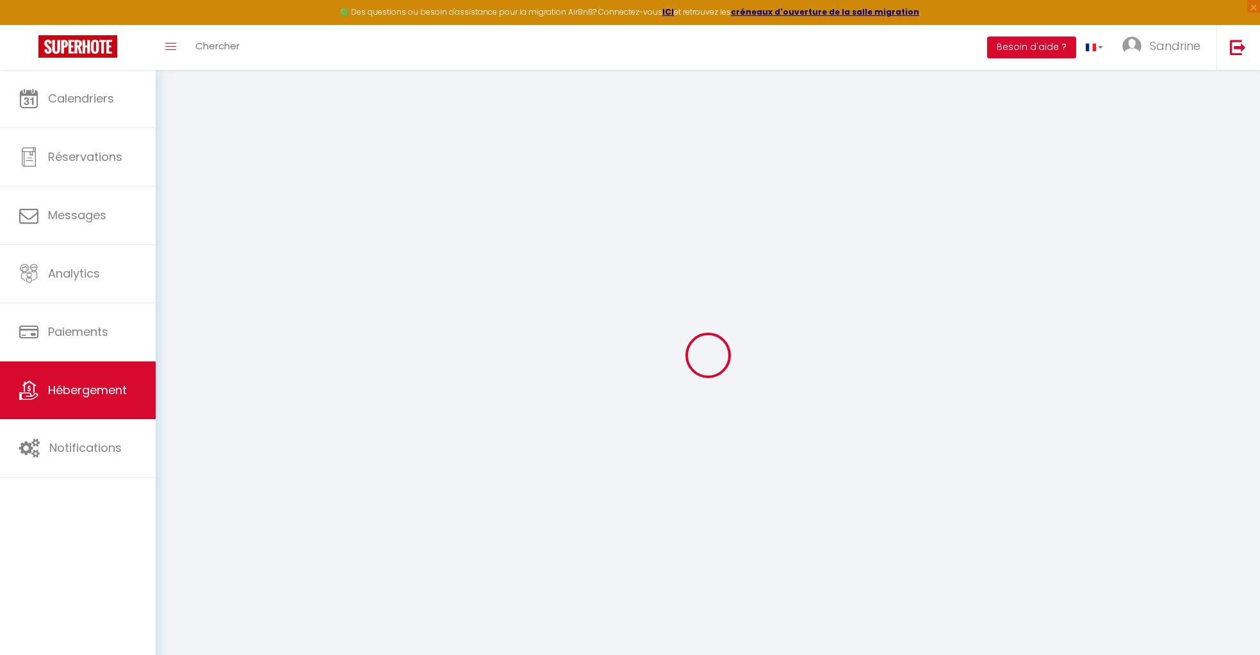
select select
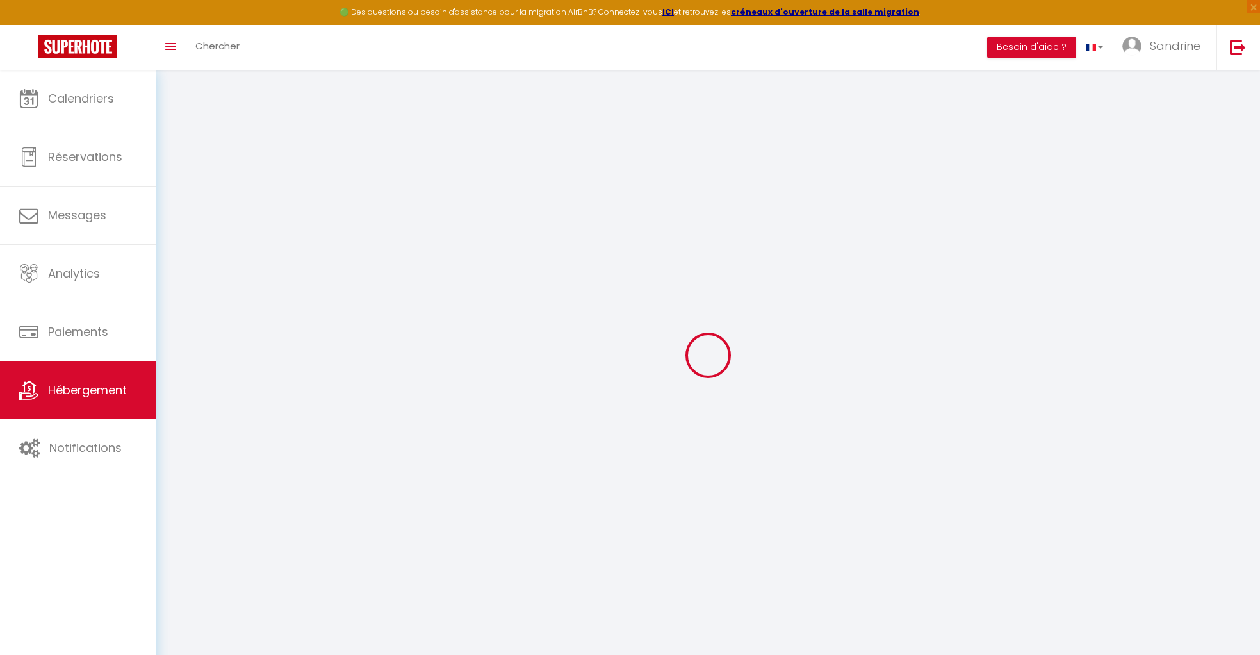
select select
checkbox input "false"
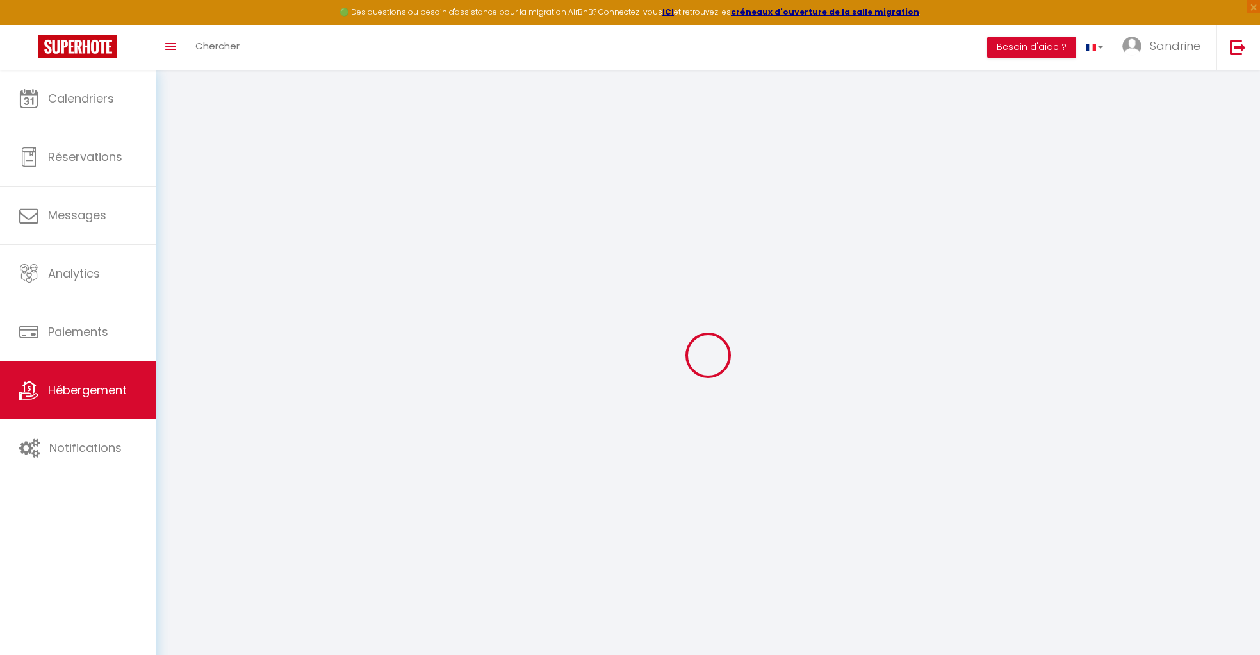
select select
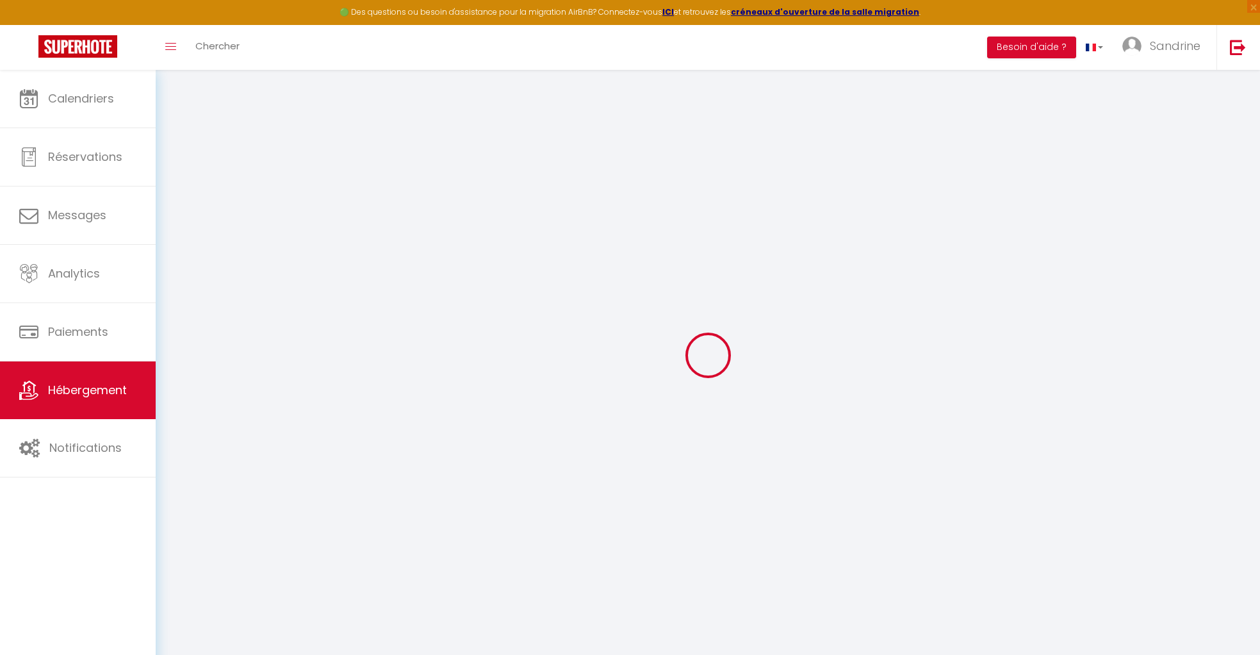
select select
checkbox input "false"
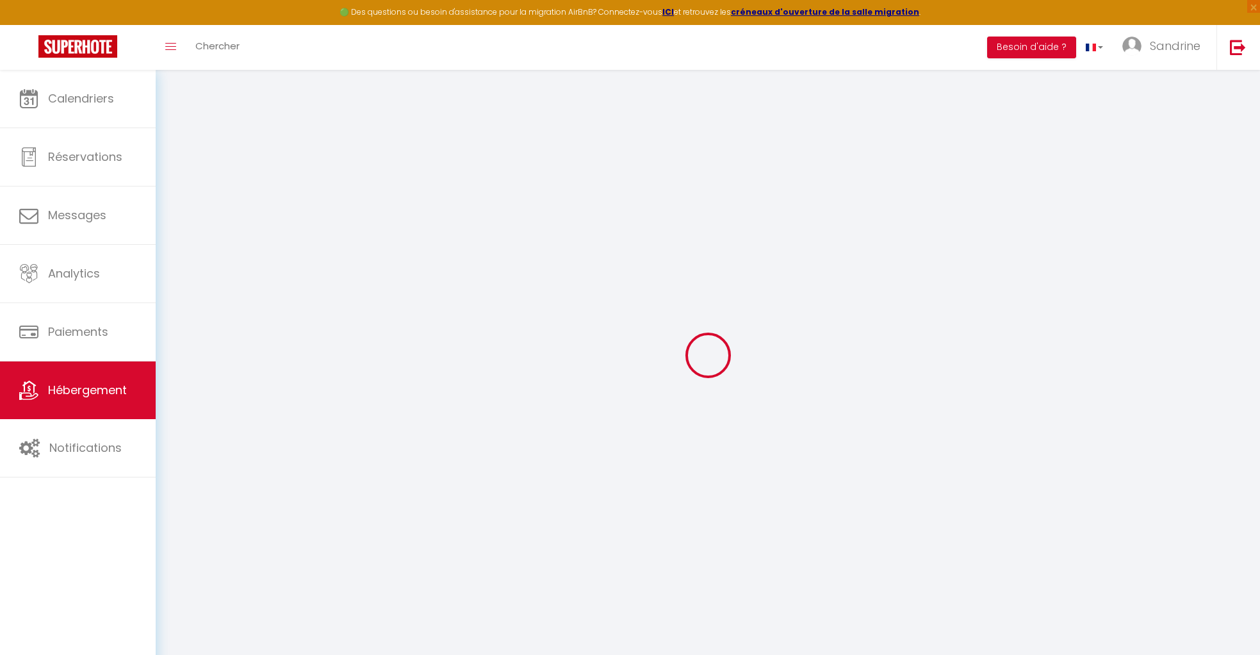
checkbox input "false"
select select
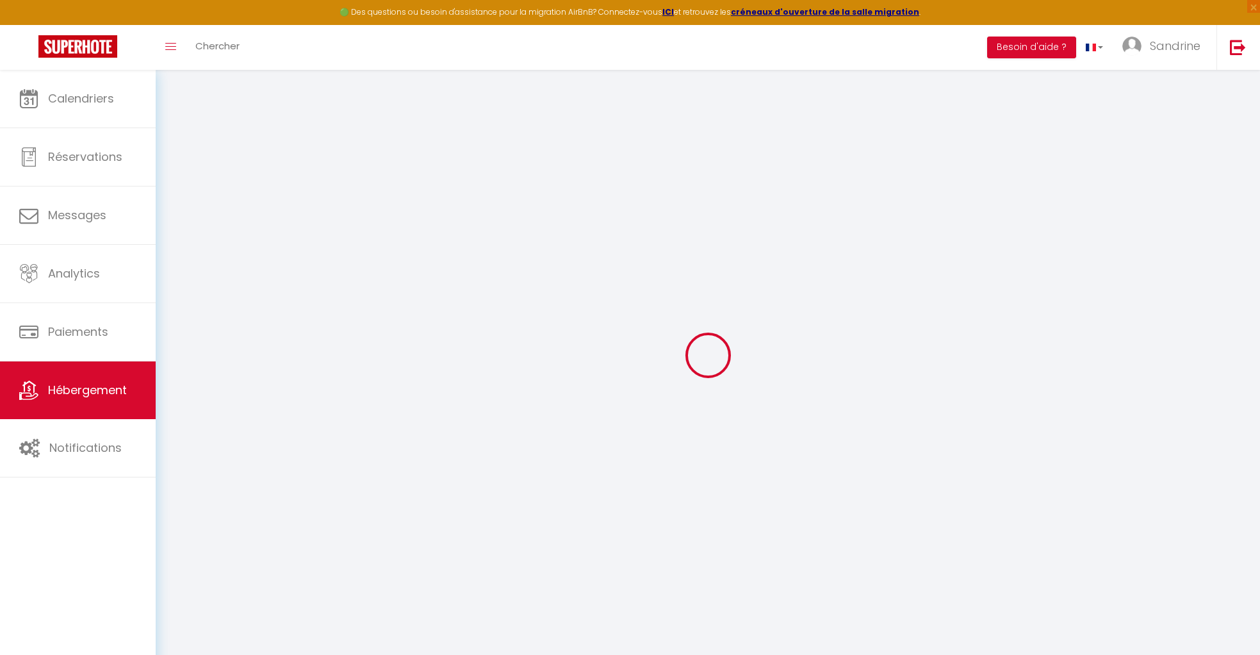
select select
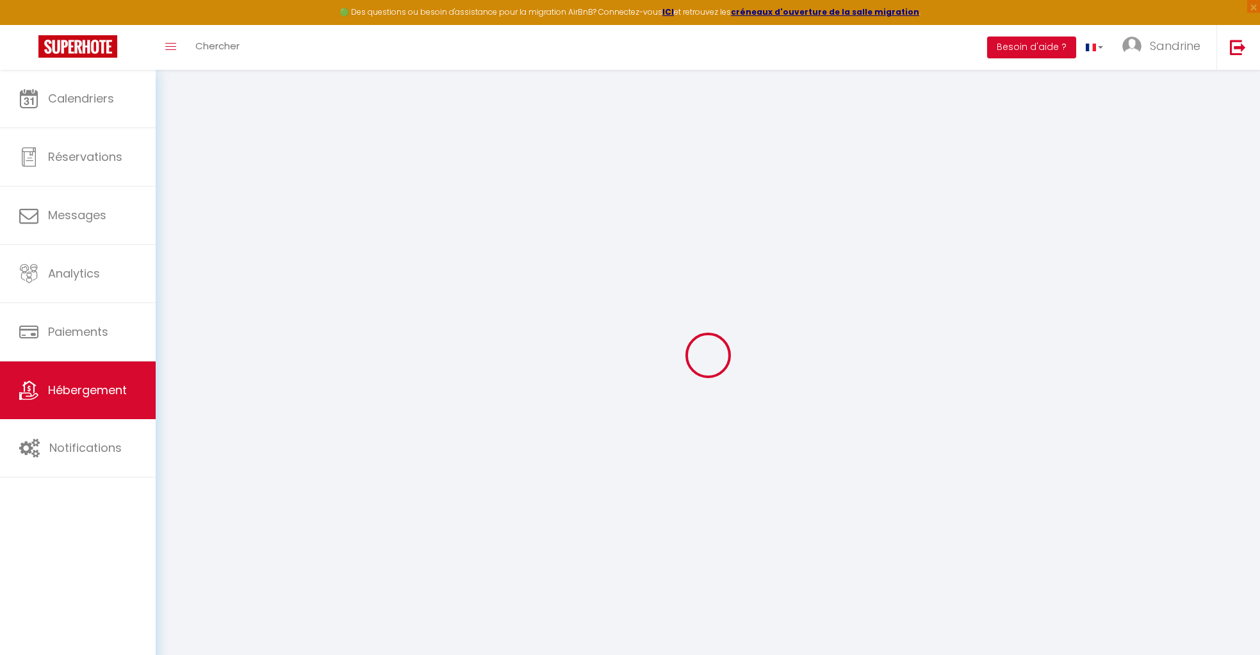
checkbox input "false"
select select
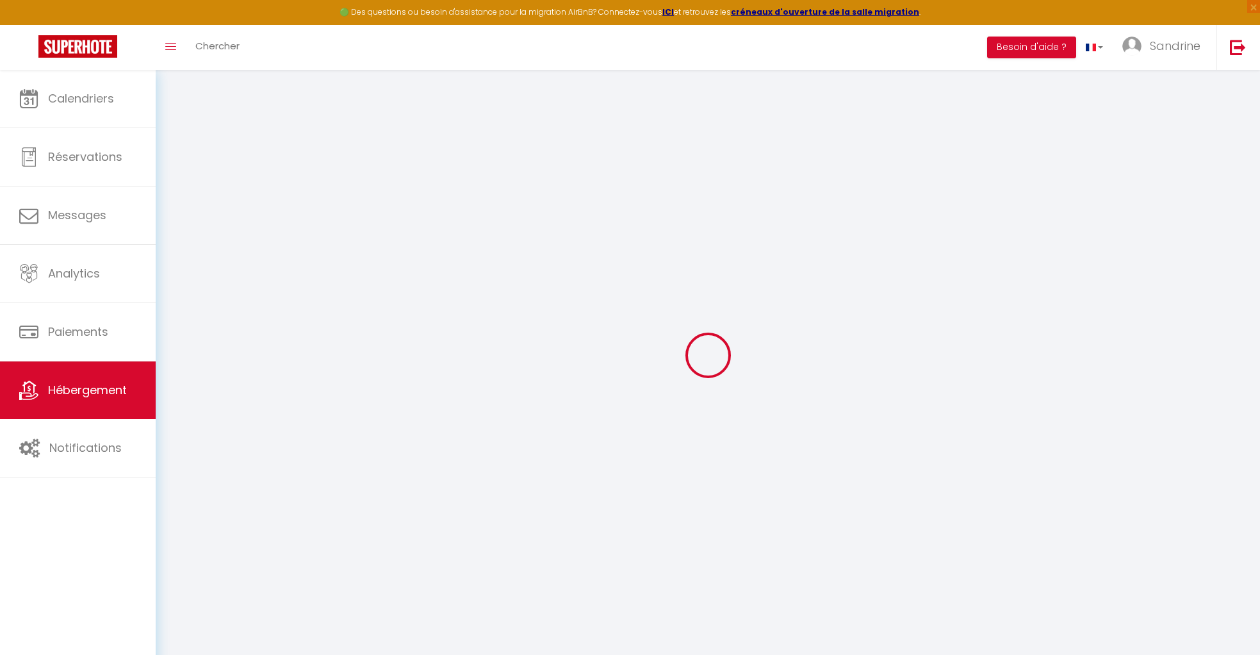
select select
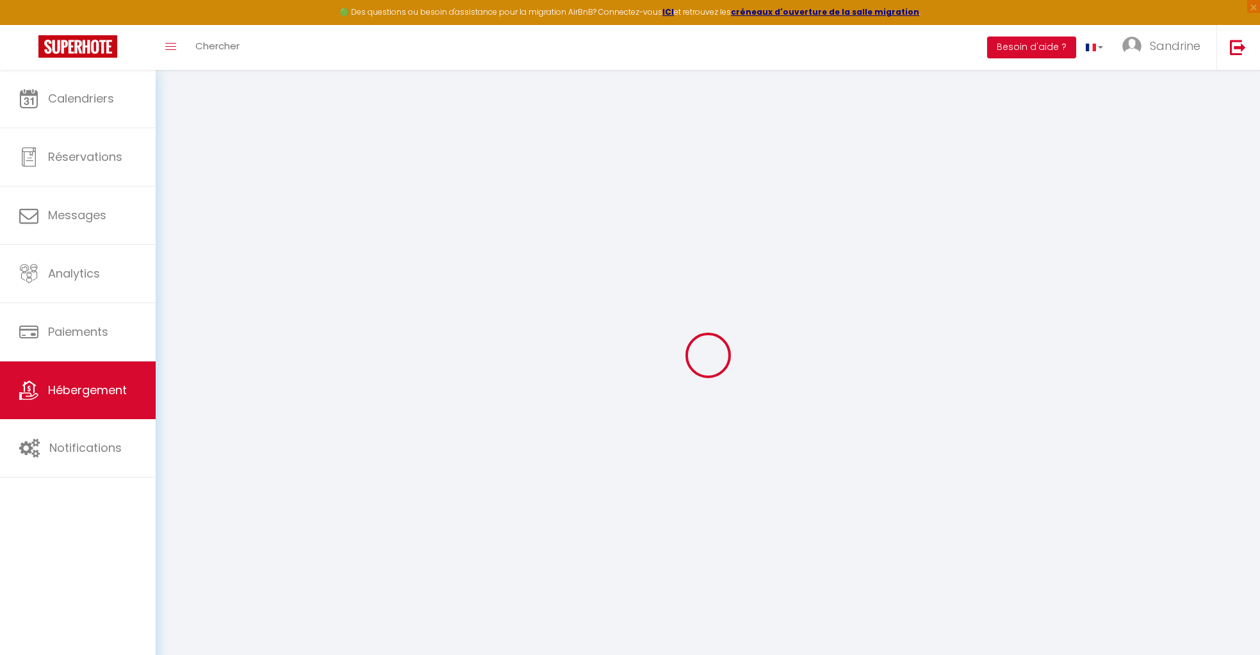
select select
checkbox input "false"
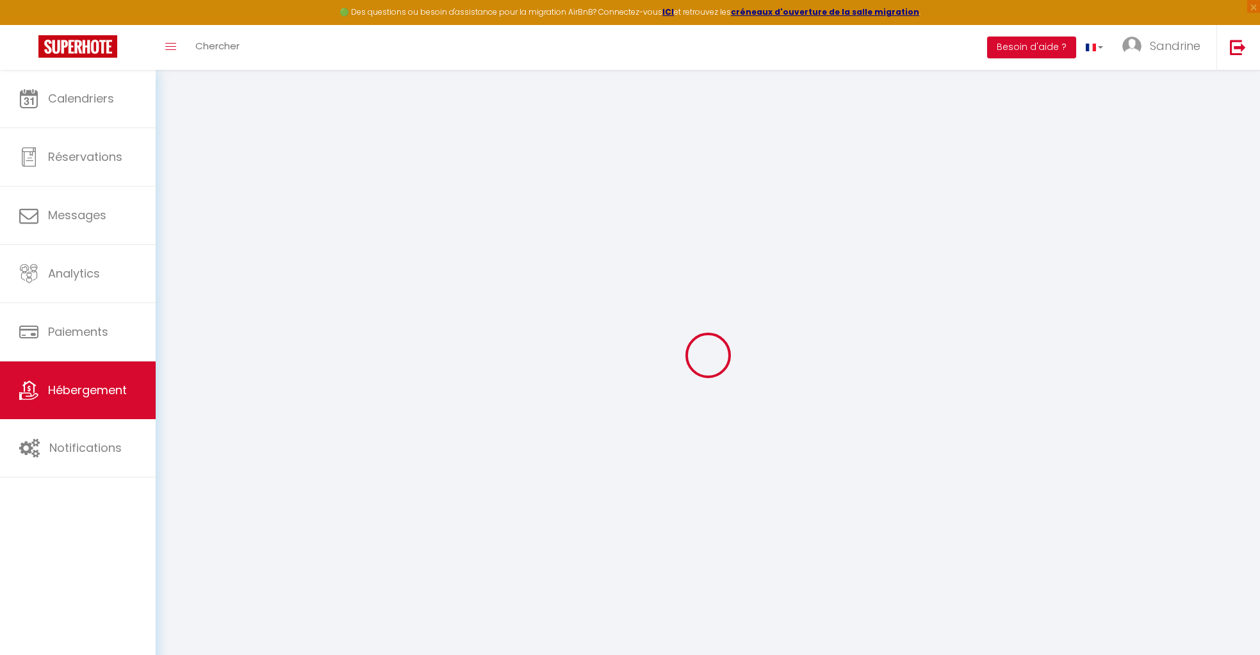
checkbox input "false"
select select
type input "L'Échappée de la Loire"
type input "Sandrine & David"
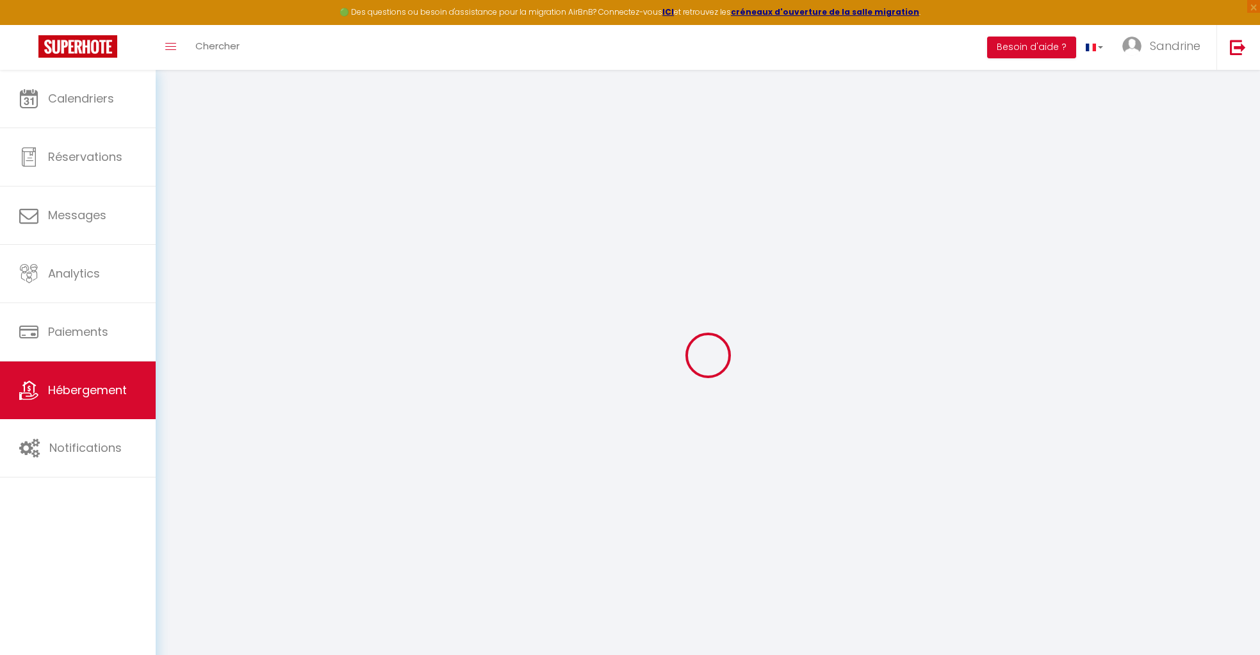
type input "Perez Garcia"
type input "12 Le Bois Viaud"
type input "44450"
type input "Divatte Sur Loire"
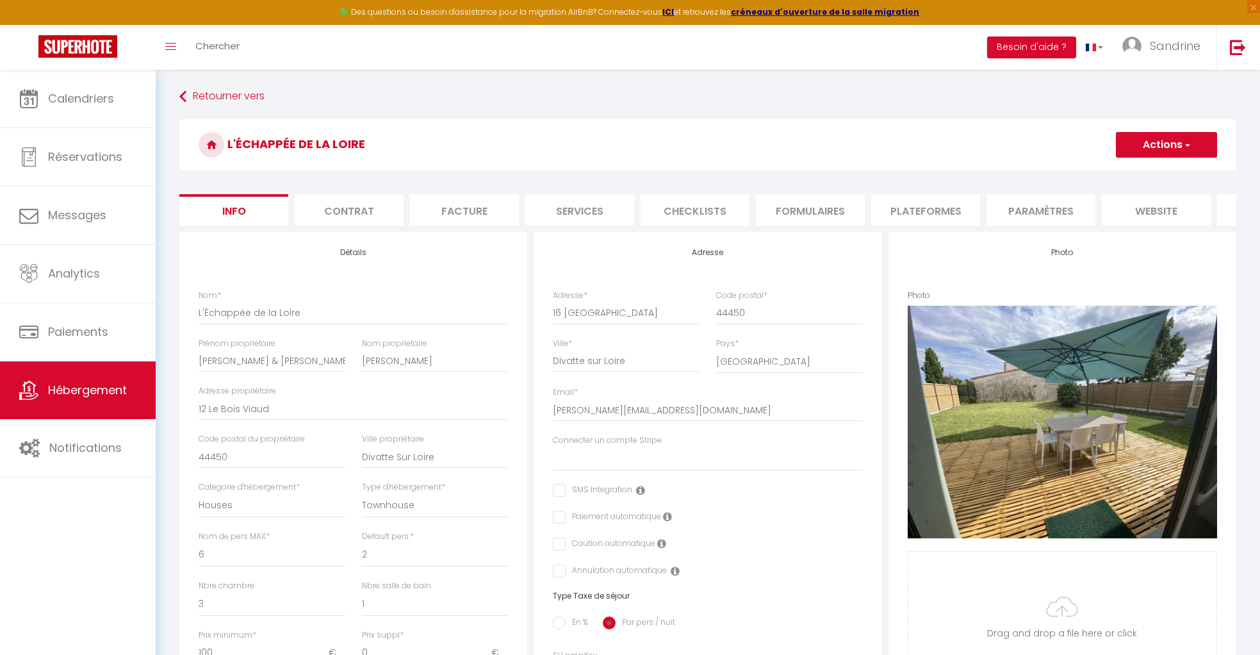
click at [935, 216] on li "Plateformes" at bounding box center [925, 209] width 109 height 31
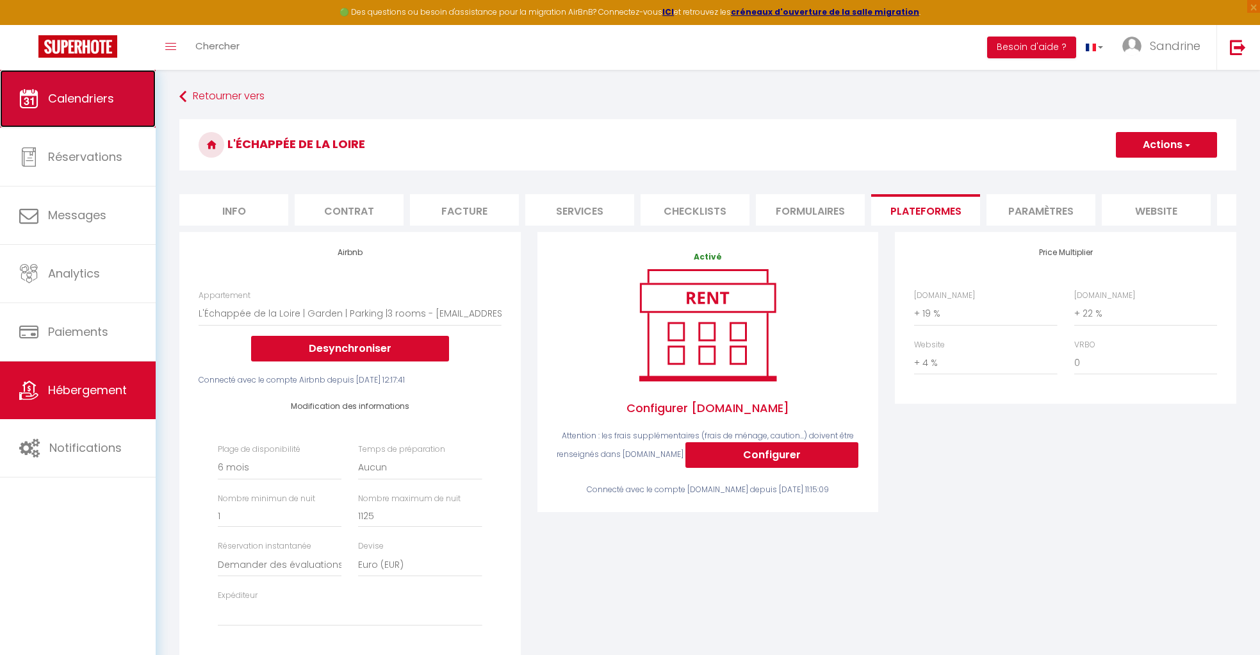
click at [108, 85] on link "Calendriers" at bounding box center [78, 99] width 156 height 58
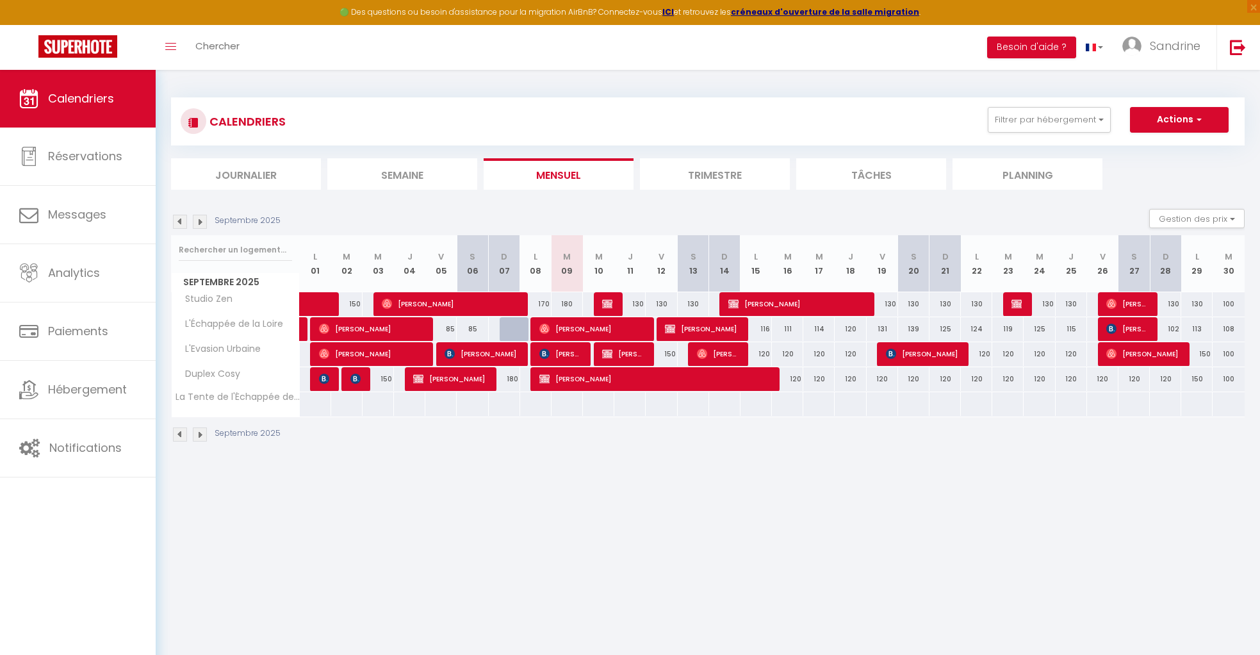
click at [177, 225] on img at bounding box center [180, 222] width 14 height 14
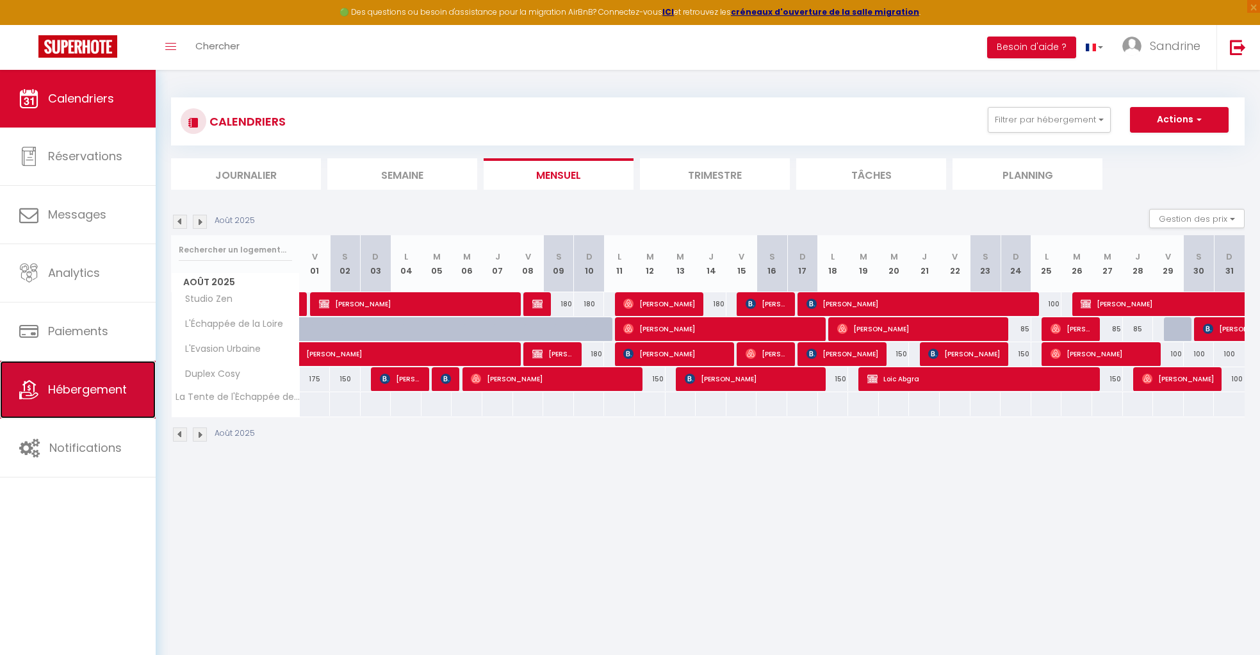
click at [91, 386] on span "Hébergement" at bounding box center [87, 389] width 79 height 16
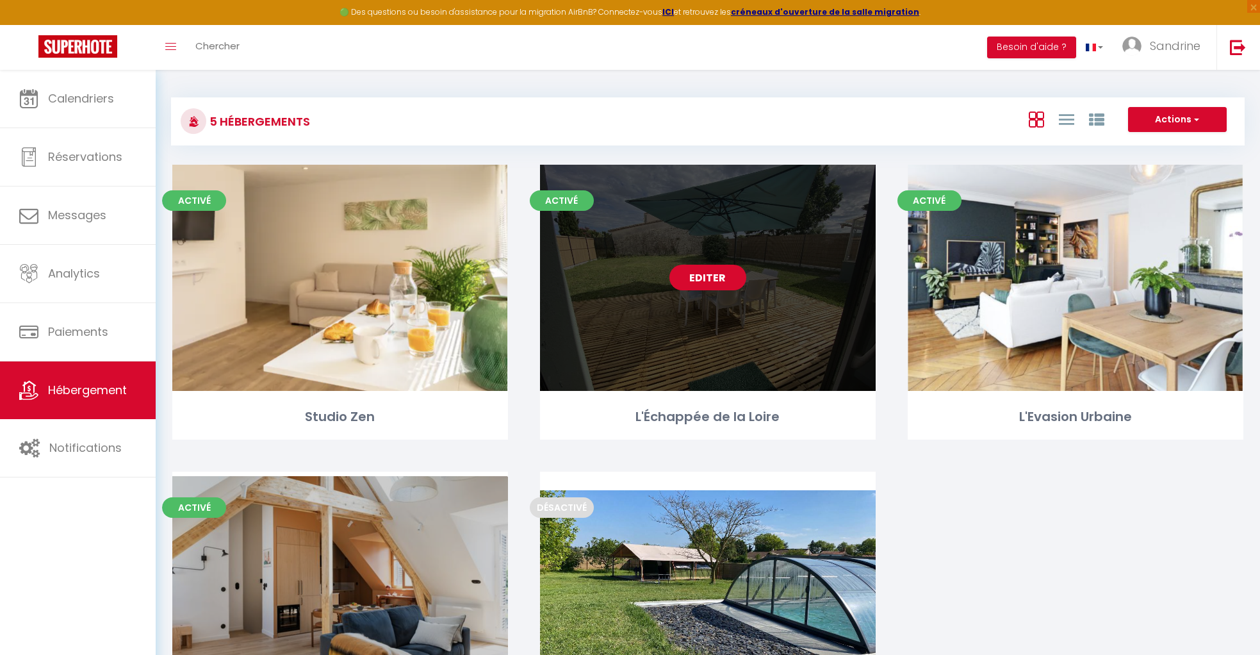
click at [712, 284] on link "Editer" at bounding box center [707, 278] width 77 height 26
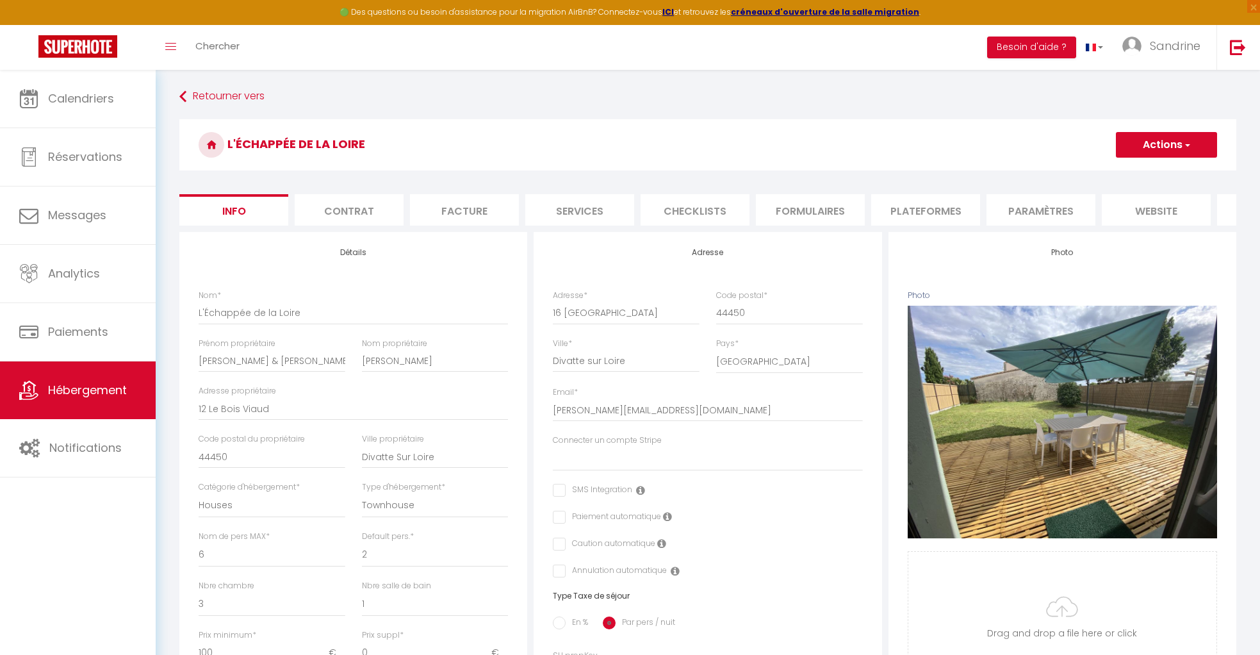
click at [708, 215] on li "Checklists" at bounding box center [695, 209] width 109 height 31
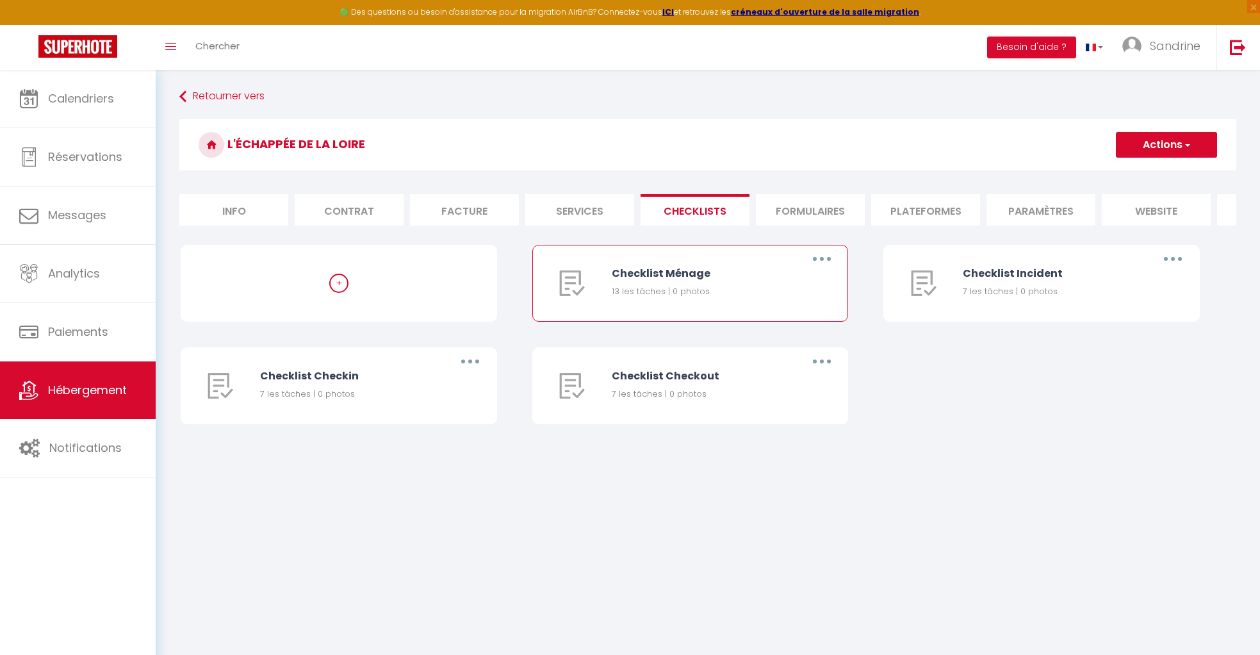
click at [824, 252] on button "button" at bounding box center [822, 259] width 36 height 20
click at [798, 281] on link "Editer" at bounding box center [788, 288] width 95 height 22
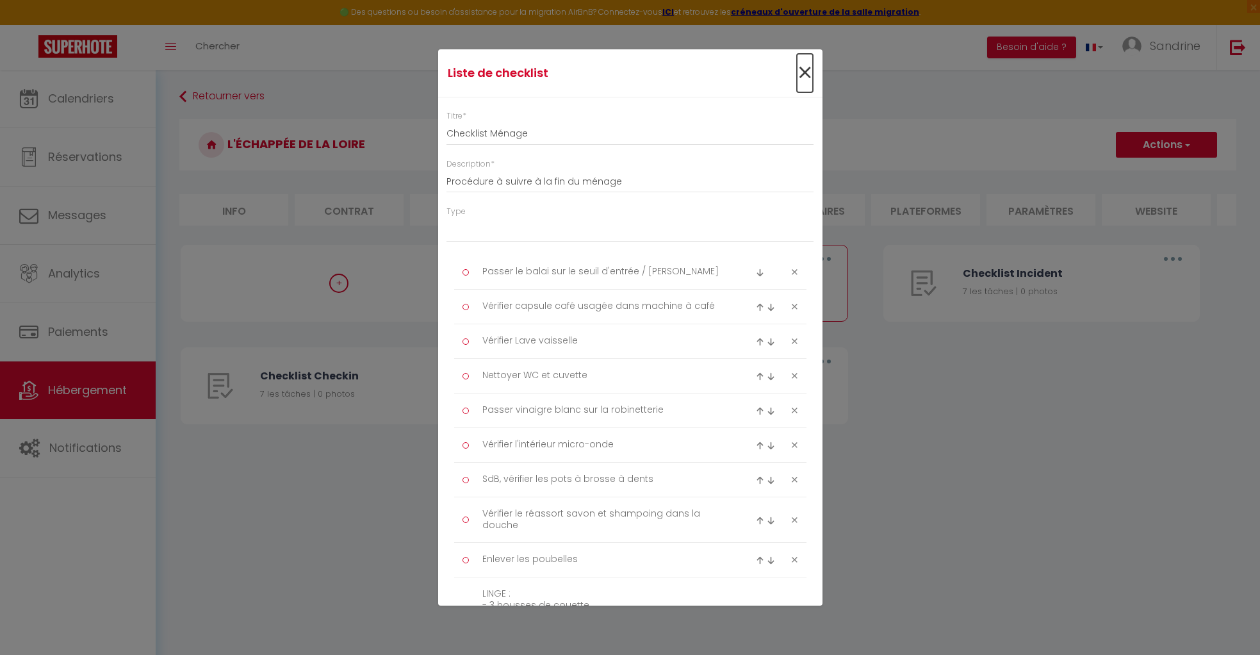
click at [801, 75] on span "×" at bounding box center [805, 73] width 16 height 38
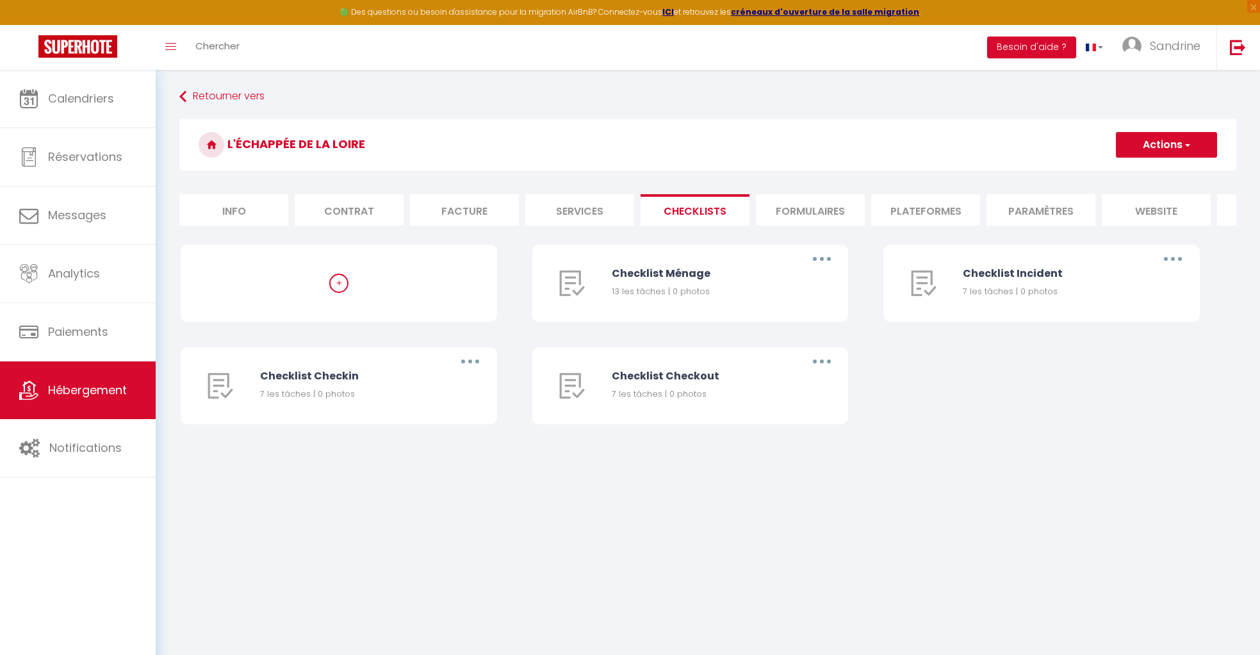
click at [577, 211] on li "Services" at bounding box center [579, 209] width 109 height 31
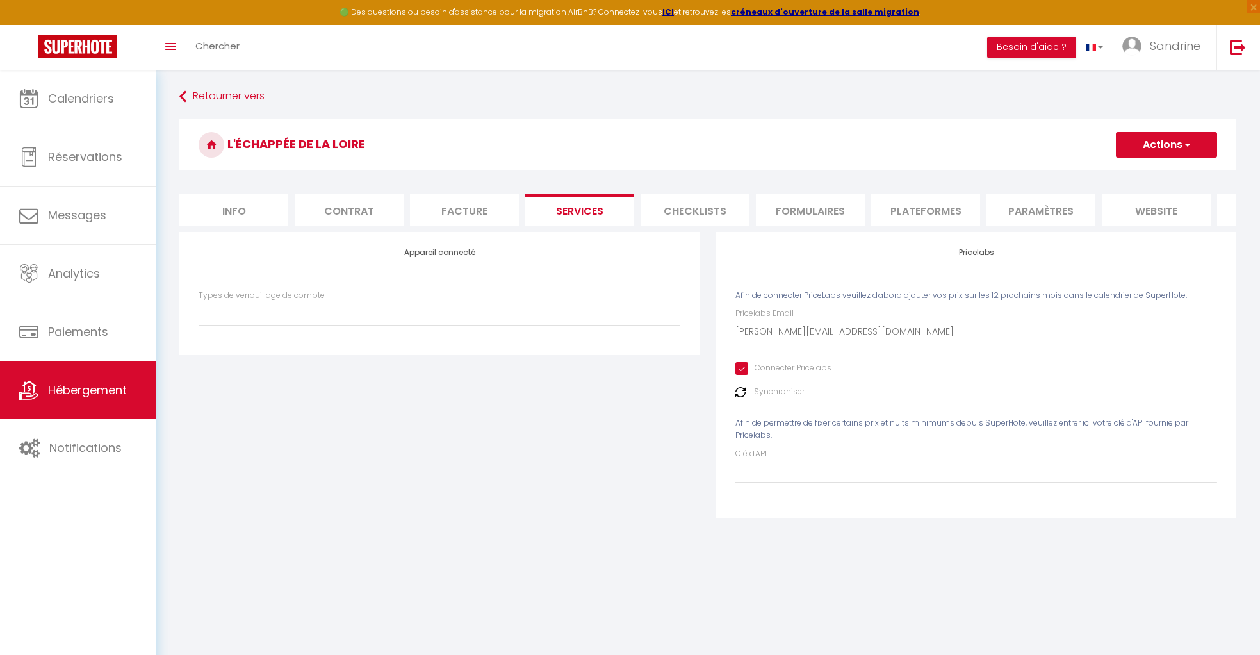
click at [986, 253] on h4 "Pricelabs" at bounding box center [976, 252] width 482 height 9
click at [461, 210] on li "Facture" at bounding box center [464, 209] width 109 height 31
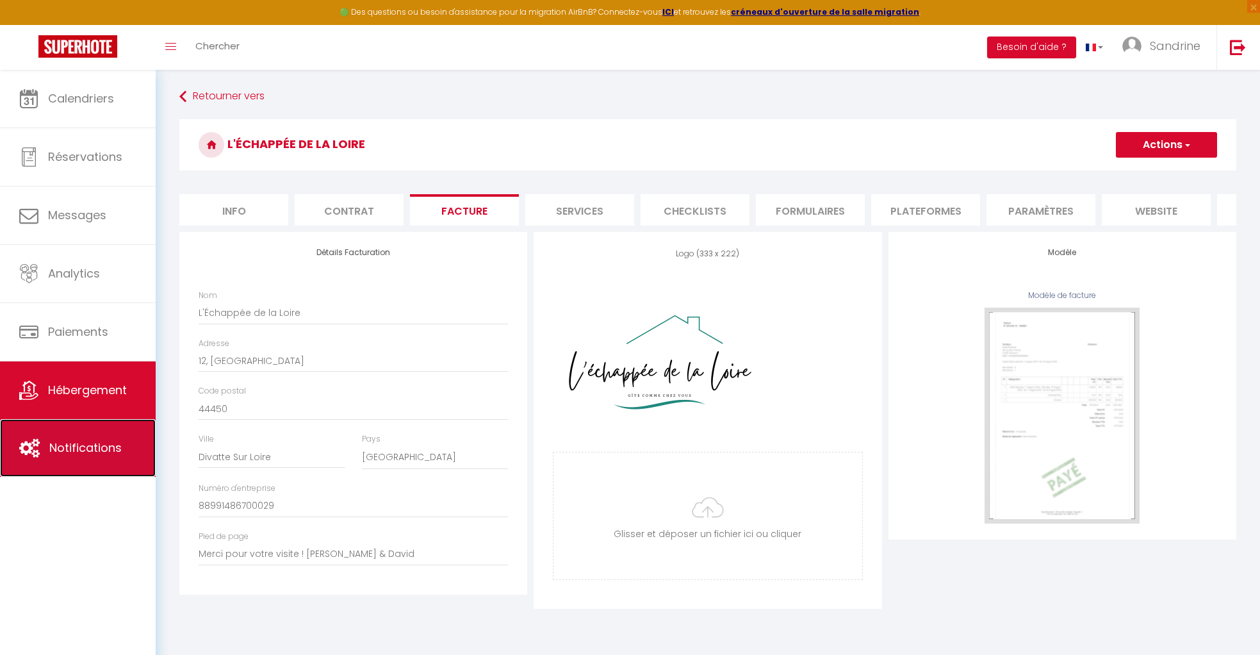
click at [108, 455] on span "Notifications" at bounding box center [85, 447] width 72 height 16
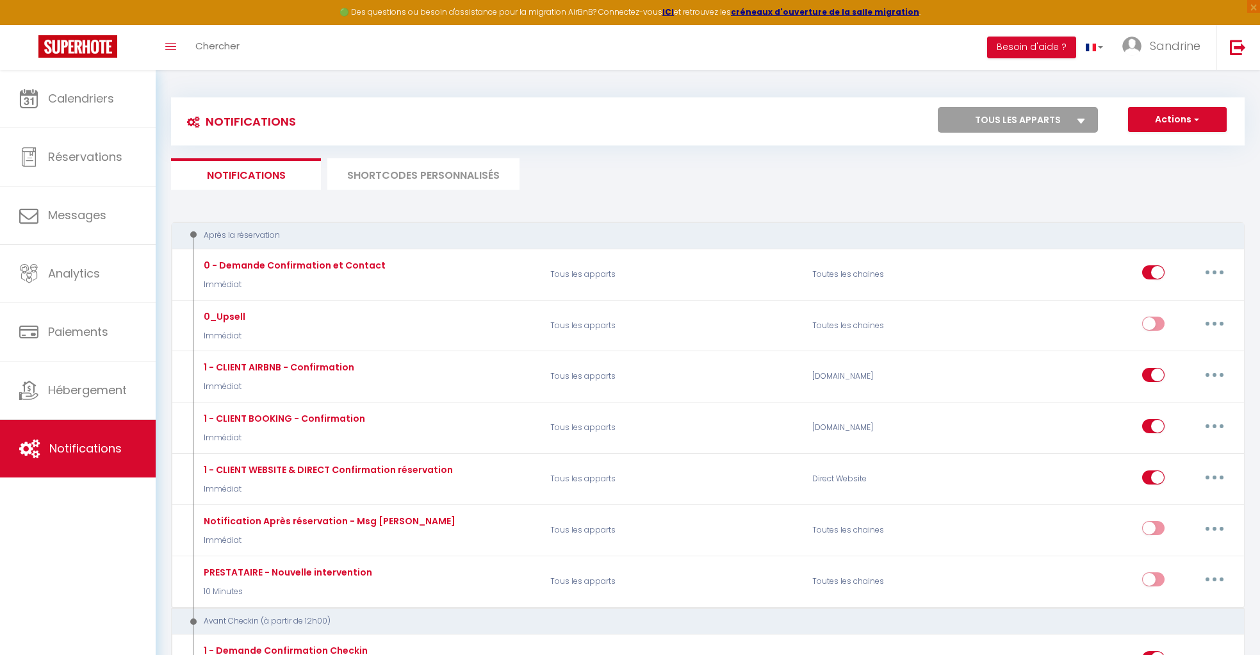
click at [1038, 115] on select "Tous les apparts L'Échappée de la Loire La Tente de l'Échappée de la Loire" at bounding box center [1018, 120] width 160 height 26
click at [938, 107] on select "Tous les apparts L'Échappée de la Loire La Tente de l'Échappée de la Loire" at bounding box center [1018, 120] width 160 height 26
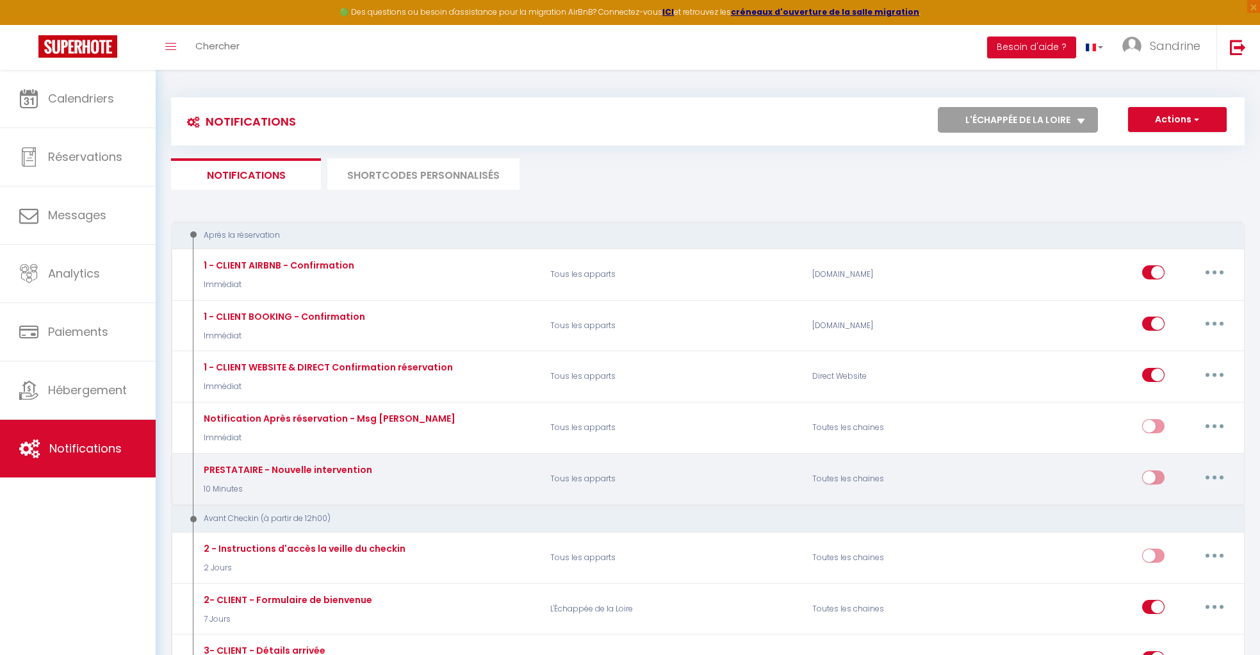
click at [1215, 475] on icon "button" at bounding box center [1215, 477] width 4 height 4
click at [1170, 496] on link "Editer" at bounding box center [1181, 506] width 95 height 22
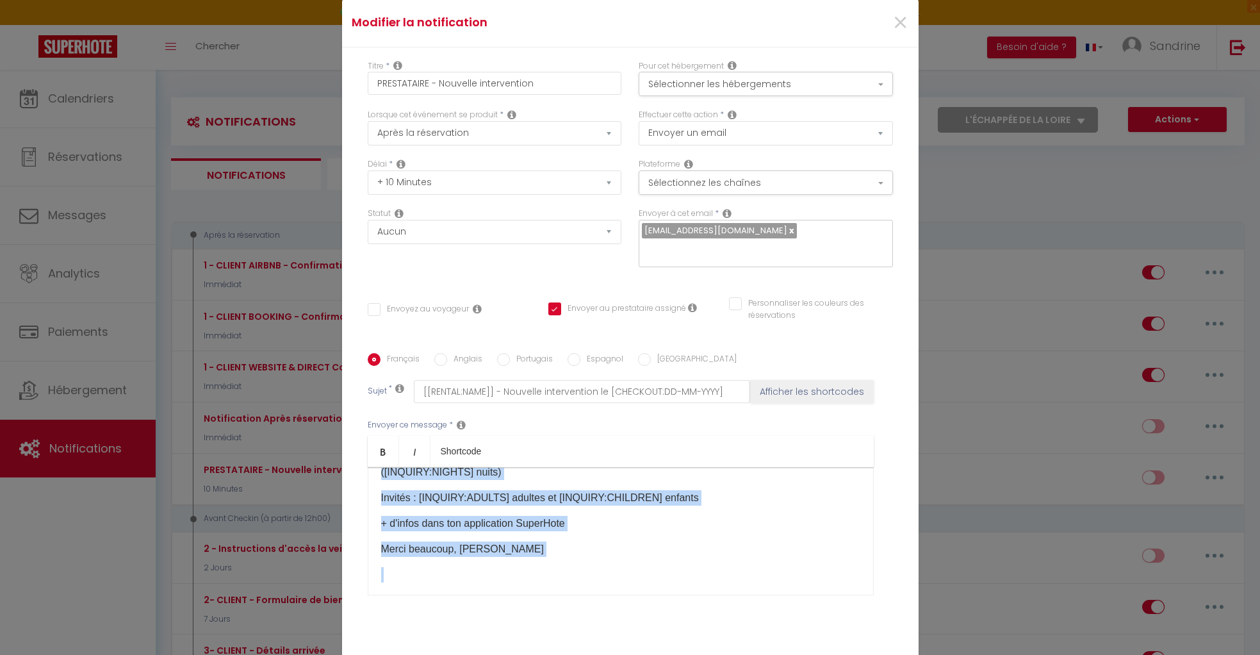
scroll to position [158, 0]
drag, startPoint x: 381, startPoint y: 477, endPoint x: 703, endPoint y: 521, distance: 325.9
click at [703, 521] on div "Bonjour Pauline ! 🟢 NOUVEAU MENAGE Logement : [RENTAL:NAME] Réservé par : [GUES…" at bounding box center [621, 531] width 506 height 128
click at [705, 528] on p "Merci beaucoup, Sandrine" at bounding box center [620, 535] width 479 height 15
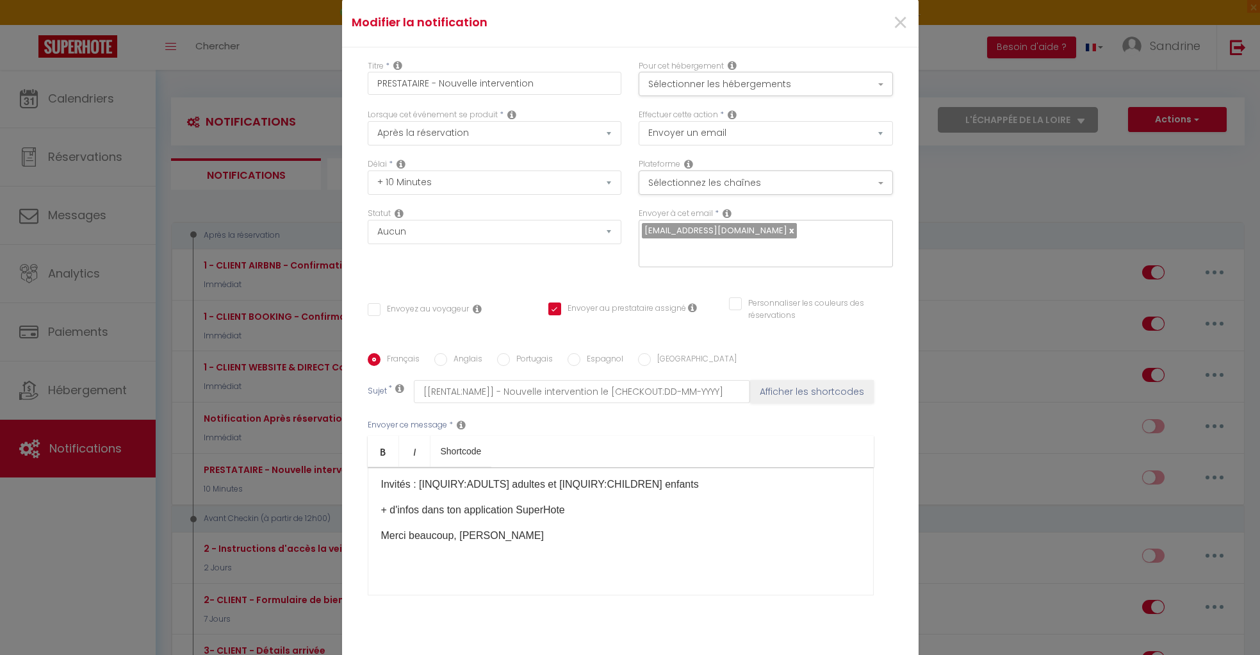
drag, startPoint x: 586, startPoint y: 502, endPoint x: 712, endPoint y: 526, distance: 127.9
click at [381, 493] on div "Bonjour Pauline ! 🟢 NOUVEAU MENAGE Logement : [RENTAL:NAME] Réservé par : [GUES…" at bounding box center [621, 531] width 506 height 128
click at [903, 31] on span "×" at bounding box center [900, 23] width 16 height 38
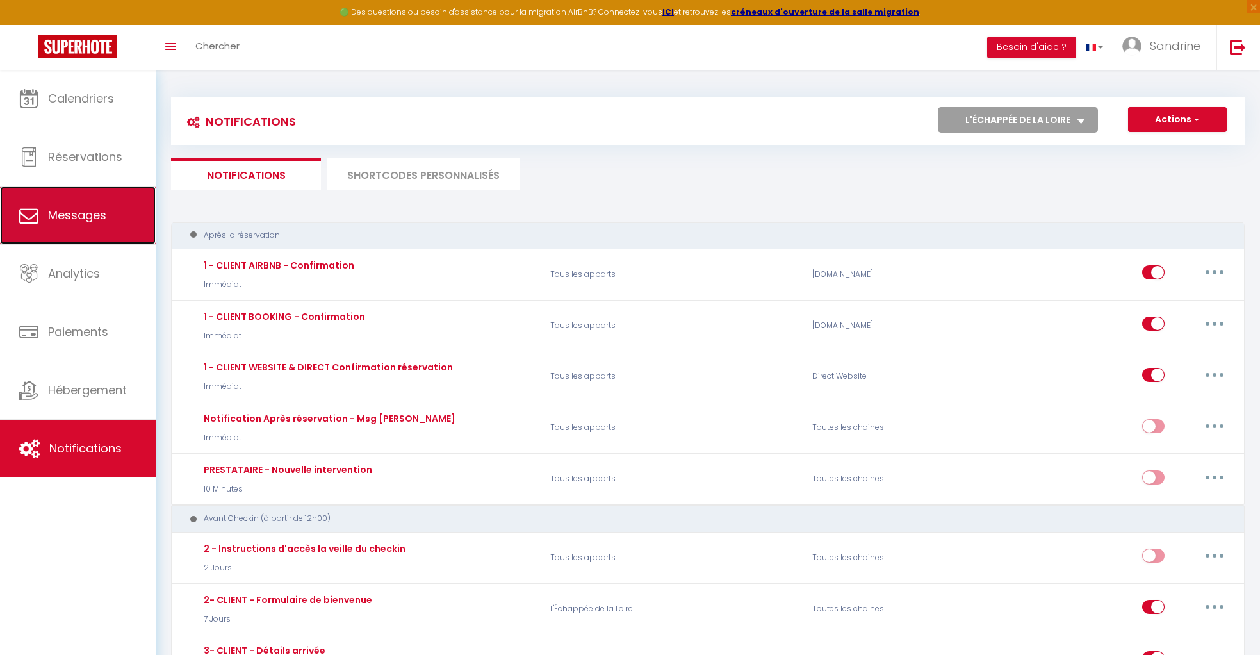
click at [100, 208] on span "Messages" at bounding box center [77, 215] width 58 height 16
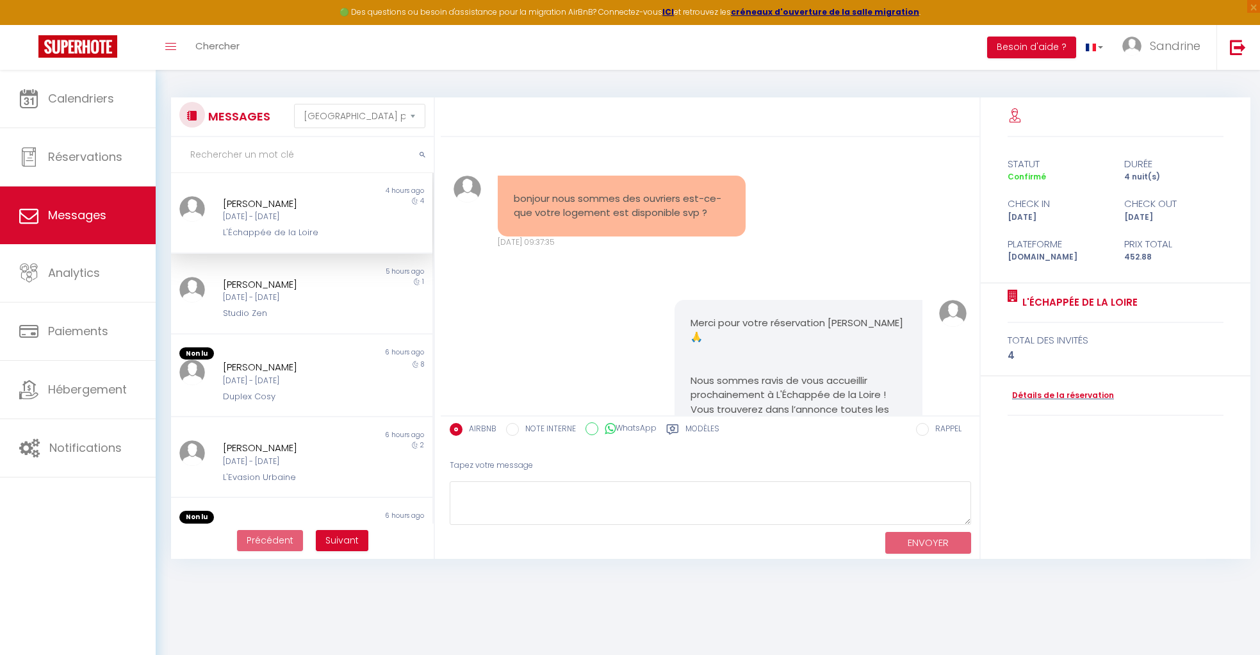
scroll to position [2620, 0]
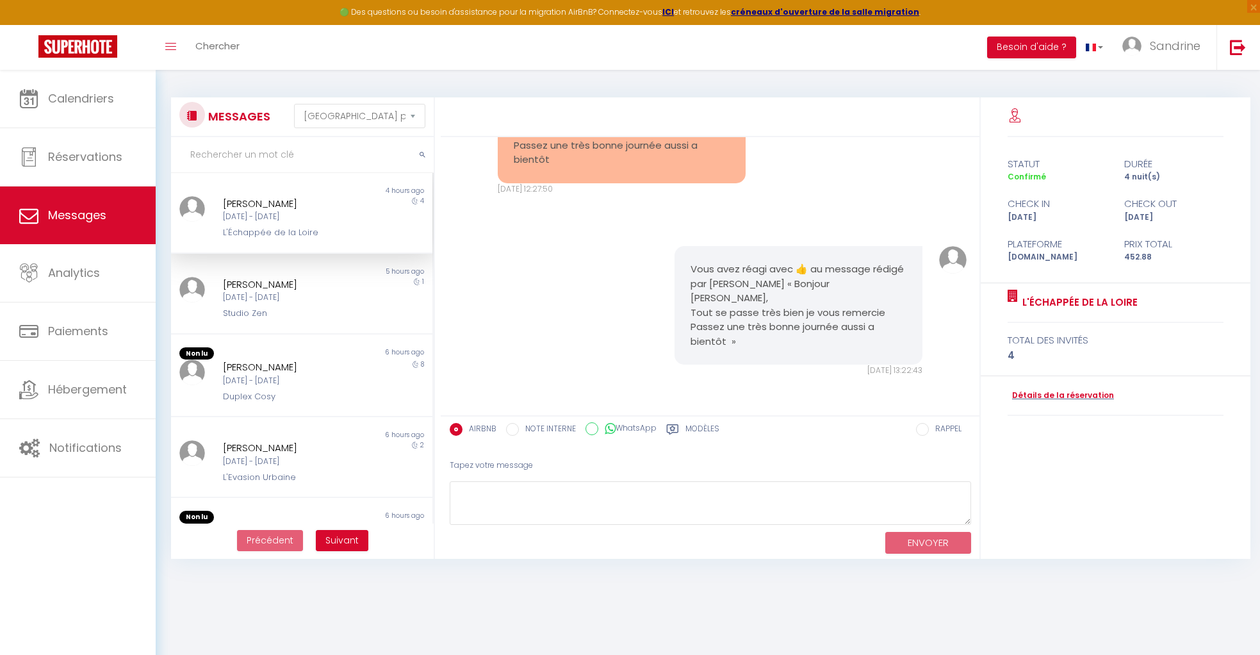
click at [261, 213] on div "Lun 08 Sep - Ven 12 Sep" at bounding box center [291, 217] width 136 height 12
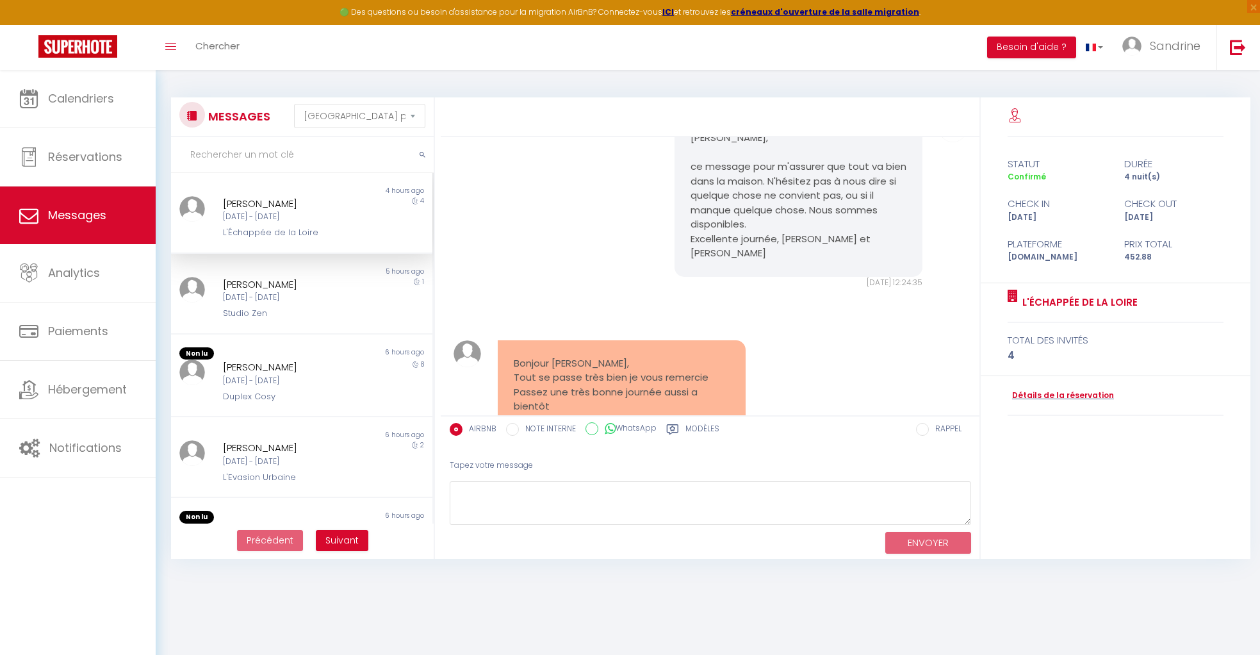
scroll to position [2344, 0]
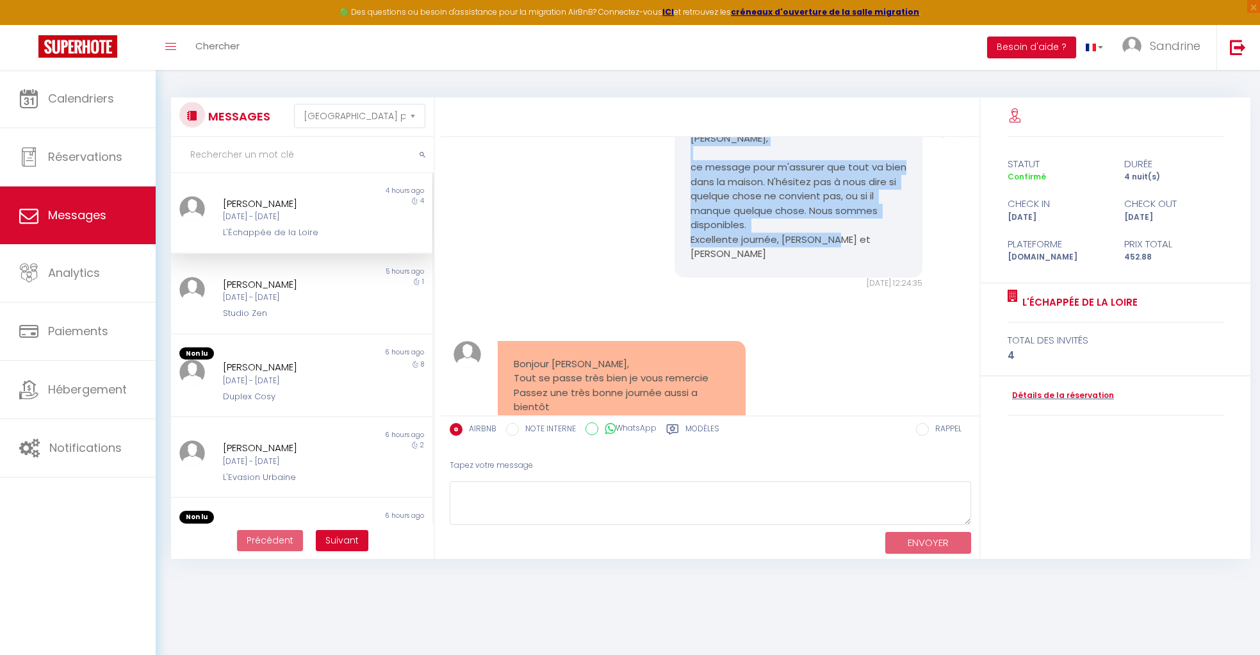
drag, startPoint x: 688, startPoint y: 195, endPoint x: 892, endPoint y: 293, distance: 226.1
click at [892, 277] on div "Romain, ce message pour m'assurer que tout va bien dans la maison. N'hésitez pa…" at bounding box center [799, 196] width 248 height 162
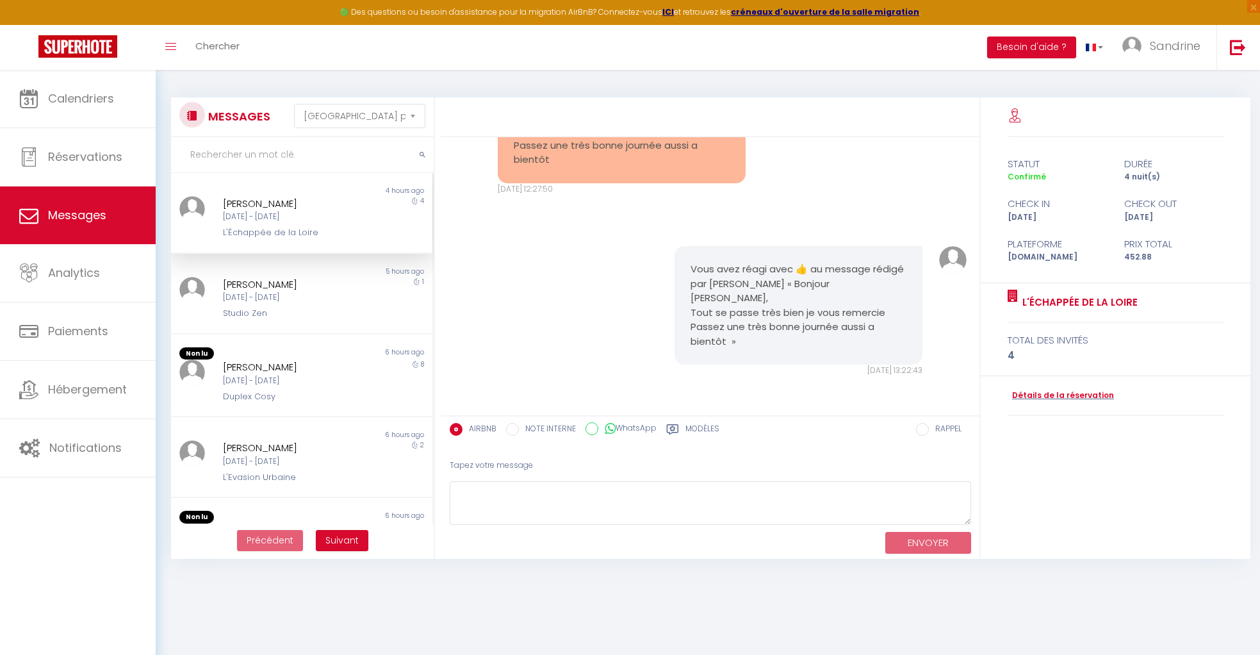
scroll to position [2620, 0]
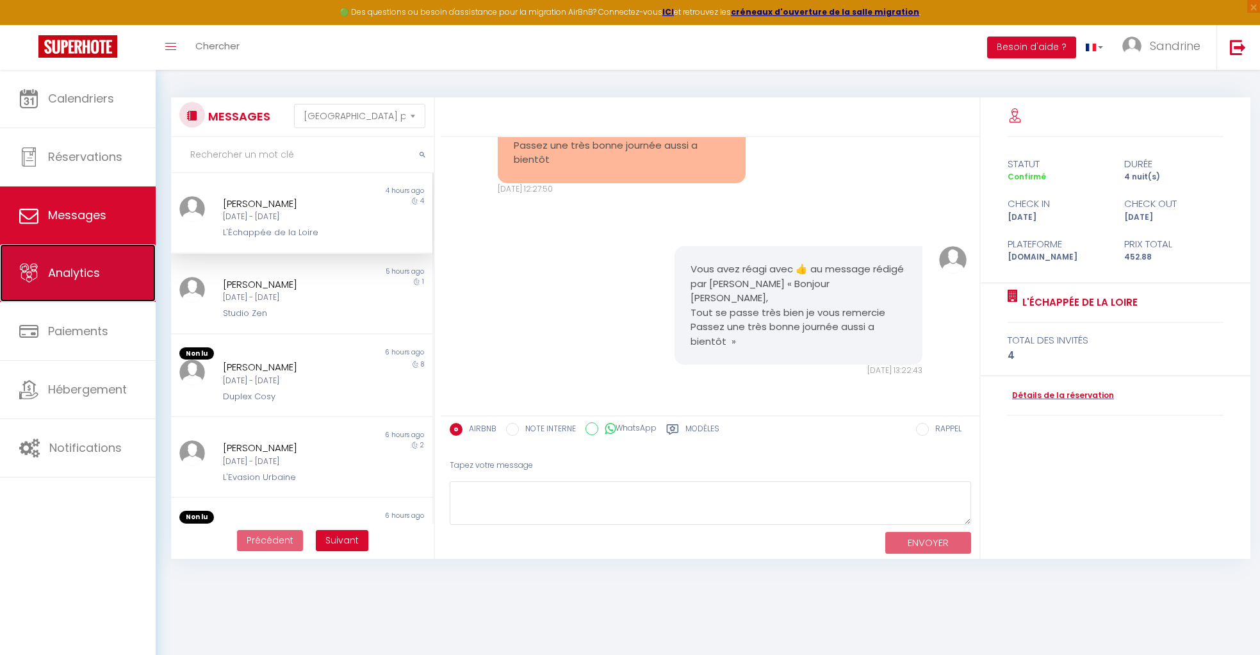
click at [87, 263] on link "Analytics" at bounding box center [78, 273] width 156 height 58
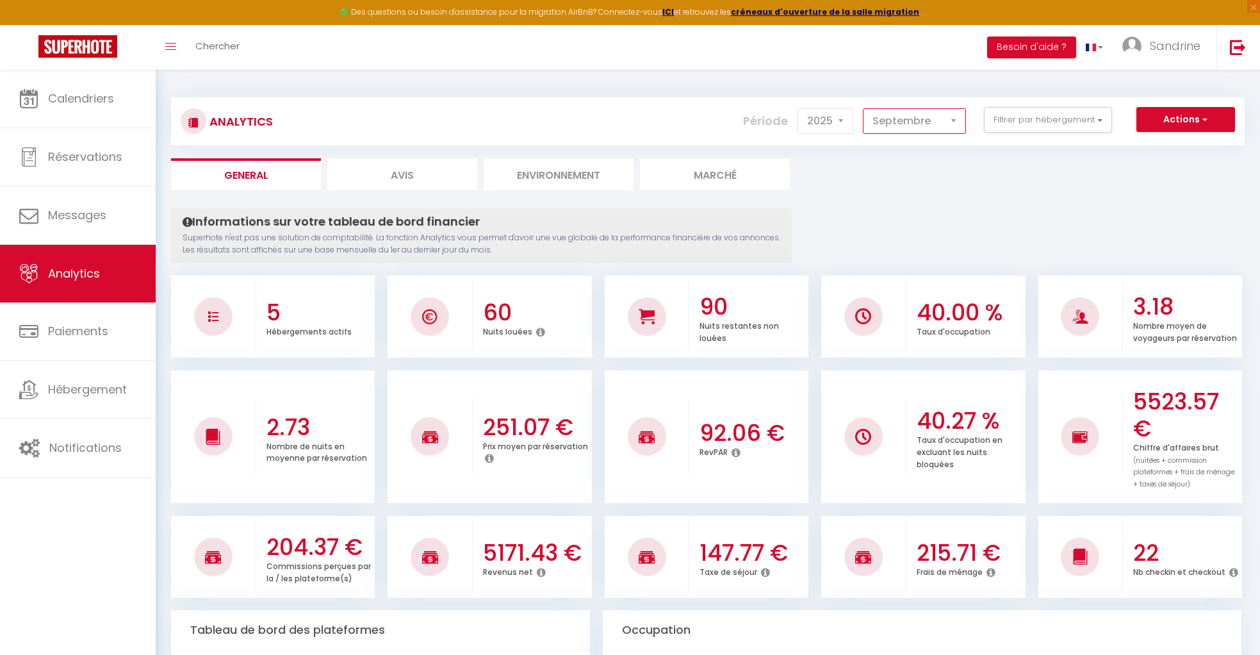
click at [956, 124] on select "Janvier Février Mars Avril Mai Juin Juillet Août Septembre Octobre Novembre Déc…" at bounding box center [914, 121] width 103 height 26
click at [864, 108] on select "Janvier Février Mars Avril Mai Juin Juillet Août Septembre Octobre Novembre Déc…" at bounding box center [914, 121] width 103 height 26
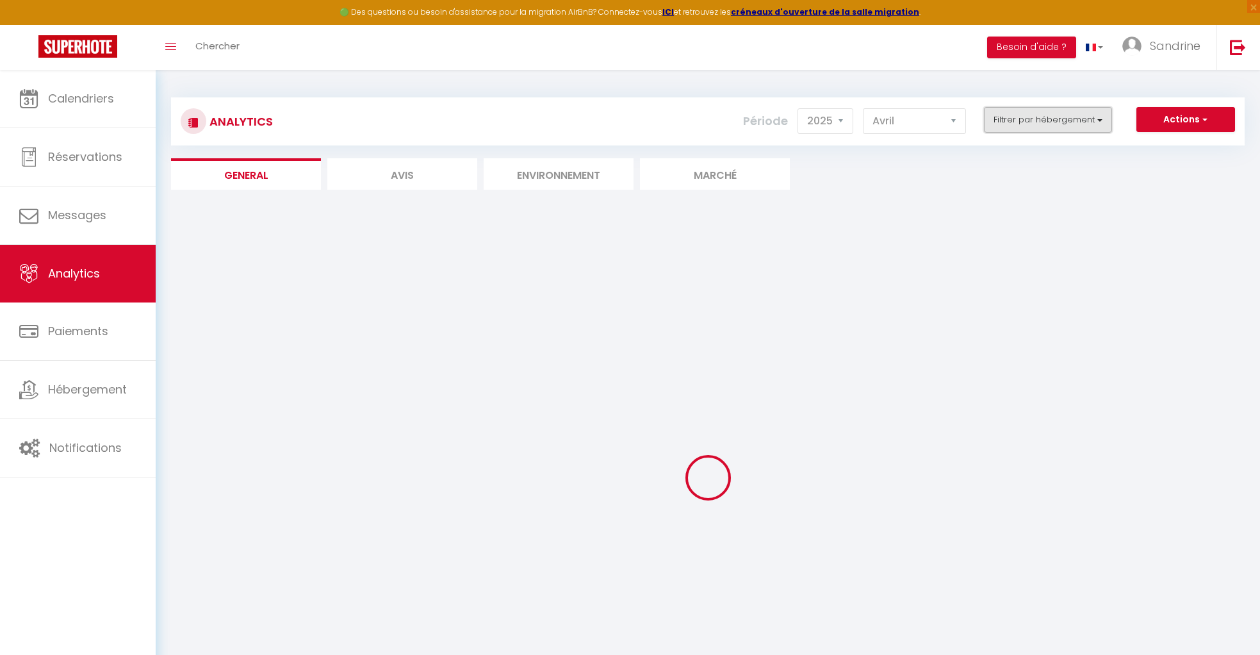
click at [1058, 122] on button "Filtrer par hébergement" at bounding box center [1048, 120] width 128 height 26
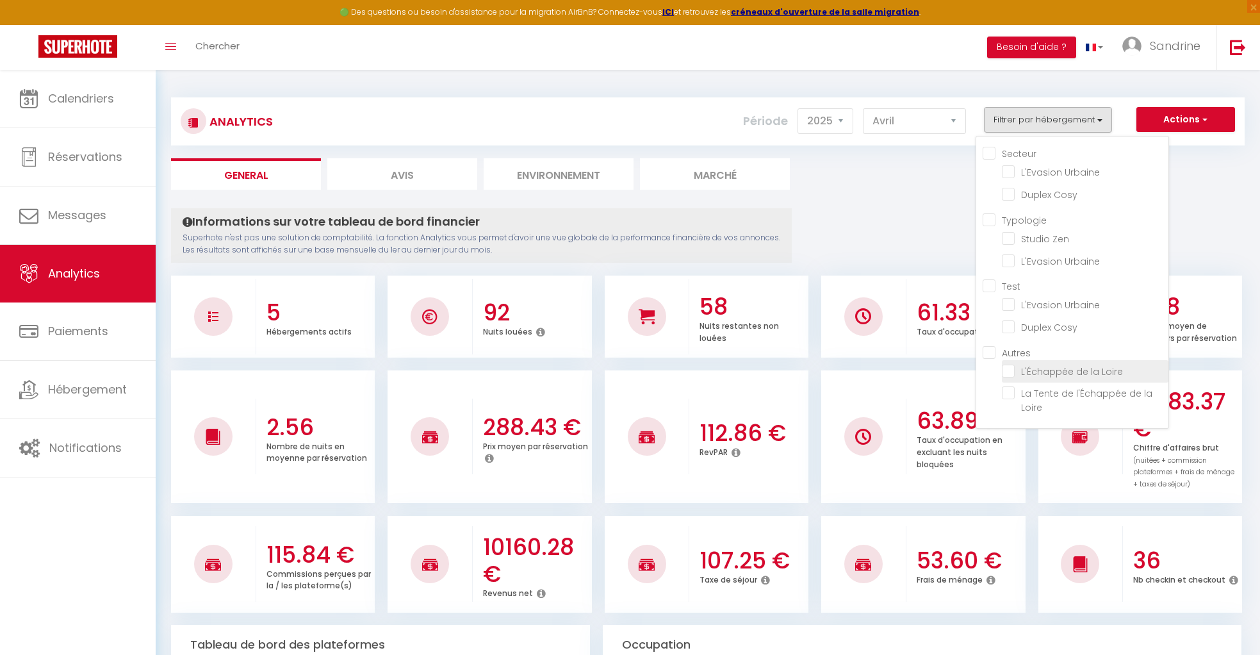
click at [1057, 364] on Loire "checkbox" at bounding box center [1085, 370] width 167 height 13
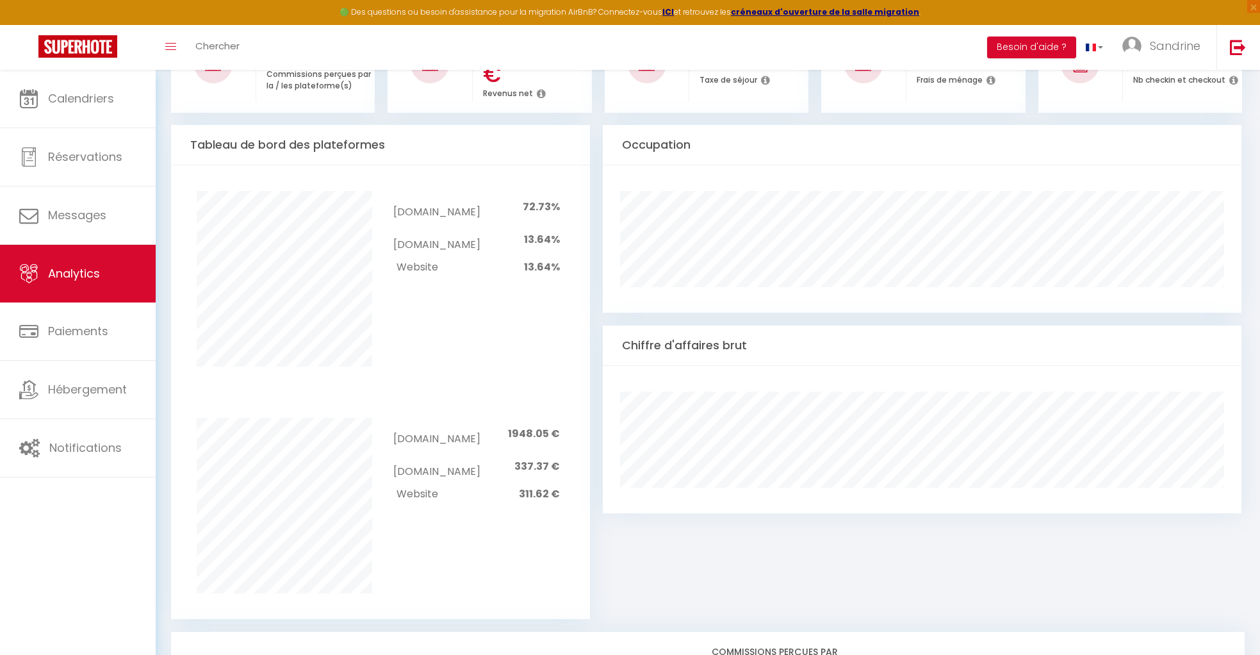
scroll to position [525, 0]
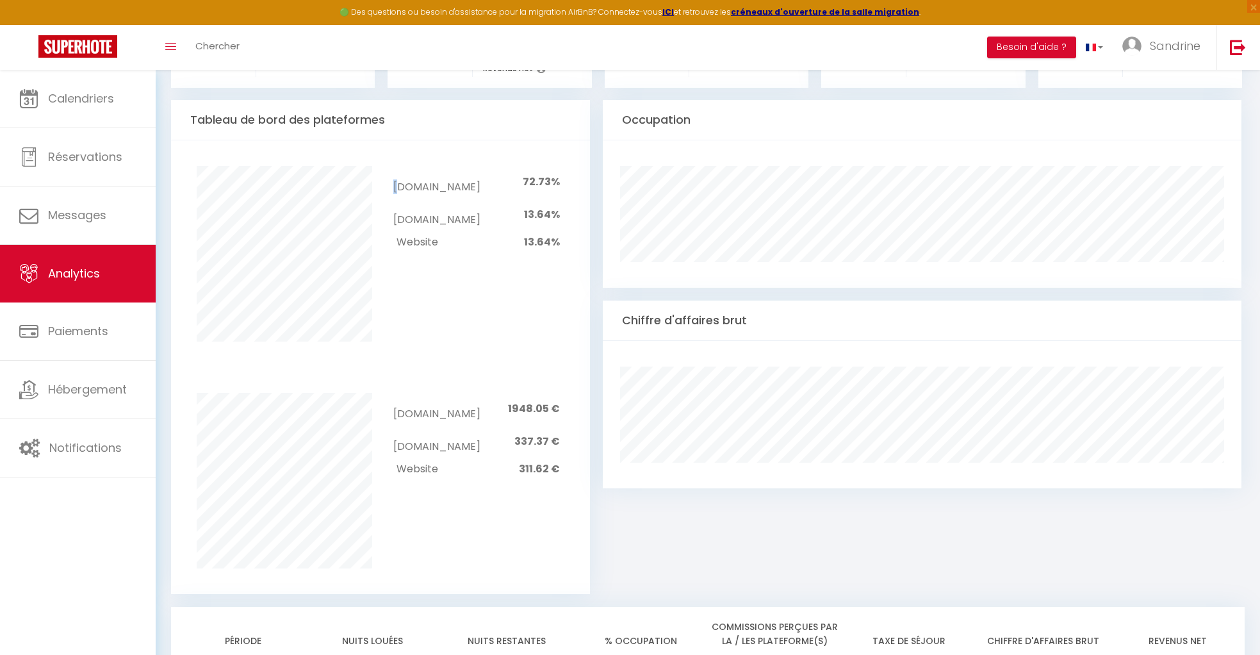
drag, startPoint x: 401, startPoint y: 176, endPoint x: 542, endPoint y: 190, distance: 141.6
click at [564, 176] on div "Airbnb.com 72.73% Booking.com 13.64% Website 13.64%" at bounding box center [477, 210] width 192 height 88
click at [491, 231] on td "13.64%" at bounding box center [520, 242] width 80 height 22
drag, startPoint x: 523, startPoint y: 199, endPoint x: 561, endPoint y: 234, distance: 51.6
click at [561, 234] on div "Pas de canaux à afficher Airbnb.com 72.73% Booking.com 13.64% Website 13.64%" at bounding box center [381, 253] width 436 height 227
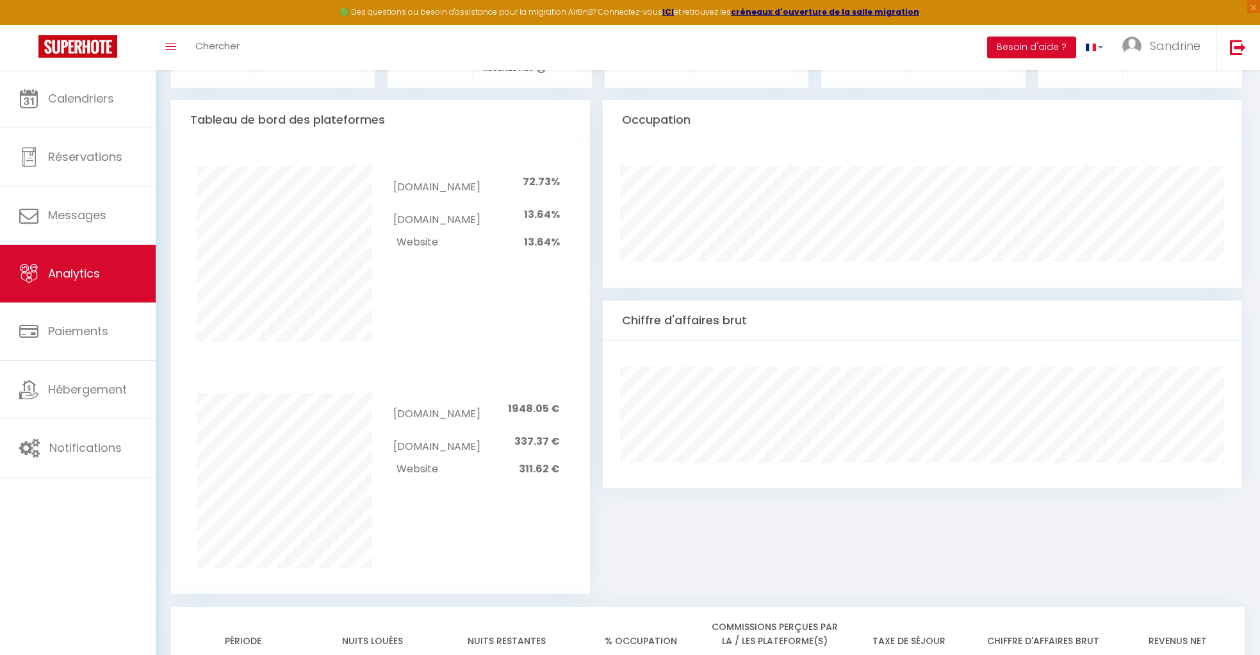
click at [566, 221] on div "Airbnb.com 72.73% Booking.com 13.64% Website 13.64%" at bounding box center [477, 210] width 192 height 88
drag, startPoint x: 529, startPoint y: 217, endPoint x: 512, endPoint y: 201, distance: 23.6
click at [512, 201] on tbody "Airbnb.com 72.73% Booking.com 13.64% Website 13.64%" at bounding box center [476, 210] width 167 height 88
click at [522, 251] on div "Pas de canaux à afficher Airbnb.com 72.73% Booking.com 13.64% Website 13.64%" at bounding box center [381, 253] width 436 height 227
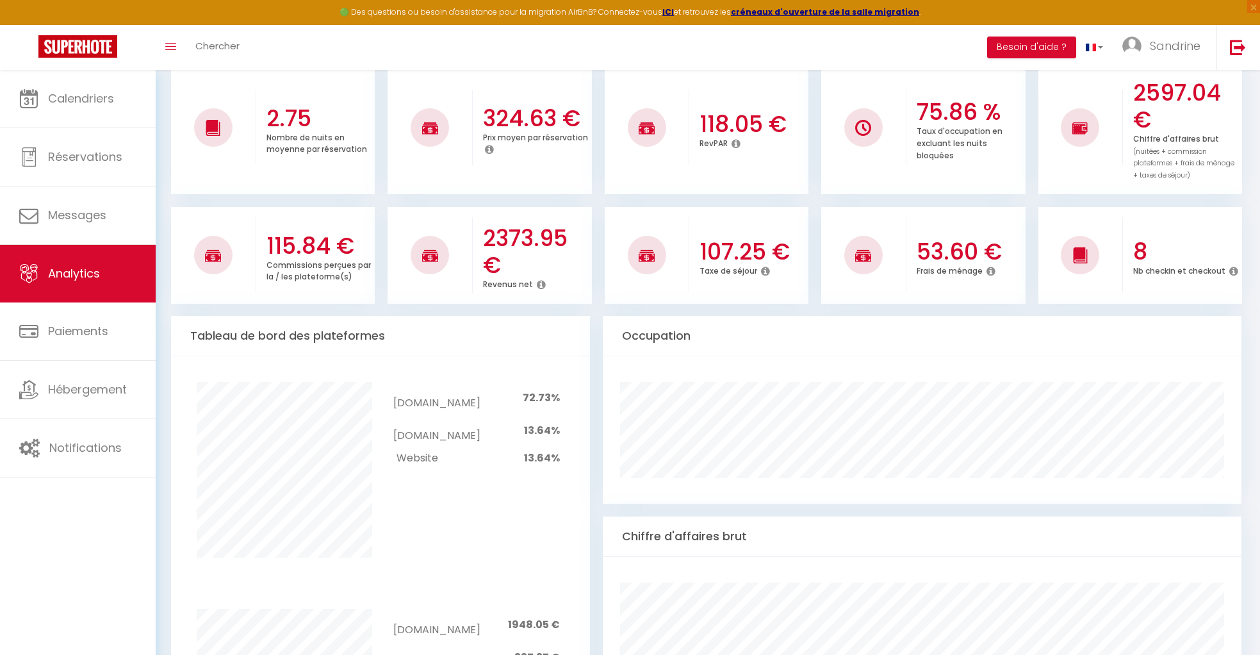
scroll to position [0, 0]
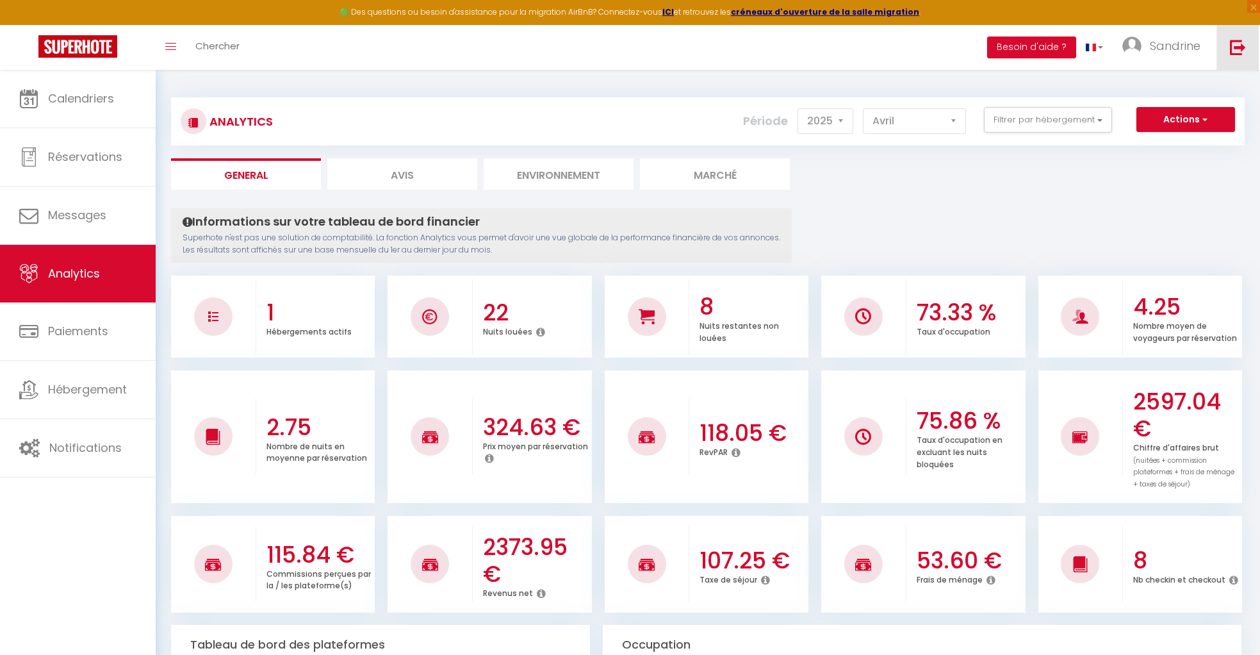
click at [1237, 47] on img at bounding box center [1238, 47] width 16 height 16
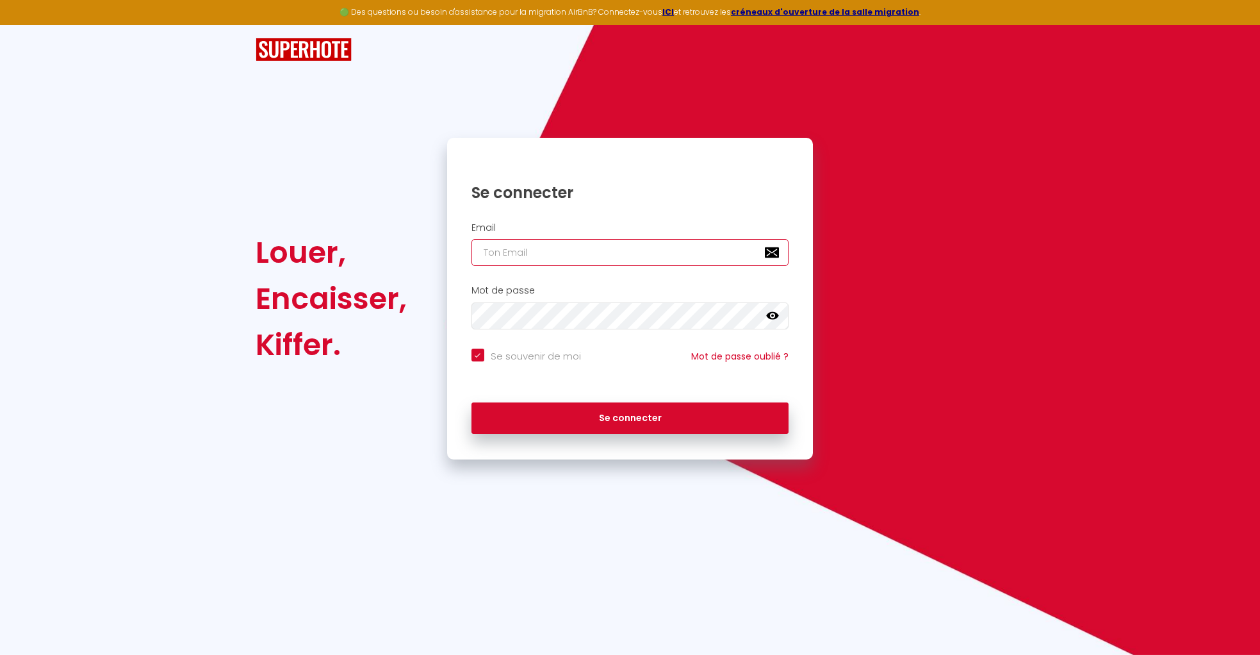
click at [680, 246] on input "email" at bounding box center [630, 252] width 318 height 27
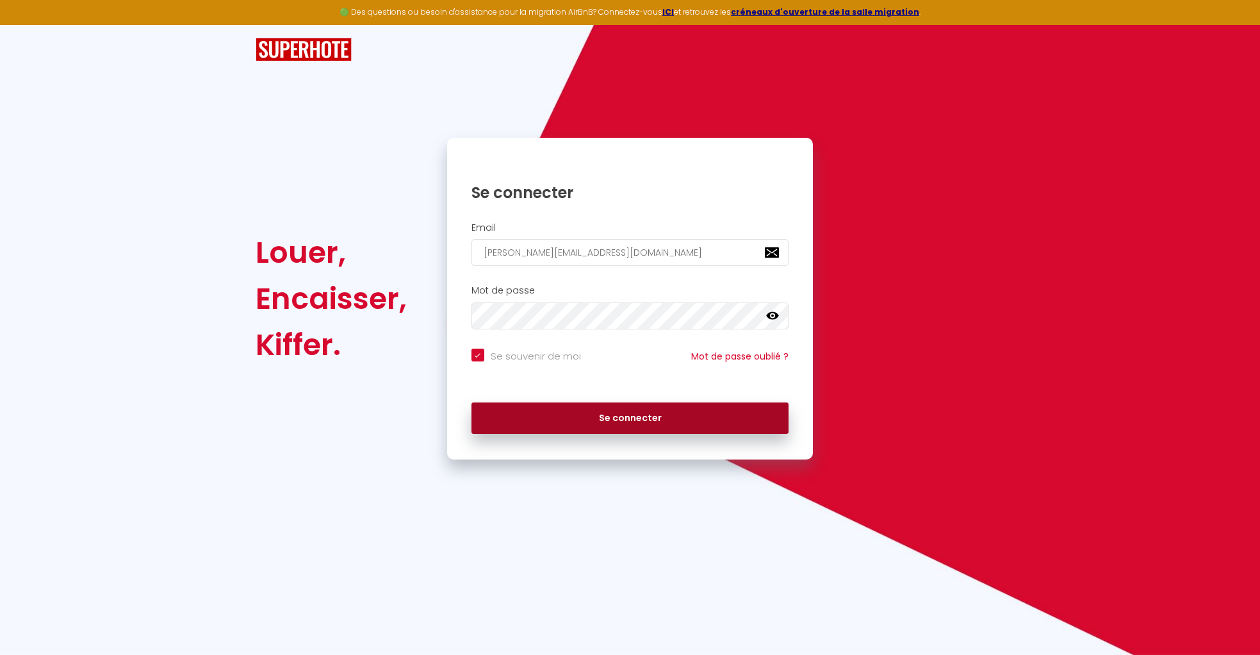
click at [643, 414] on button "Se connecter" at bounding box center [630, 418] width 318 height 32
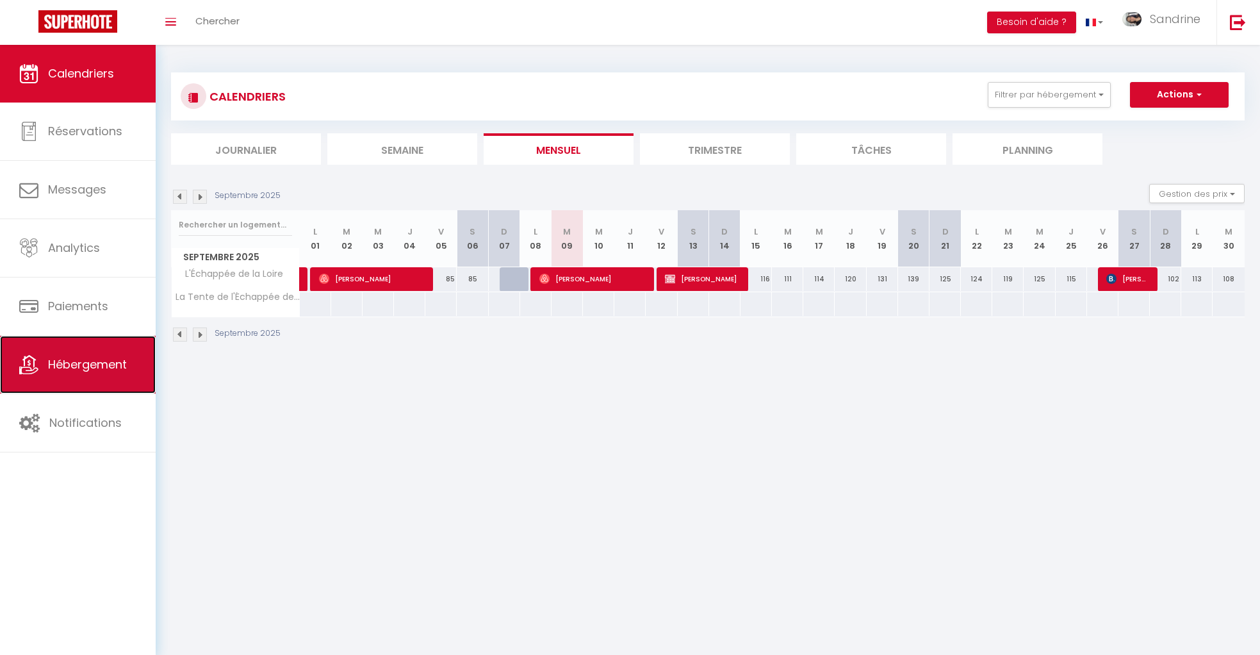
click at [120, 369] on span "Hébergement" at bounding box center [87, 364] width 79 height 16
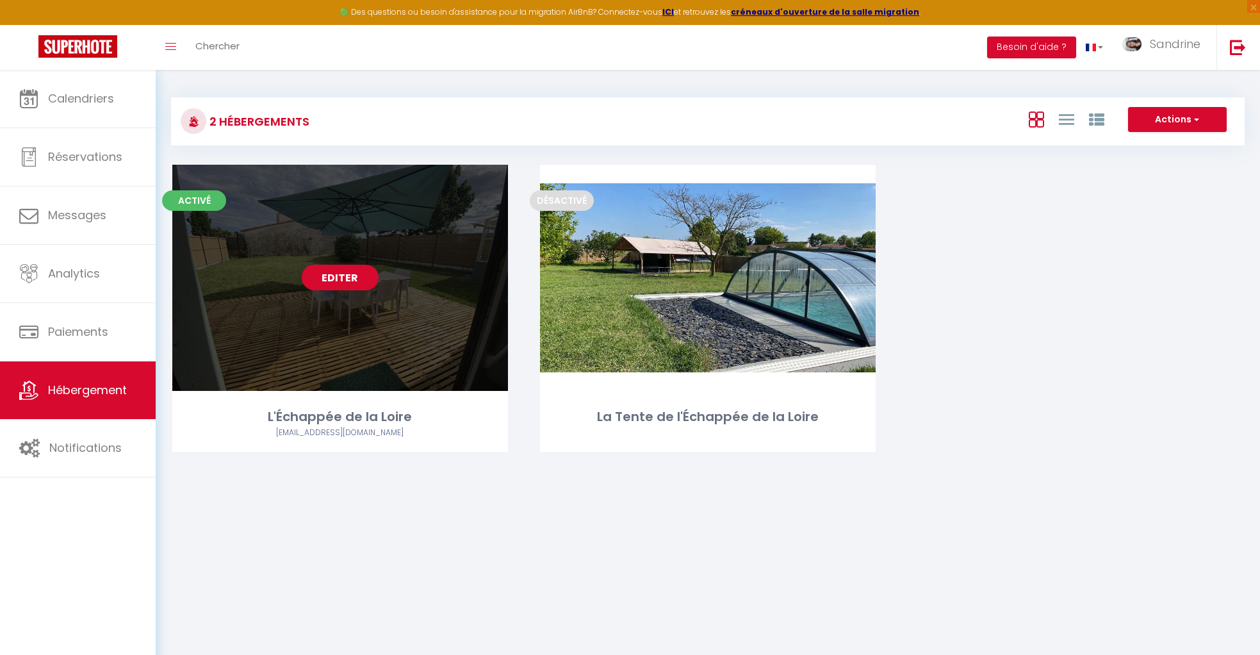
click at [353, 275] on link "Editer" at bounding box center [340, 278] width 77 height 26
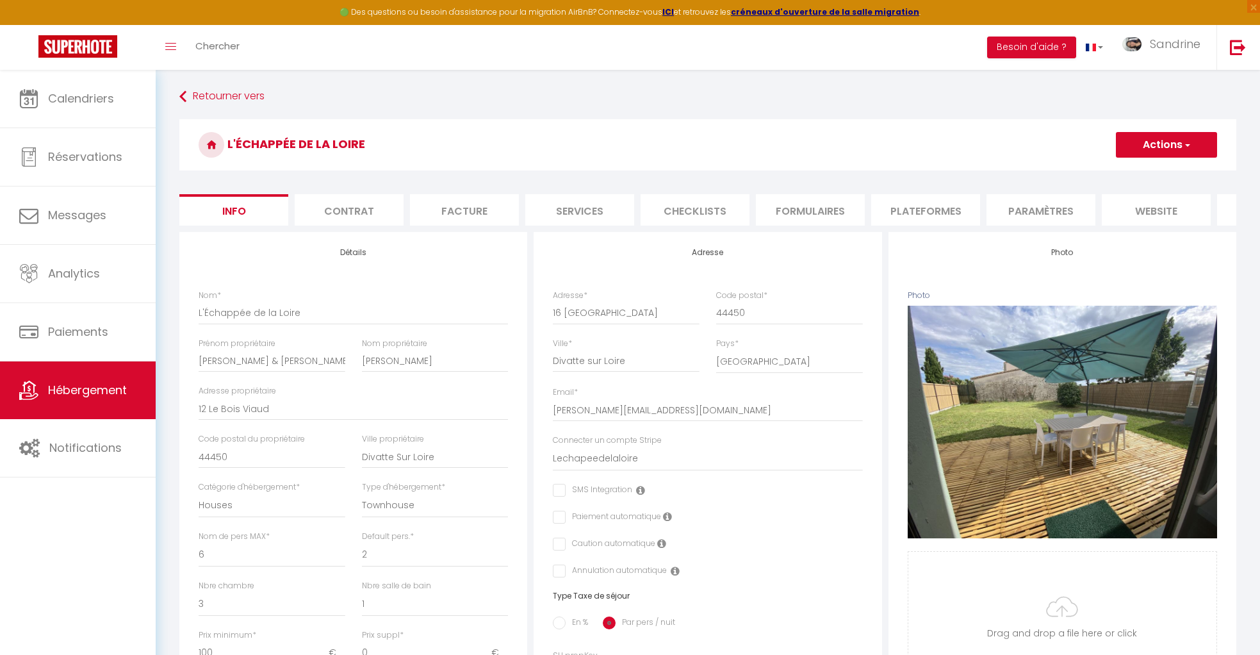
click at [929, 207] on li "Plateformes" at bounding box center [925, 209] width 109 height 31
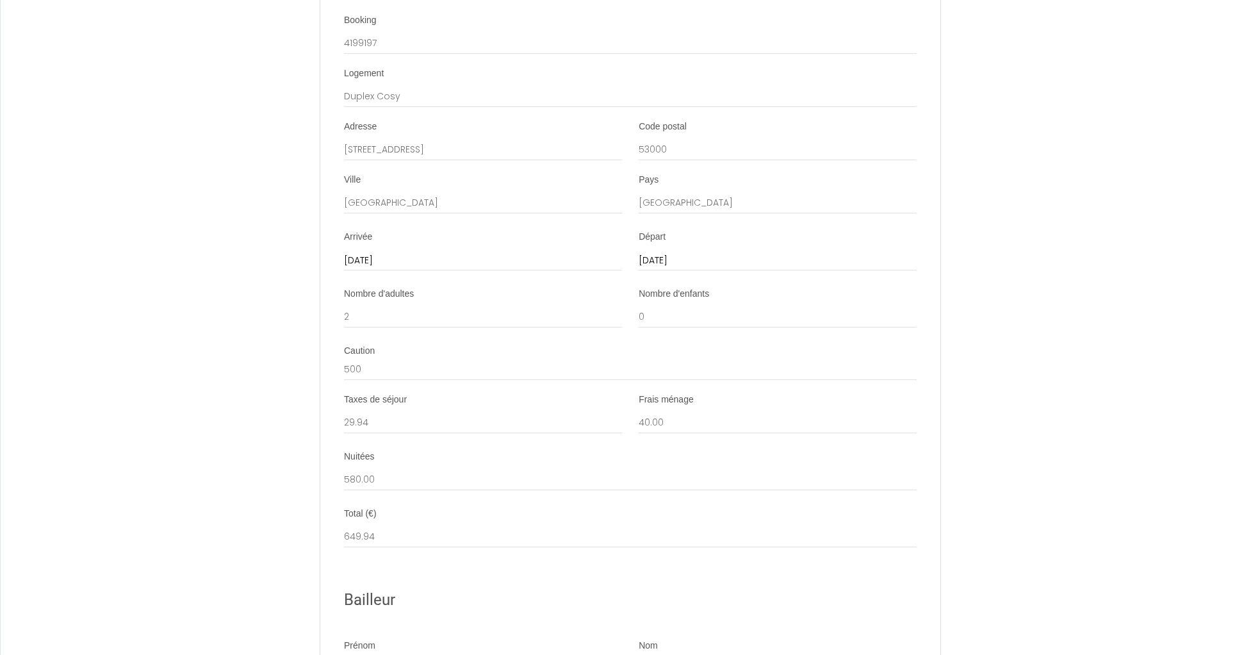
scroll to position [1570, 0]
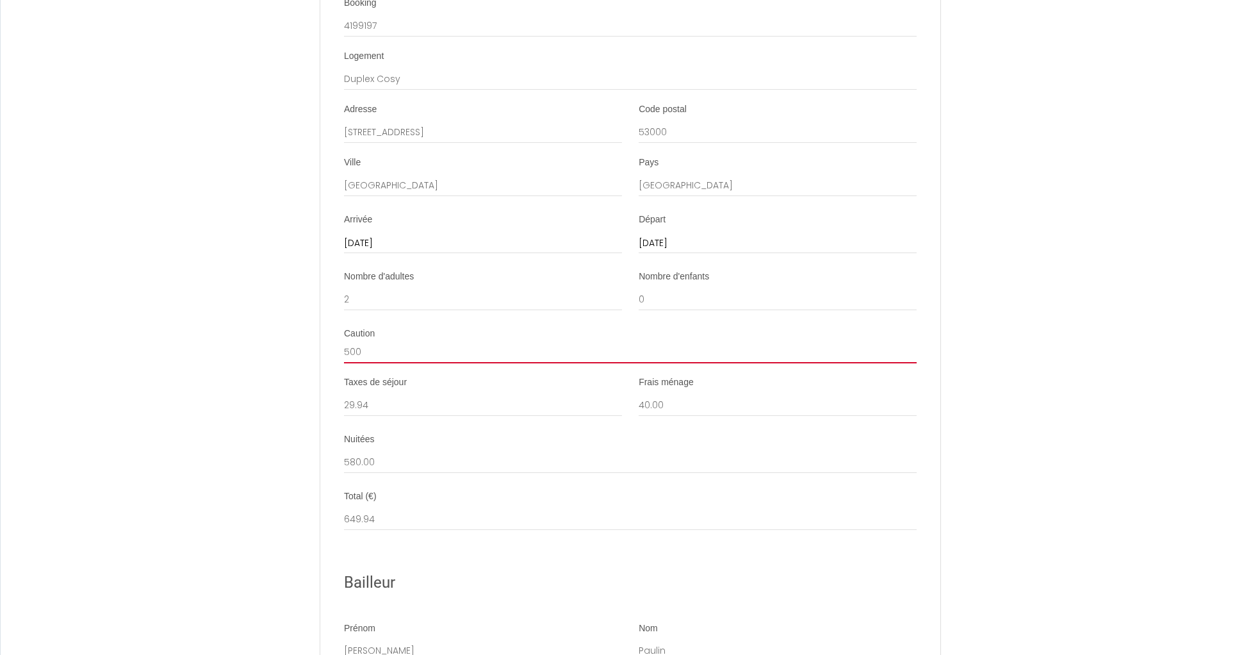
click at [349, 363] on input "500" at bounding box center [630, 351] width 573 height 23
click at [347, 363] on input "500" at bounding box center [630, 351] width 573 height 23
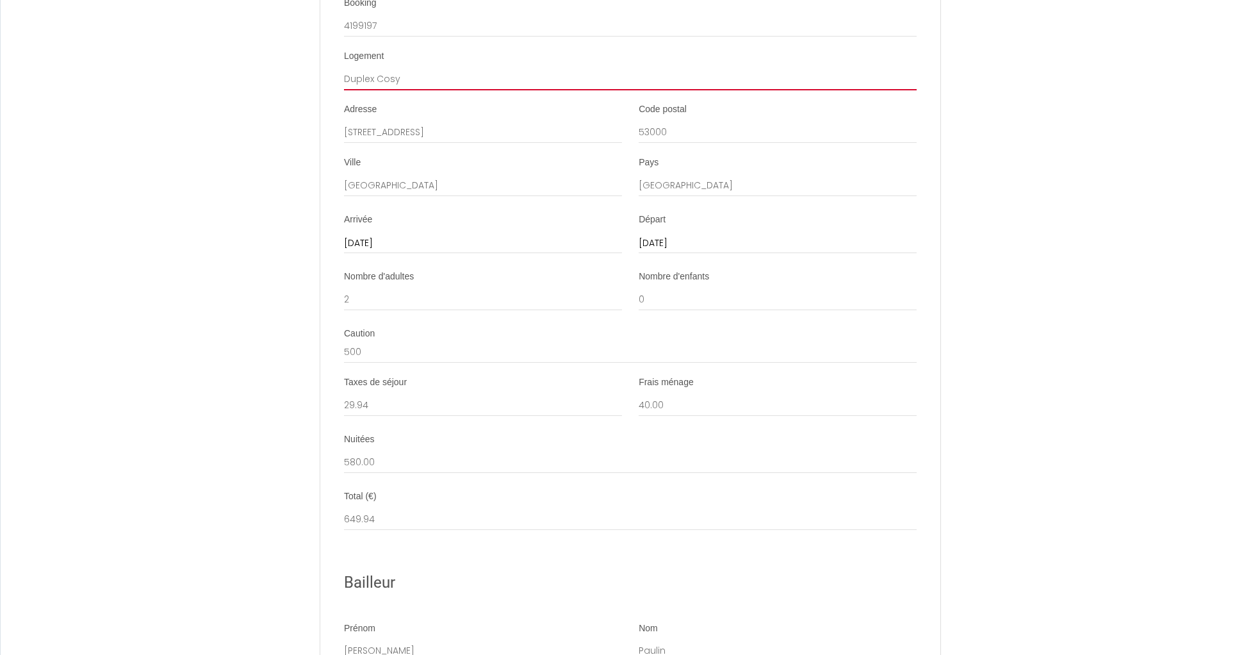
click at [361, 88] on input "Duplex Cosy" at bounding box center [630, 78] width 573 height 23
drag, startPoint x: 361, startPoint y: 88, endPoint x: 385, endPoint y: 145, distance: 61.7
click at [363, 90] on input "Duplex Cosy" at bounding box center [630, 78] width 573 height 23
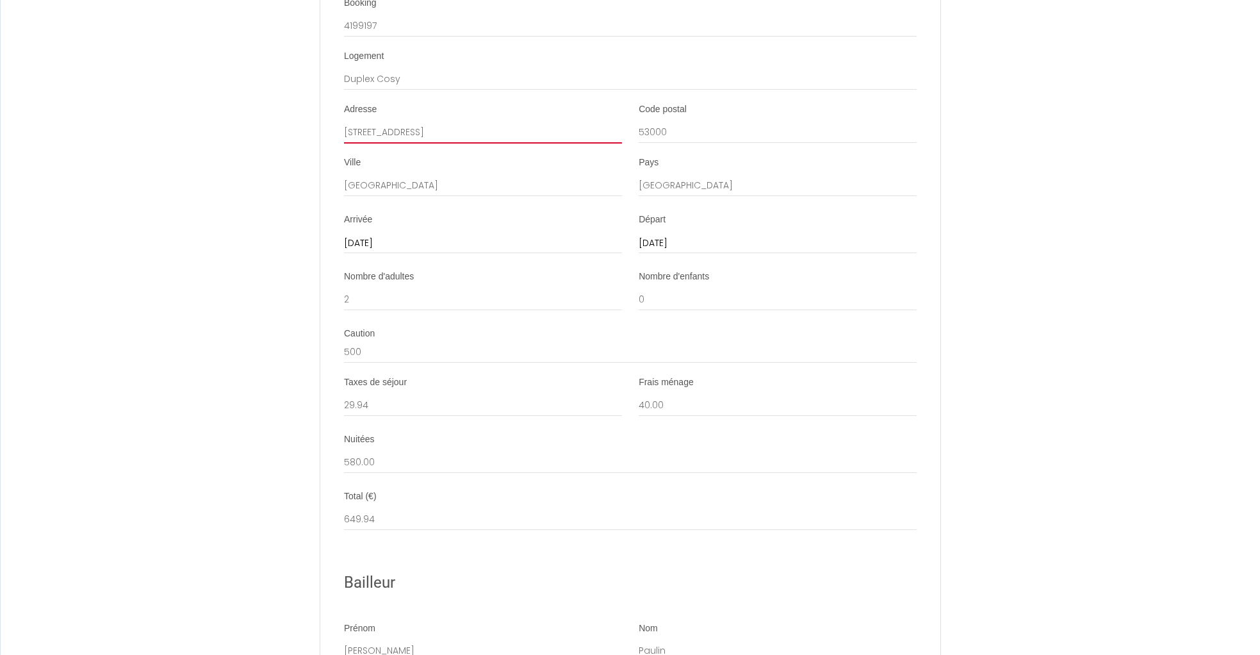
click at [386, 142] on input "10 rue de la paix" at bounding box center [483, 131] width 278 height 23
drag, startPoint x: 386, startPoint y: 142, endPoint x: 622, endPoint y: 145, distance: 236.4
click at [396, 143] on input "10 rue de la paix" at bounding box center [483, 131] width 278 height 23
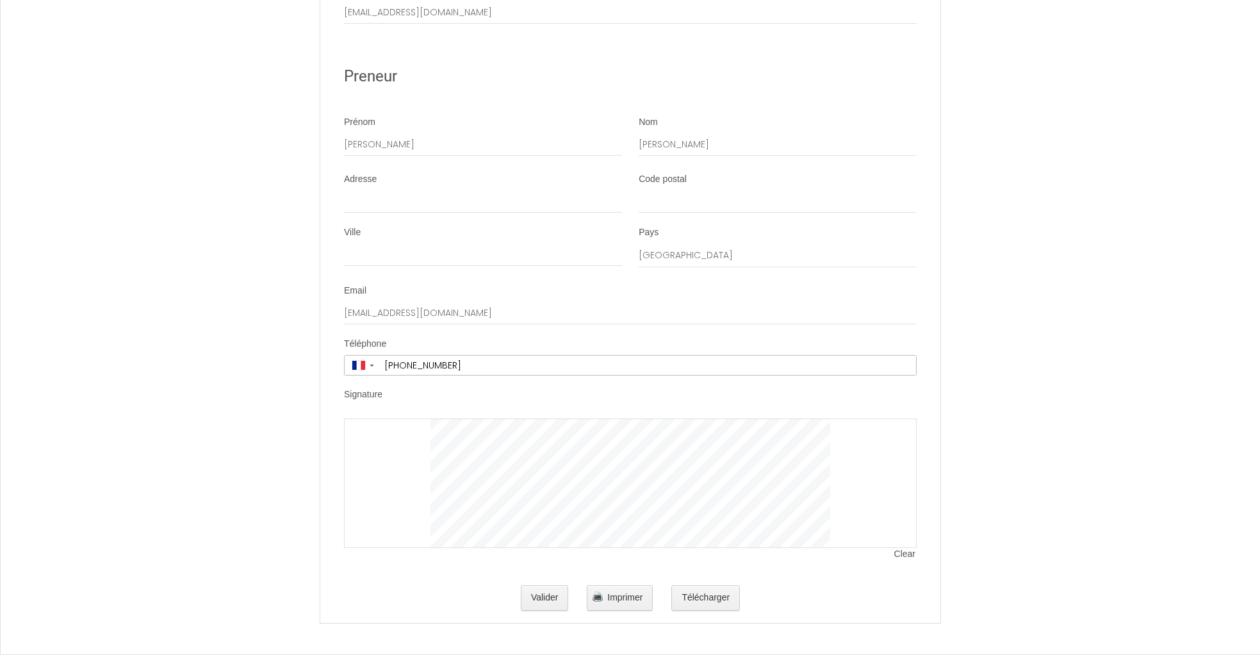
scroll to position [2388, 0]
drag, startPoint x: 901, startPoint y: 557, endPoint x: 858, endPoint y: 549, distance: 44.2
click at [902, 557] on span "Clear" at bounding box center [905, 554] width 22 height 13
click at [414, 497] on div at bounding box center [630, 482] width 573 height 129
click at [905, 553] on span "Clear" at bounding box center [905, 554] width 22 height 13
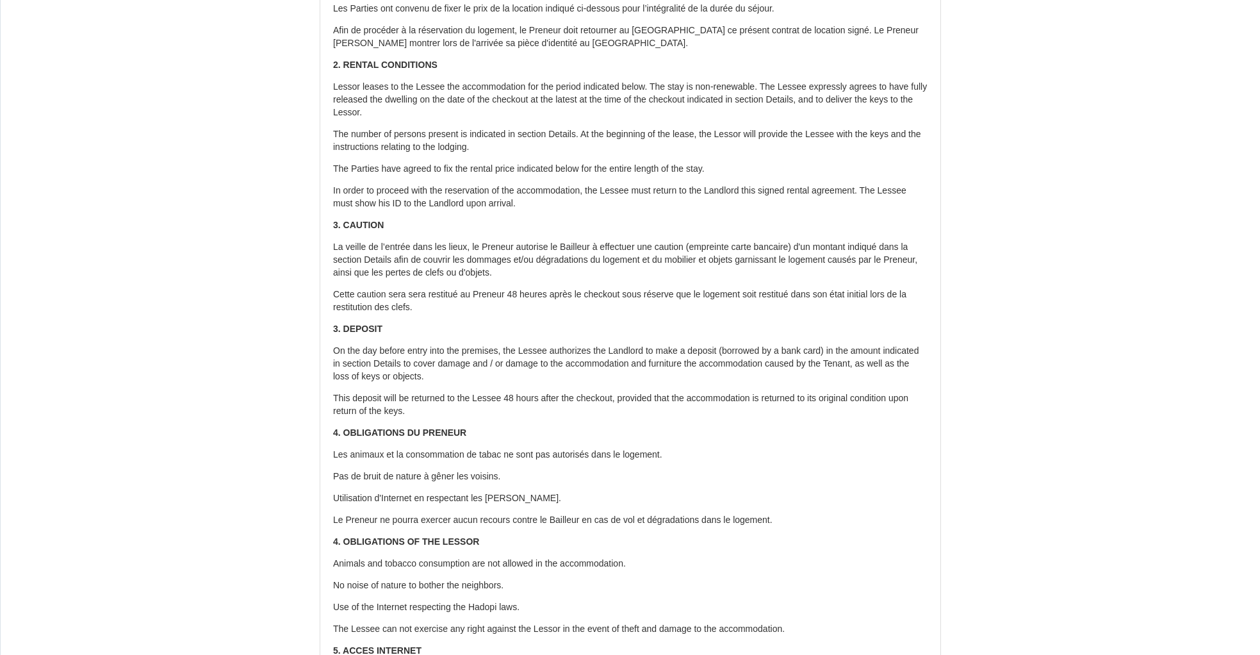
scroll to position [0, 0]
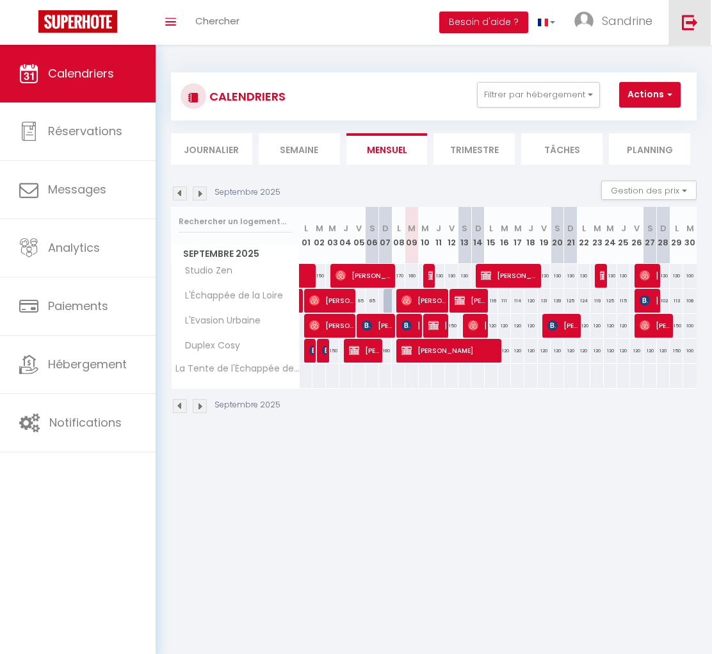
click at [698, 22] on link at bounding box center [690, 22] width 42 height 45
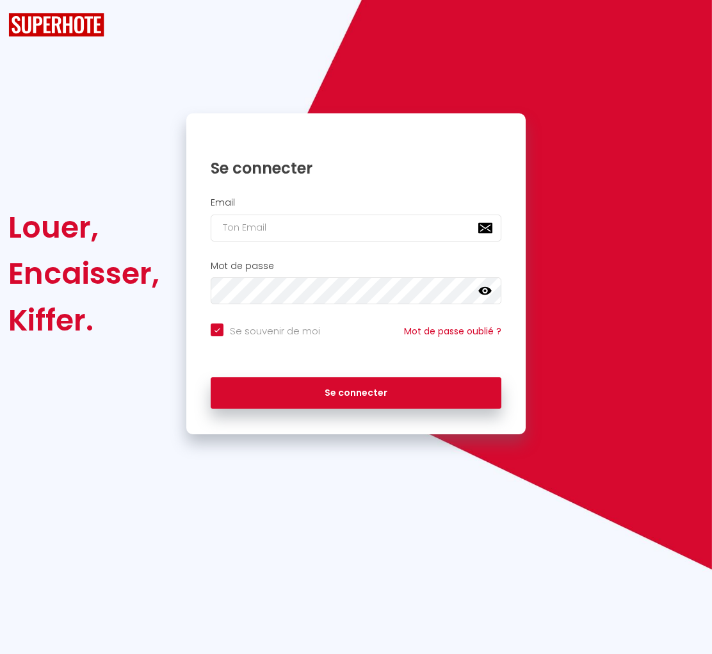
checkbox input "true"
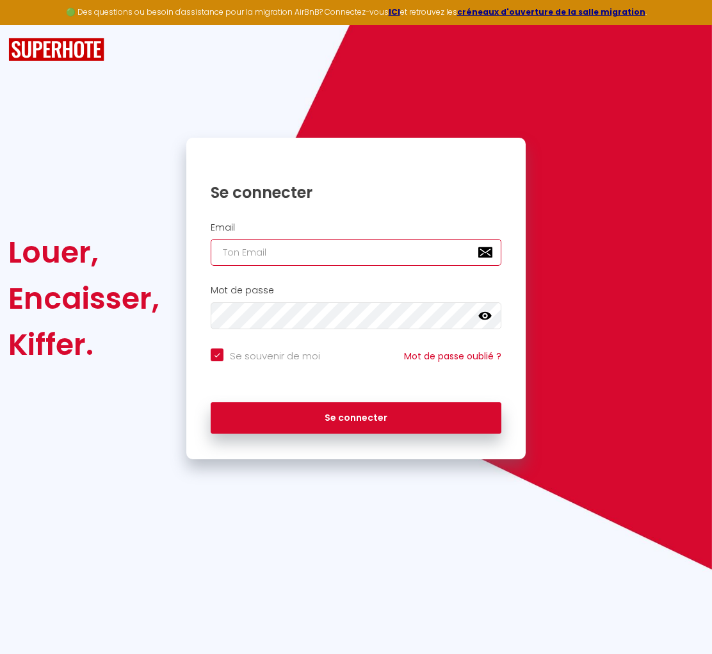
click at [358, 256] on input "email" at bounding box center [356, 252] width 291 height 27
type input "[EMAIL_ADDRESS][DOMAIN_NAME]"
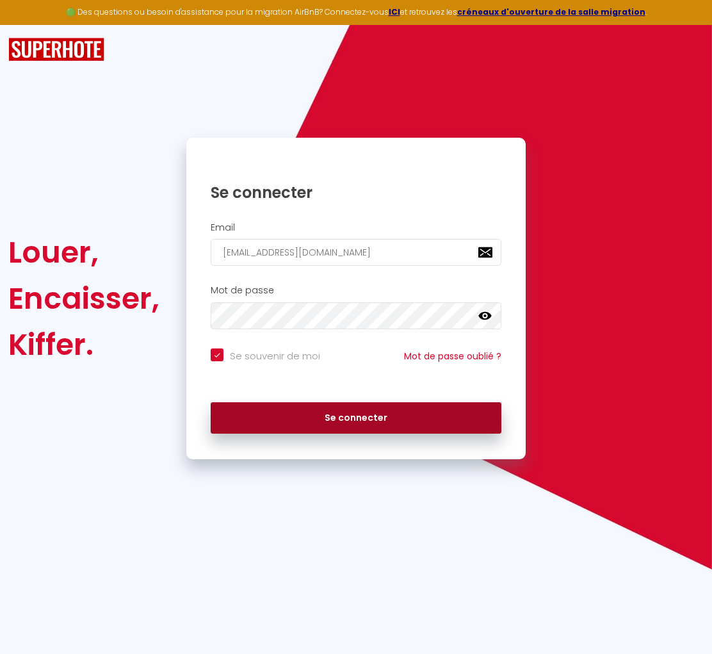
click at [358, 408] on button "Se connecter" at bounding box center [356, 418] width 291 height 32
checkbox input "true"
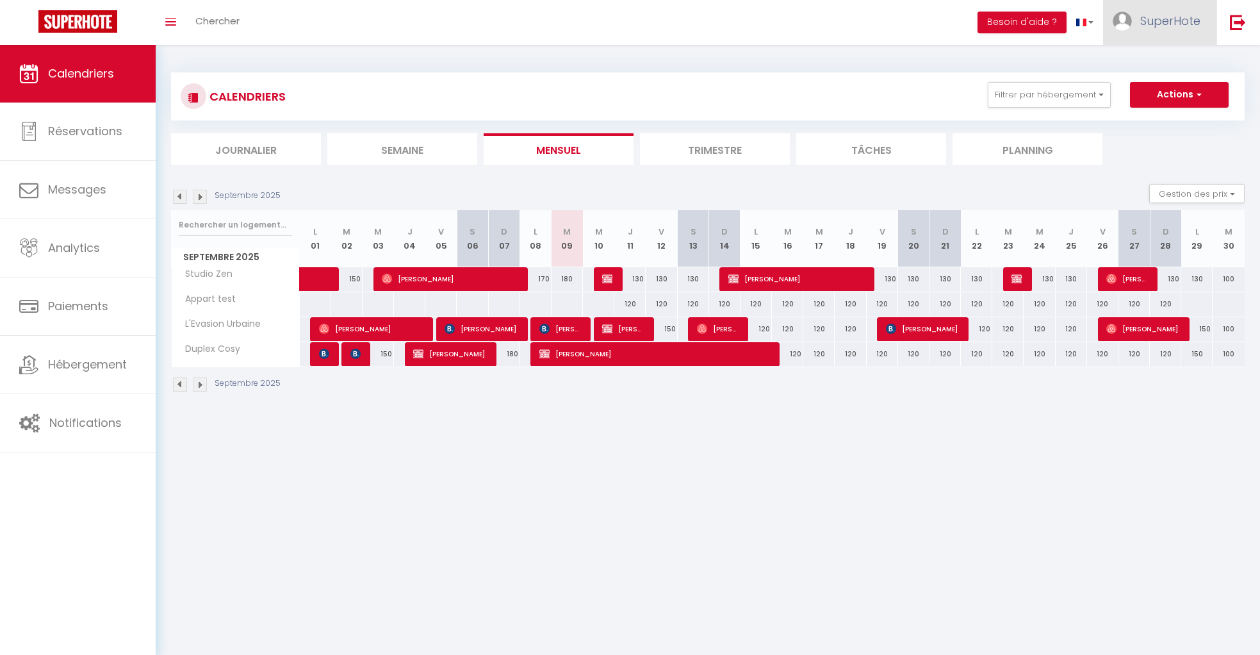
click at [712, 22] on span "SuperHote" at bounding box center [1170, 21] width 60 height 16
click at [712, 91] on link "Équipe" at bounding box center [1165, 87] width 95 height 22
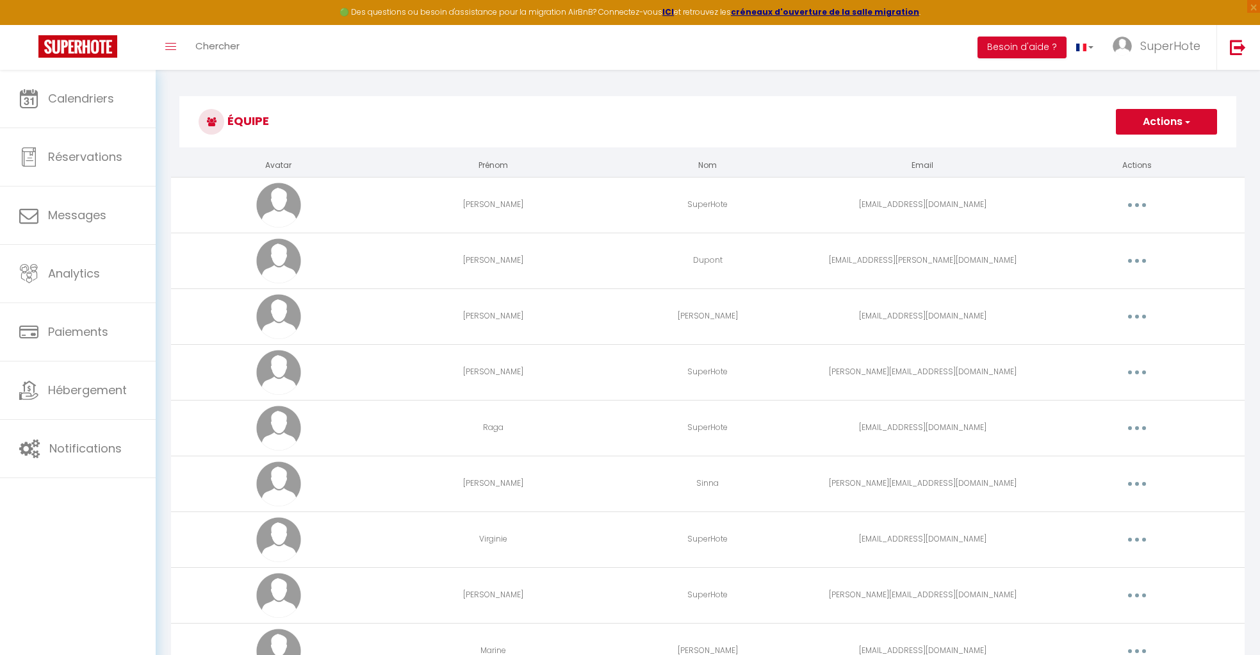
click at [712, 120] on button "Actions" at bounding box center [1166, 122] width 101 height 26
click at [712, 147] on link "Ajouter un nouvel utilisateur" at bounding box center [1140, 150] width 151 height 17
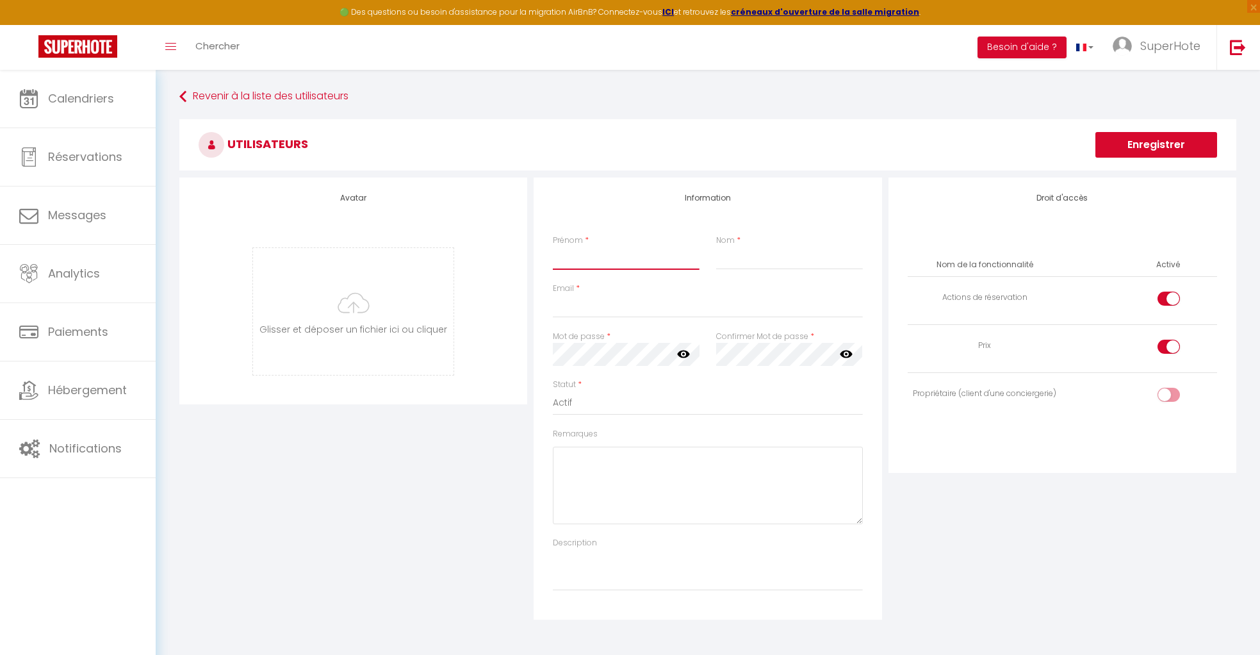
click at [634, 264] on input "Prénom" at bounding box center [626, 258] width 146 height 23
type input "Propriétaire"
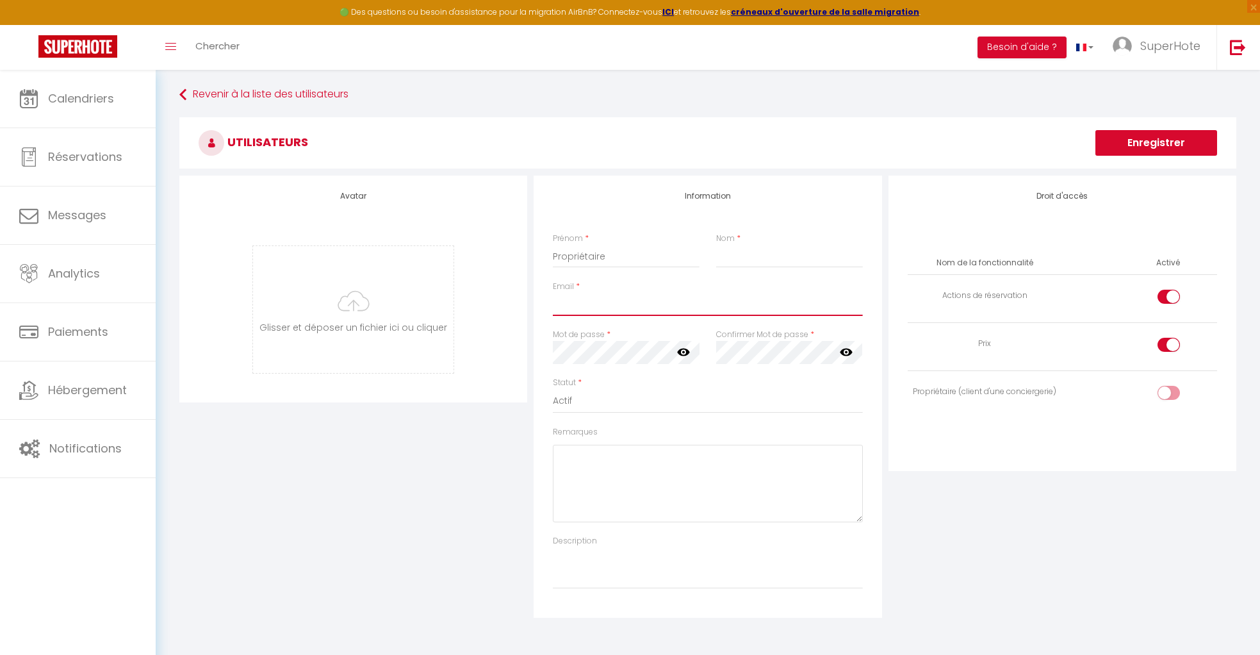
click at [617, 309] on input "Email" at bounding box center [707, 304] width 309 height 23
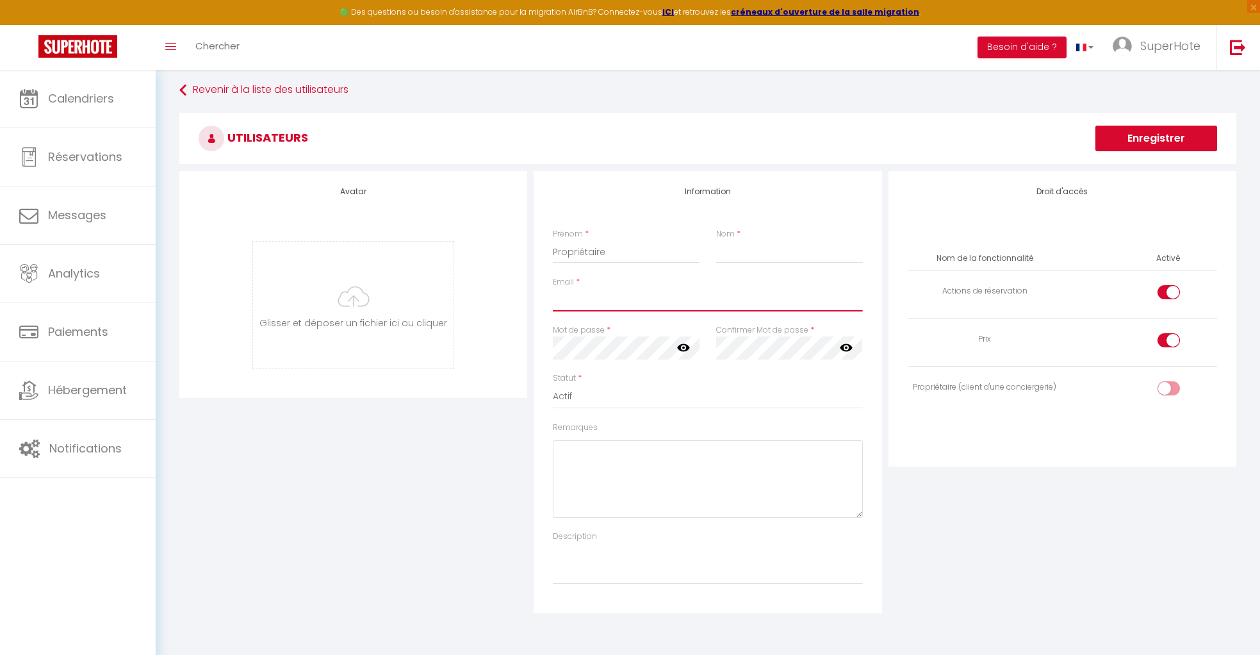
scroll to position [7, 0]
drag, startPoint x: 942, startPoint y: 290, endPoint x: 1076, endPoint y: 288, distance: 133.9
click at [712, 288] on tr "Actions de réservation" at bounding box center [1062, 294] width 309 height 48
click at [712, 288] on div at bounding box center [1169, 289] width 22 height 14
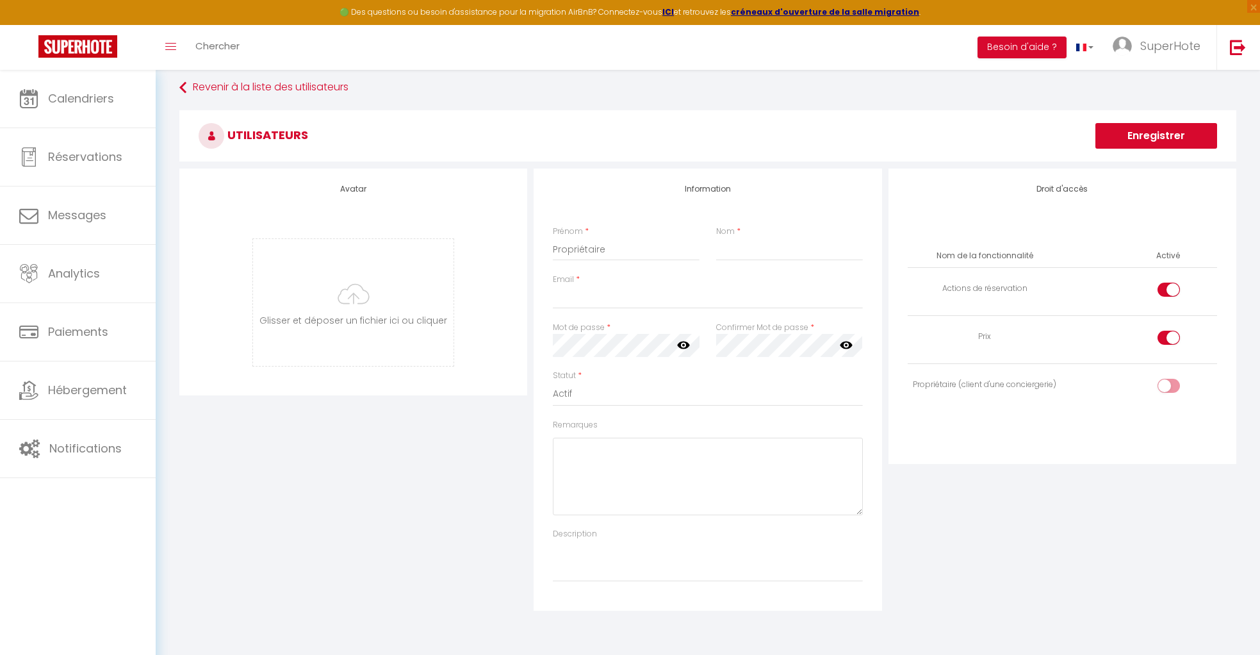
click at [712, 288] on input "checkbox" at bounding box center [1179, 291] width 22 height 19
checkbox input "true"
click at [712, 338] on div at bounding box center [1169, 338] width 22 height 14
click at [712, 338] on input "checkbox" at bounding box center [1179, 340] width 22 height 19
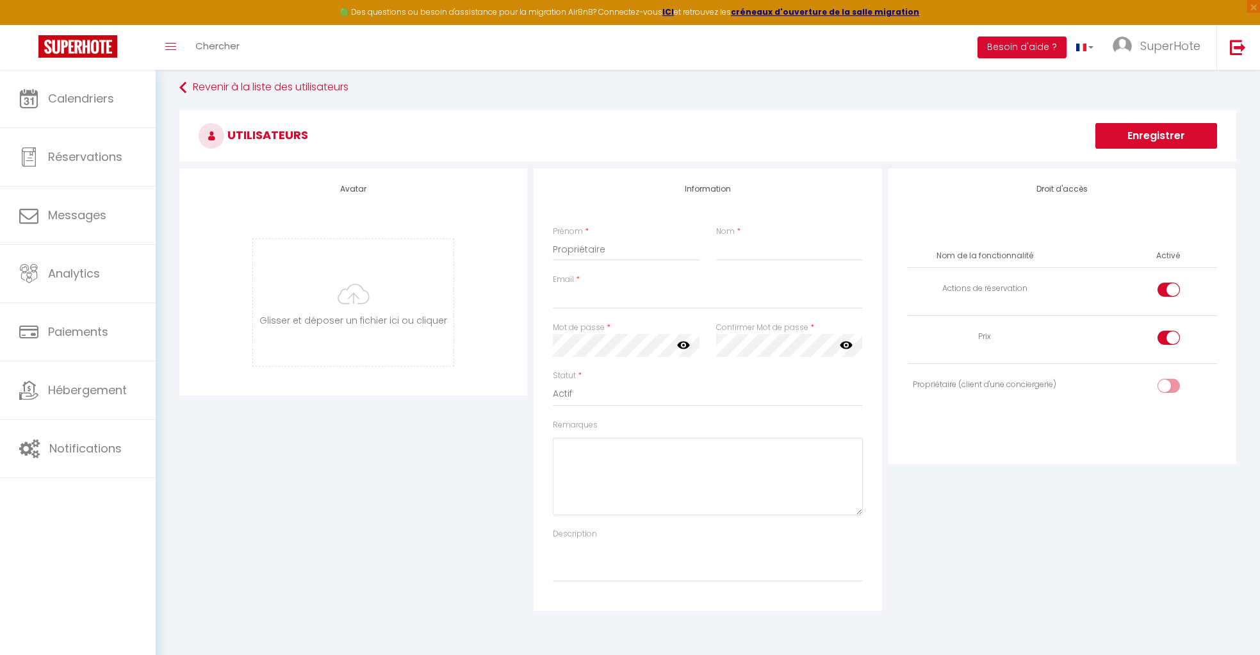
checkbox input "false"
drag, startPoint x: 938, startPoint y: 382, endPoint x: 1156, endPoint y: 405, distance: 219.7
click at [712, 391] on div "Propriétaire (client d'une conciergerie)" at bounding box center [985, 385] width 145 height 12
drag, startPoint x: 1174, startPoint y: 386, endPoint x: 1122, endPoint y: 418, distance: 61.0
click at [712, 387] on input "checkbox" at bounding box center [1179, 388] width 22 height 19
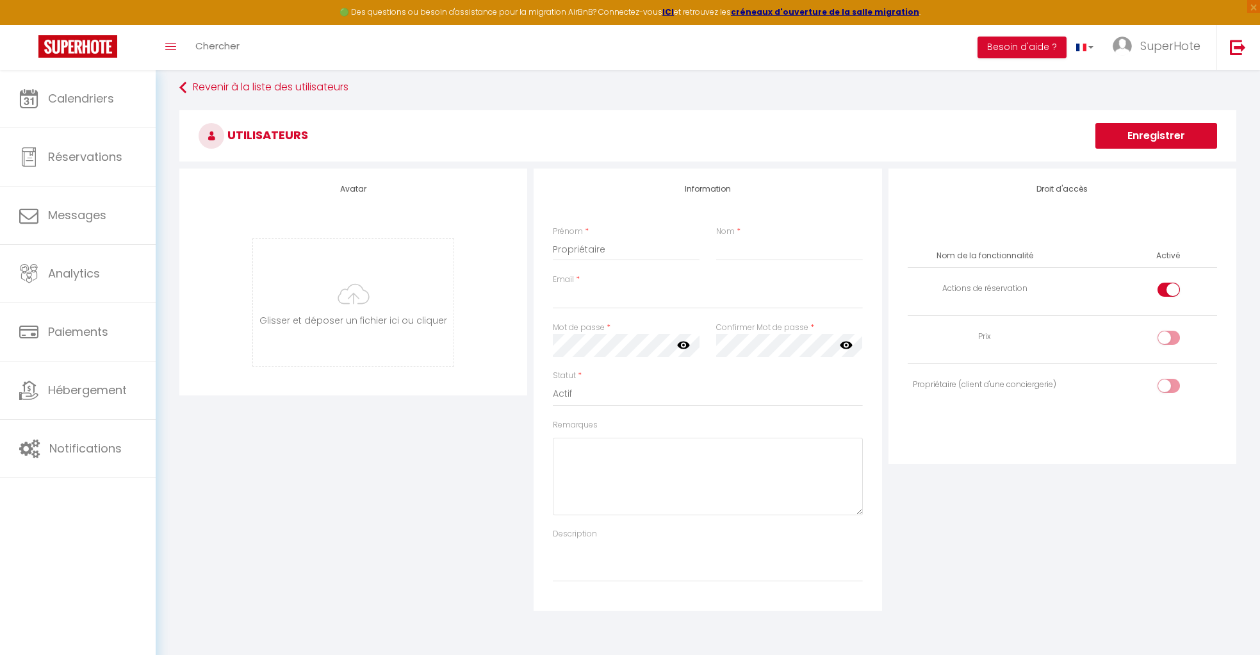
checkbox input "true"
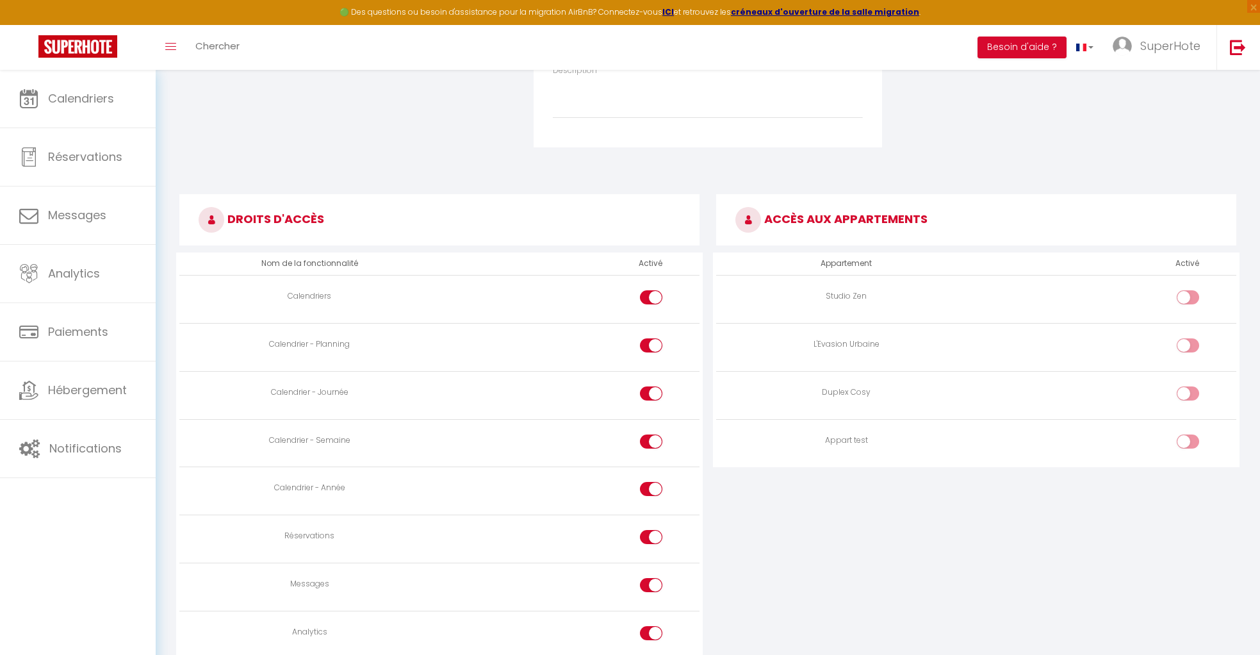
scroll to position [477, 0]
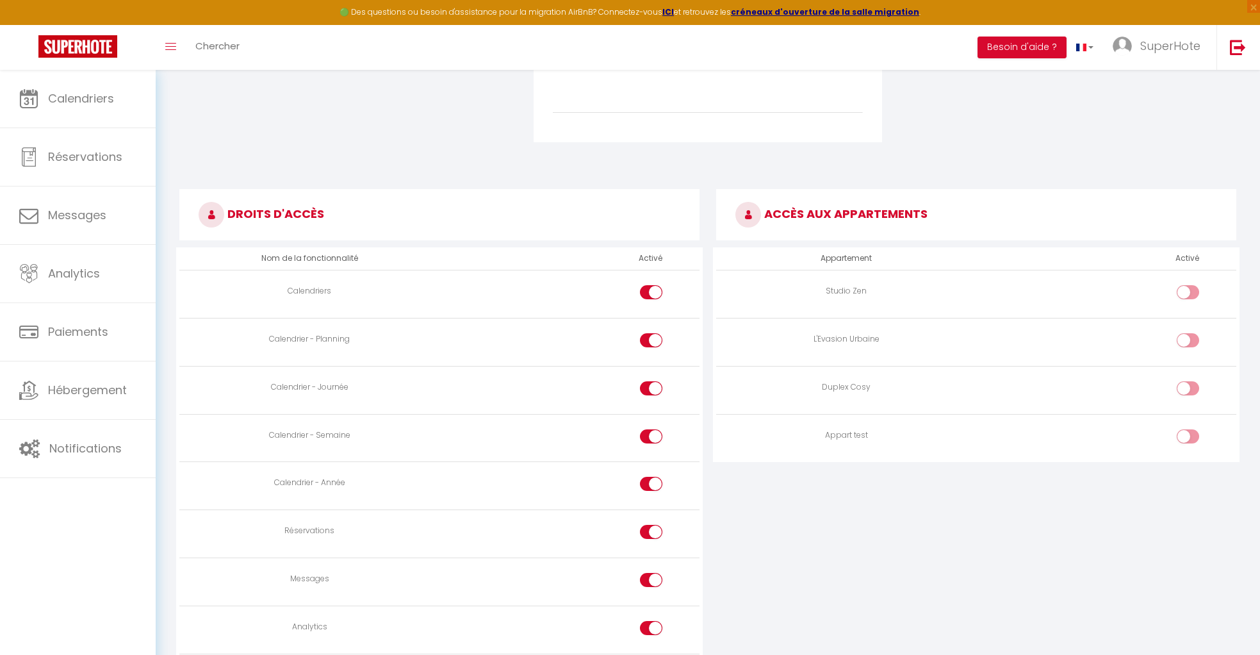
click at [712, 336] on input "checkbox" at bounding box center [1199, 342] width 22 height 19
checkbox input "true"
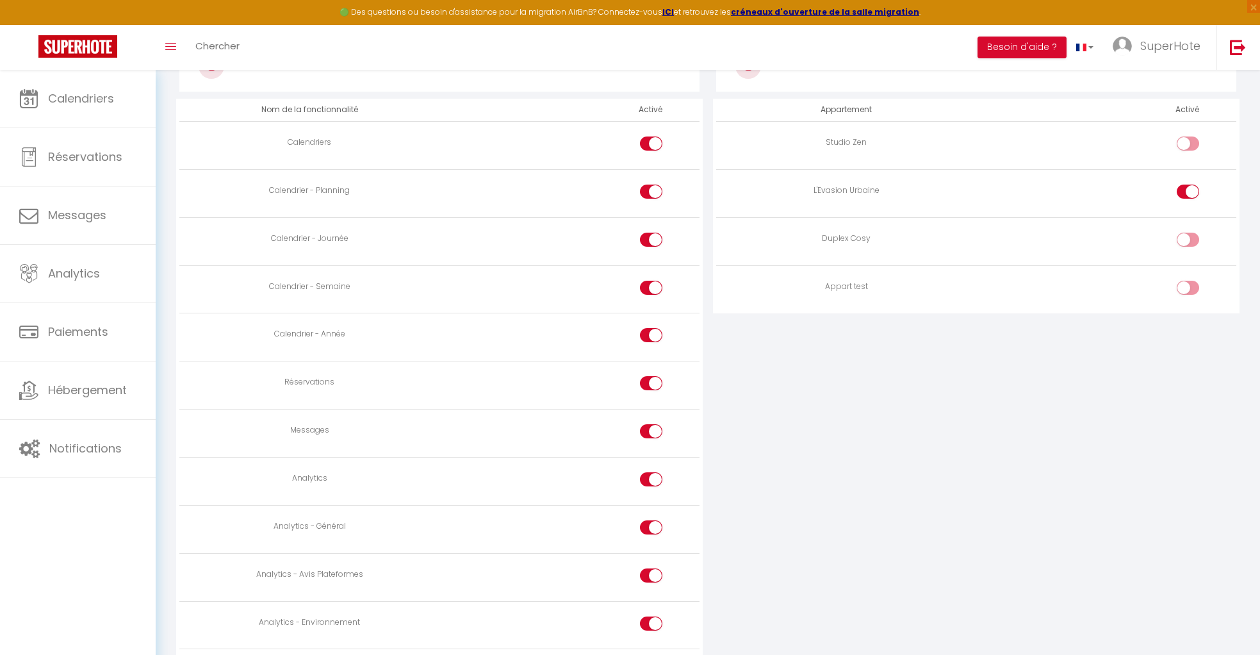
scroll to position [627, 0]
click at [645, 381] on div at bounding box center [651, 382] width 22 height 14
click at [651, 381] on input "checkbox" at bounding box center [662, 384] width 22 height 19
checkbox input "false"
click at [646, 426] on div at bounding box center [651, 430] width 22 height 14
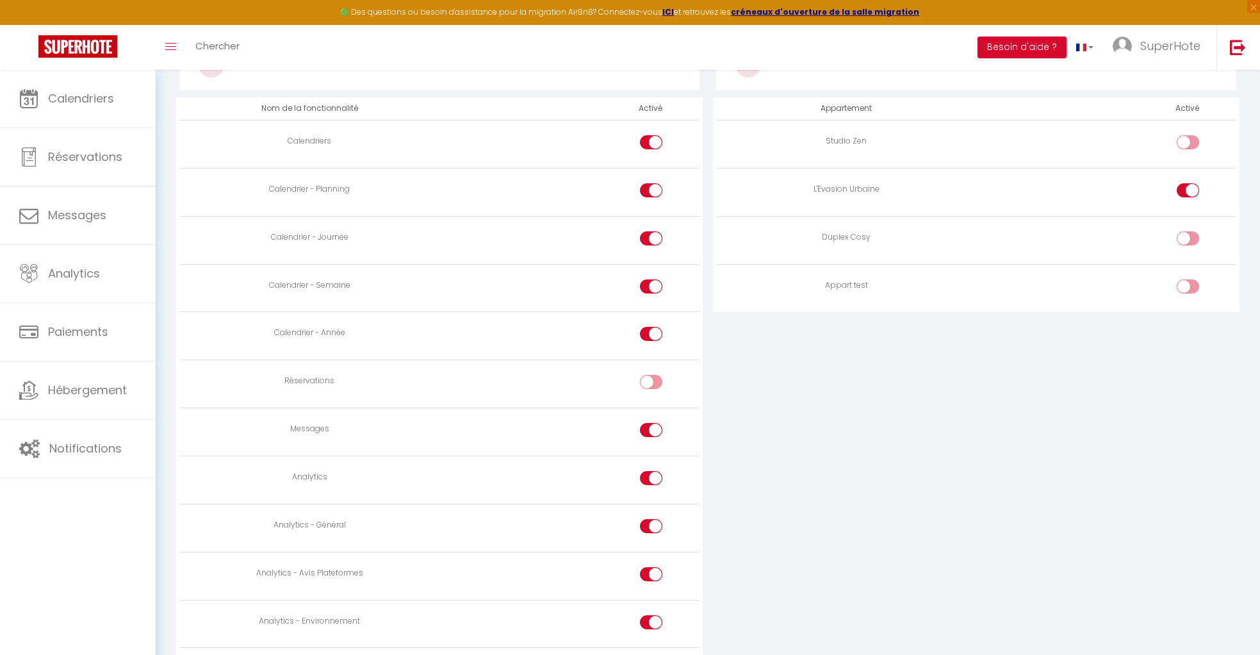
click at [651, 426] on input "checkbox" at bounding box center [662, 432] width 22 height 19
checkbox input "false"
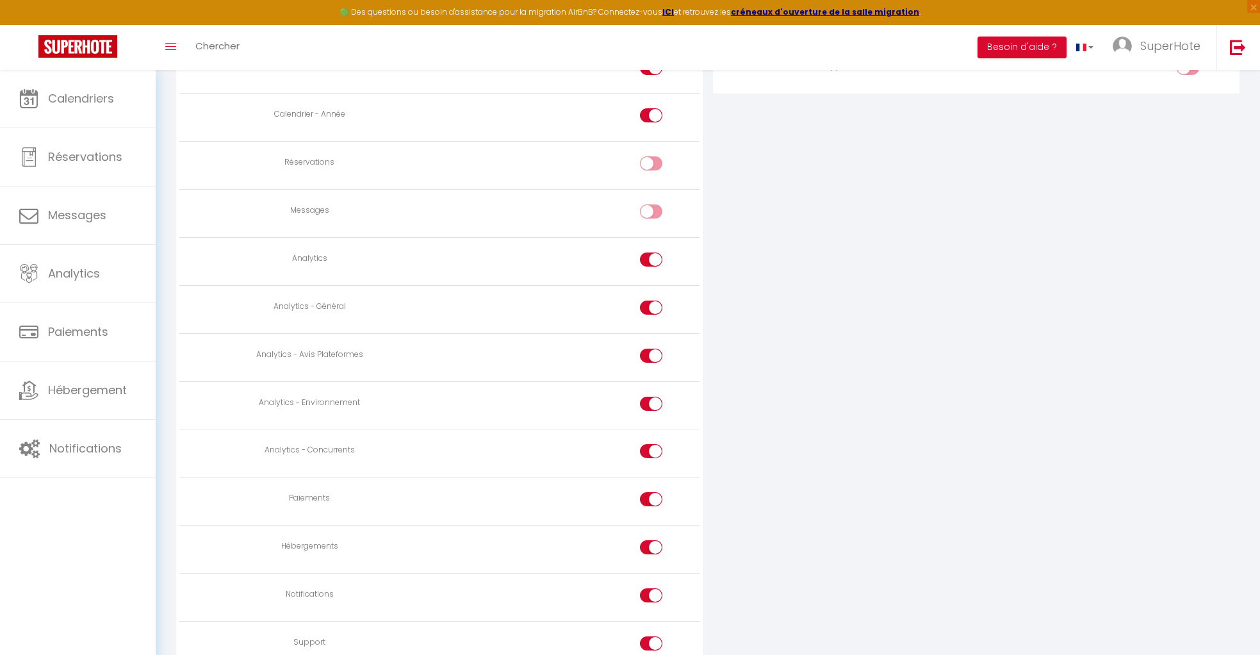
scroll to position [849, 0]
drag, startPoint x: 641, startPoint y: 446, endPoint x: 640, endPoint y: 473, distance: 26.3
click at [642, 446] on div at bounding box center [651, 448] width 22 height 14
click at [651, 446] on input "checkbox" at bounding box center [662, 450] width 22 height 19
checkbox input "false"
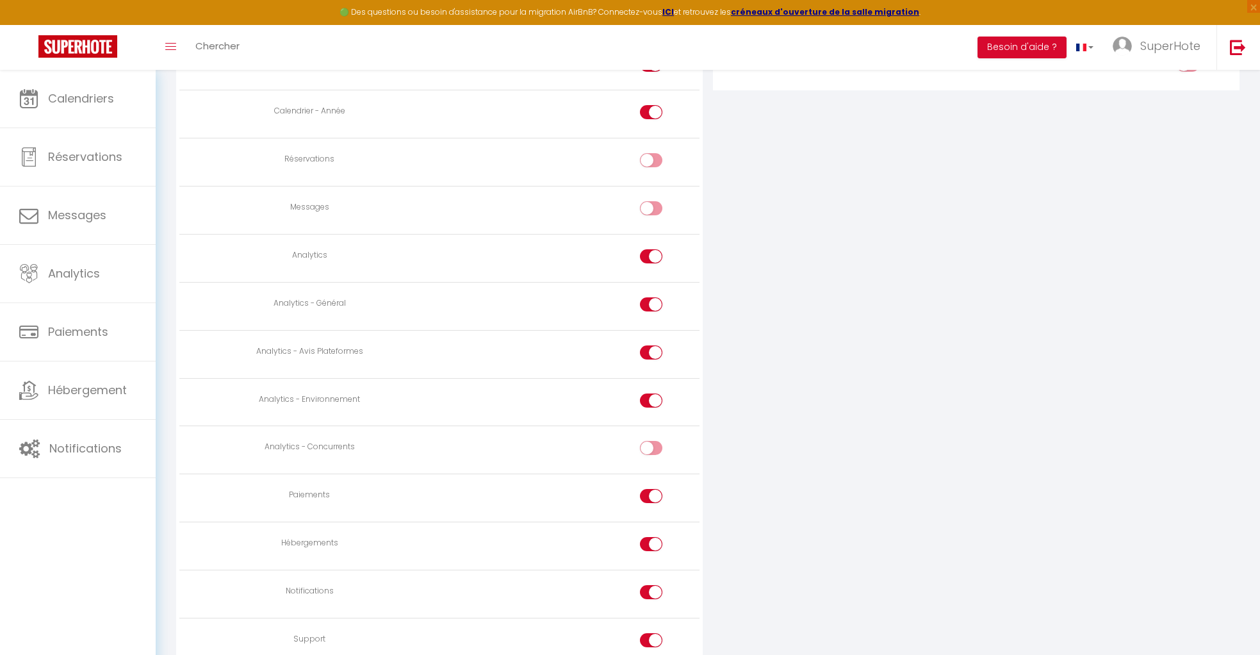
drag, startPoint x: 641, startPoint y: 484, endPoint x: 648, endPoint y: 505, distance: 22.1
click at [643, 486] on td at bounding box center [569, 498] width 260 height 48
drag, startPoint x: 649, startPoint y: 493, endPoint x: 648, endPoint y: 521, distance: 28.2
click at [650, 493] on div at bounding box center [651, 496] width 22 height 14
click at [651, 493] on input "checkbox" at bounding box center [662, 498] width 22 height 19
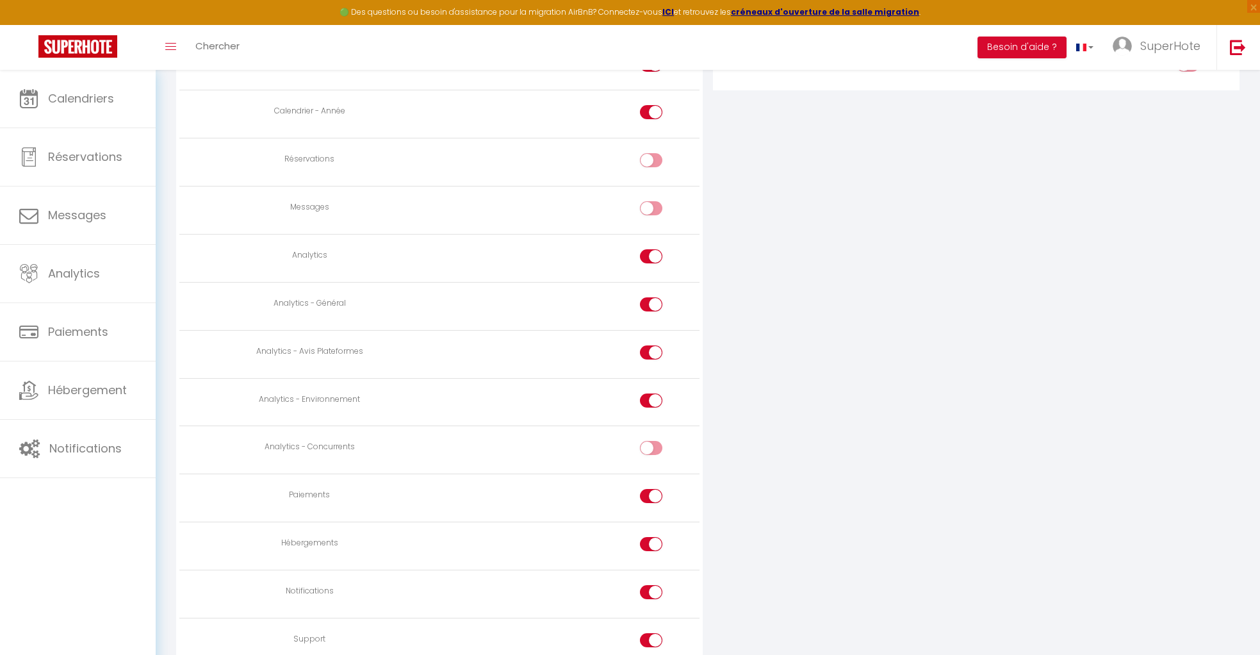
checkbox input "false"
drag, startPoint x: 646, startPoint y: 538, endPoint x: 657, endPoint y: 562, distance: 26.1
click at [650, 540] on div at bounding box center [651, 544] width 22 height 14
click at [651, 540] on input "checkbox" at bounding box center [662, 546] width 22 height 19
checkbox input "false"
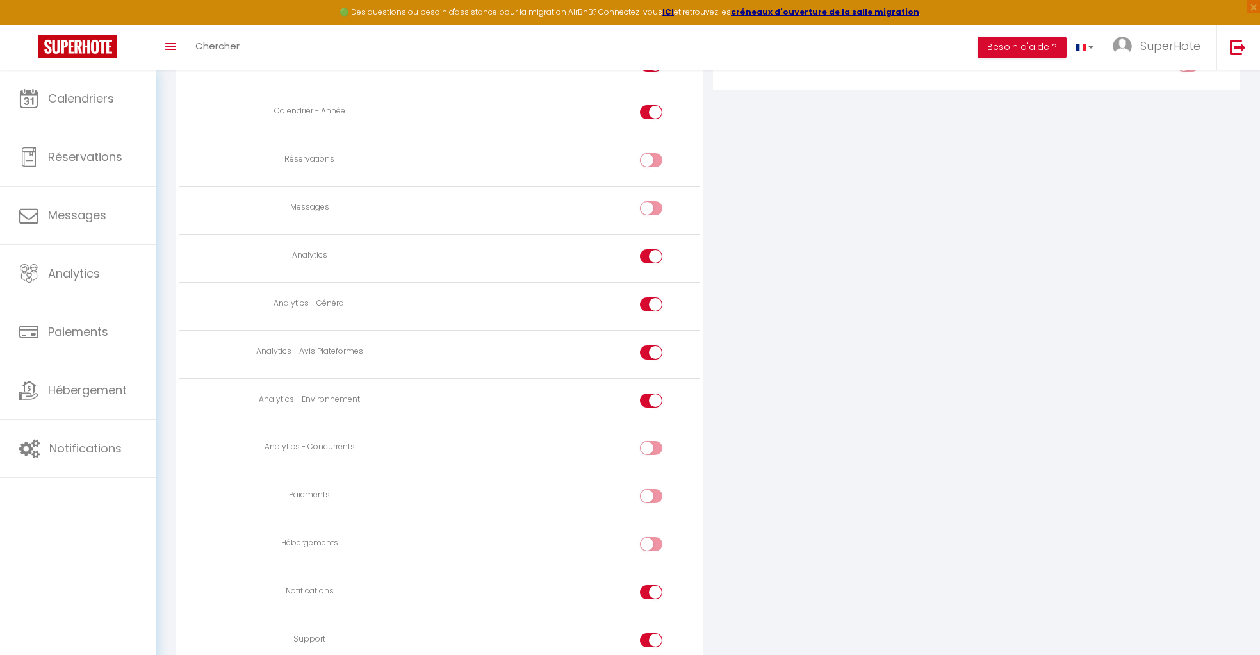
click at [651, 585] on input "checkbox" at bounding box center [662, 594] width 22 height 19
checkbox input "false"
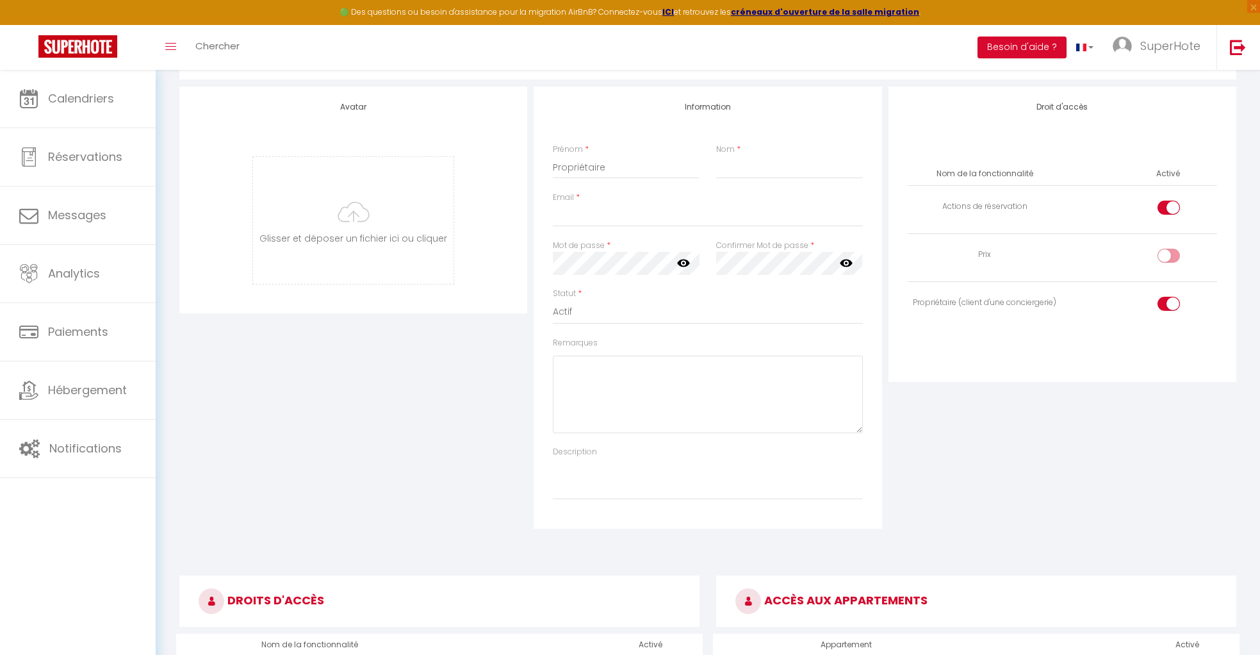
scroll to position [0, 0]
